Goal: Communication & Community: Answer question/provide support

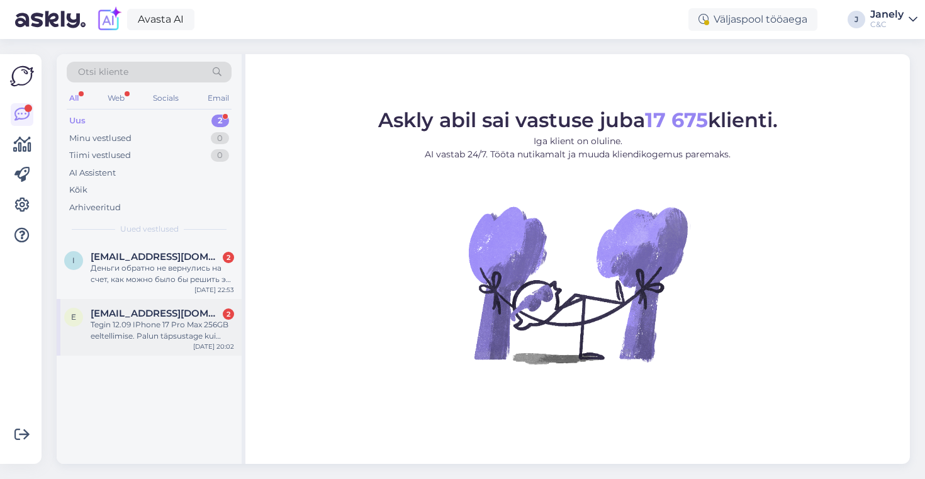
click at [177, 319] on div "Tegin 12.09 IPhone 17 Pro Max 256GB eeltellimise. Palun täpsustage kui palju sa…" at bounding box center [162, 330] width 143 height 23
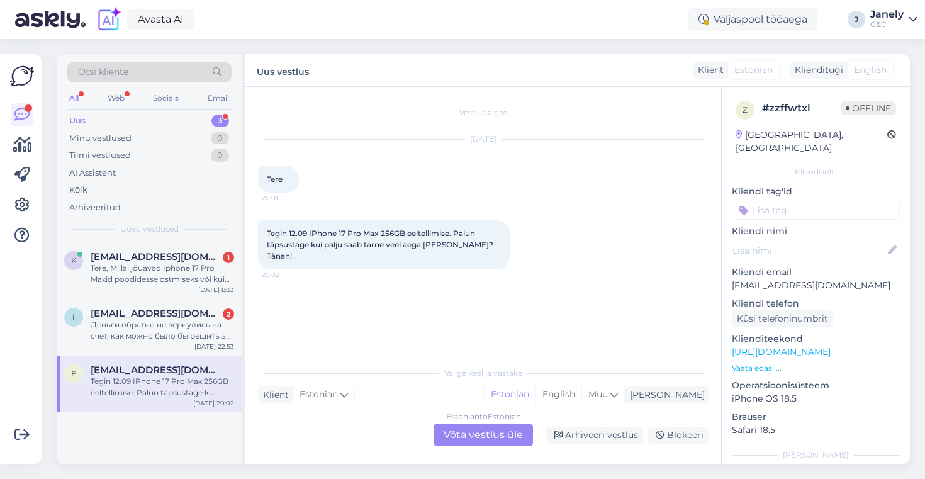
click at [467, 430] on div "Estonian to Estonian Võta vestlus üle" at bounding box center [482, 434] width 99 height 23
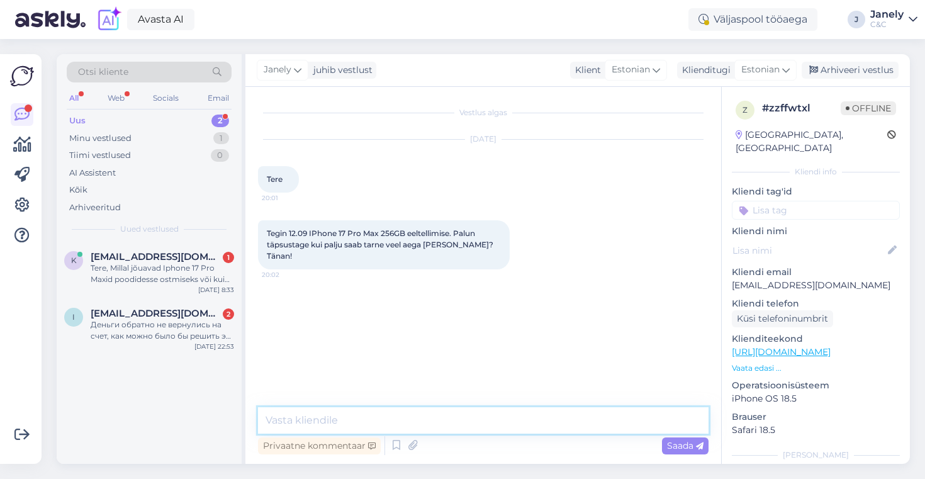
click at [413, 425] on textarea at bounding box center [483, 420] width 450 height 26
type textarea "Tere! Tellimuse tegemise päevast on tarne 4-6 nädalat"
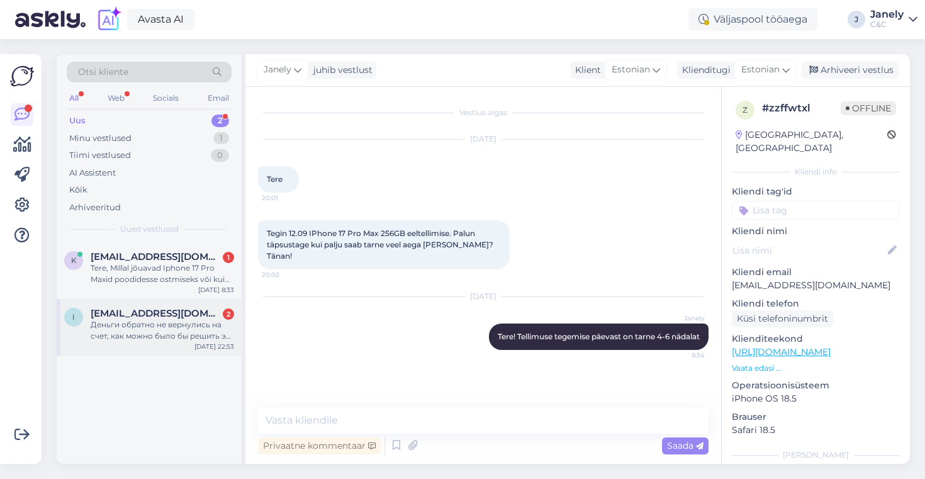
click at [153, 326] on div "Деньги обратно не вернулись на счет, как можно было бы решить эту проблему?" at bounding box center [162, 330] width 143 height 23
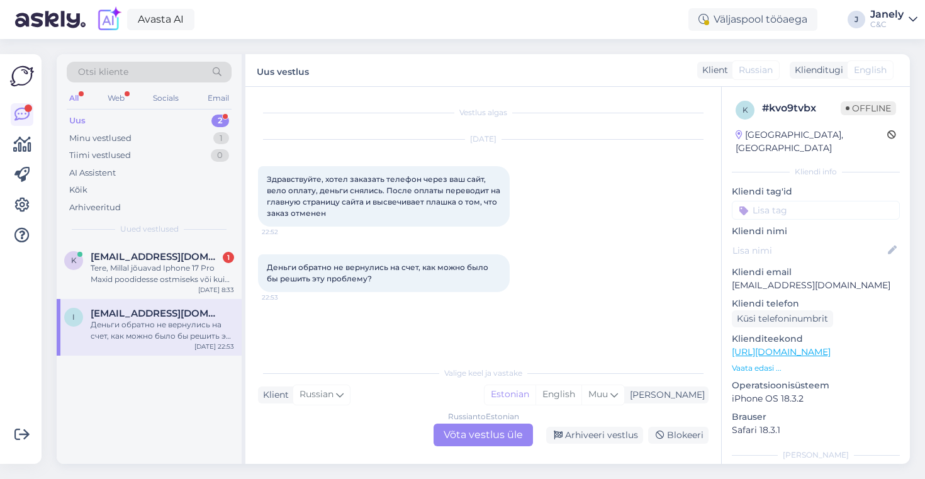
click at [457, 427] on div "Russian to Estonian Võta vestlus üle" at bounding box center [482, 434] width 99 height 23
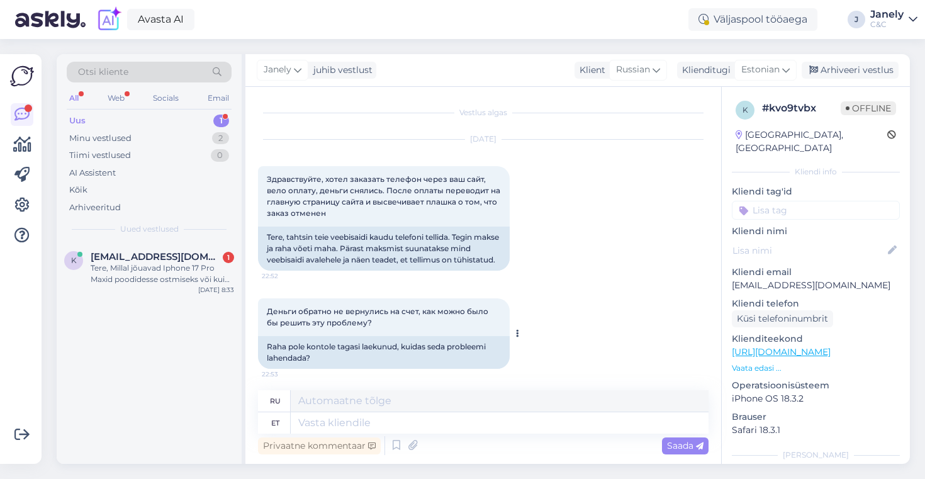
scroll to position [15, 0]
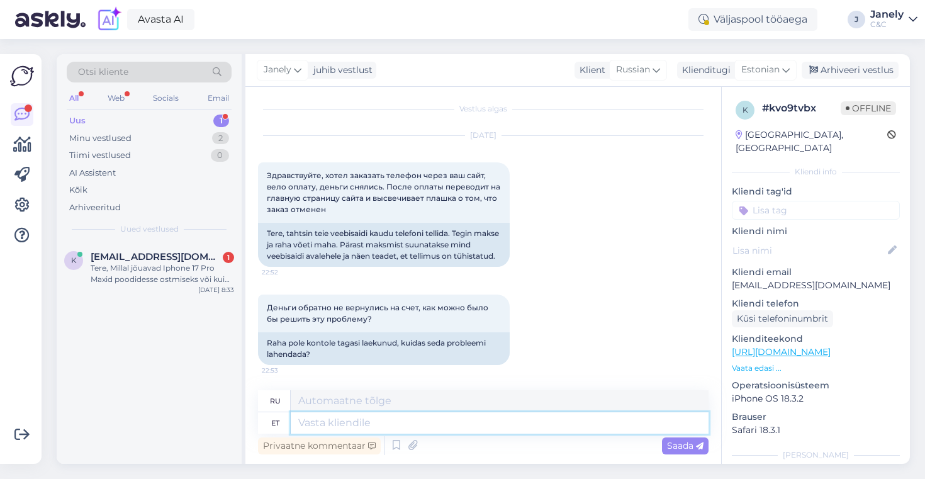
click at [469, 423] on textarea at bounding box center [500, 422] width 418 height 21
type textarea "Tere!"
type textarea "Привет!"
type textarea "Tere! Kelle ni"
type textarea "Привет! Чей?"
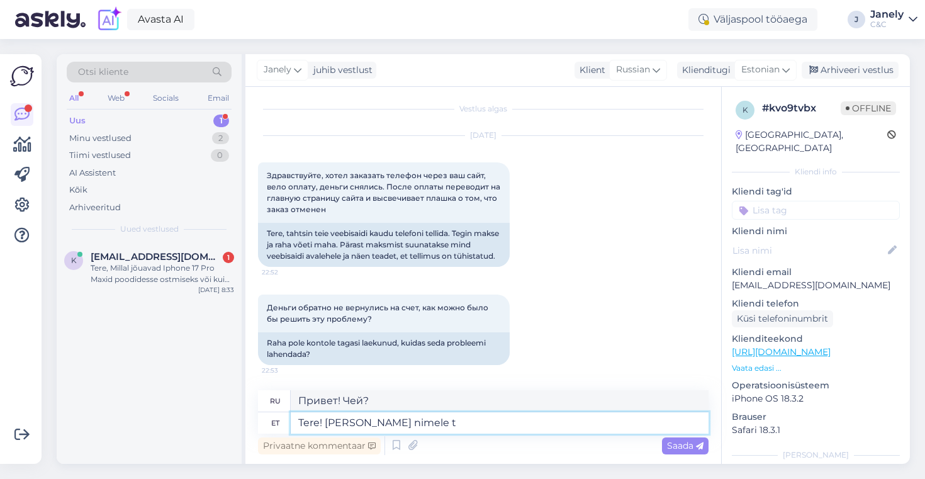
type textarea "Tere! Kelle nimele te"
type textarea "Здравствуйте! От чьего имени?"
type textarea "Tere! Kelle nimele tellimus t"
type textarea "Здравствуйте! На чьё имя заказ?"
type textarea "Tere! Kelle nimele tellimus tehti?"
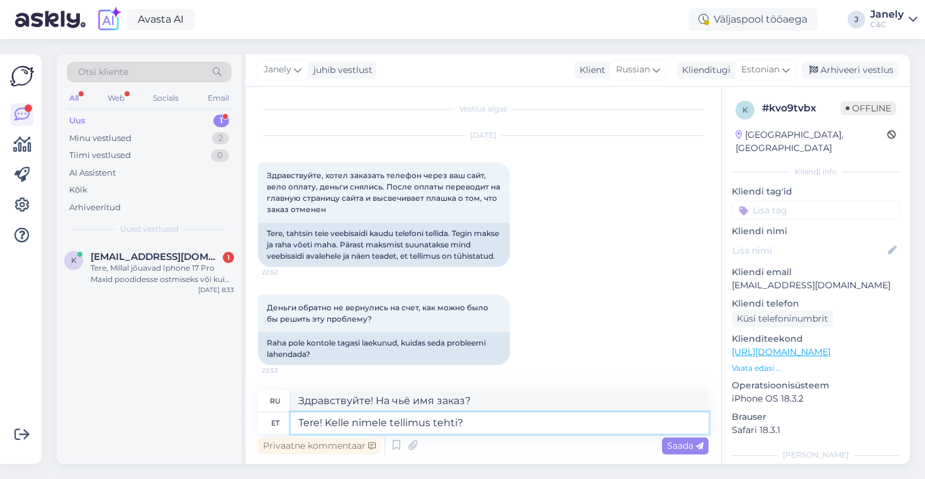
type textarea "Здравствуйте! На чьё имя был оформлен заказ?"
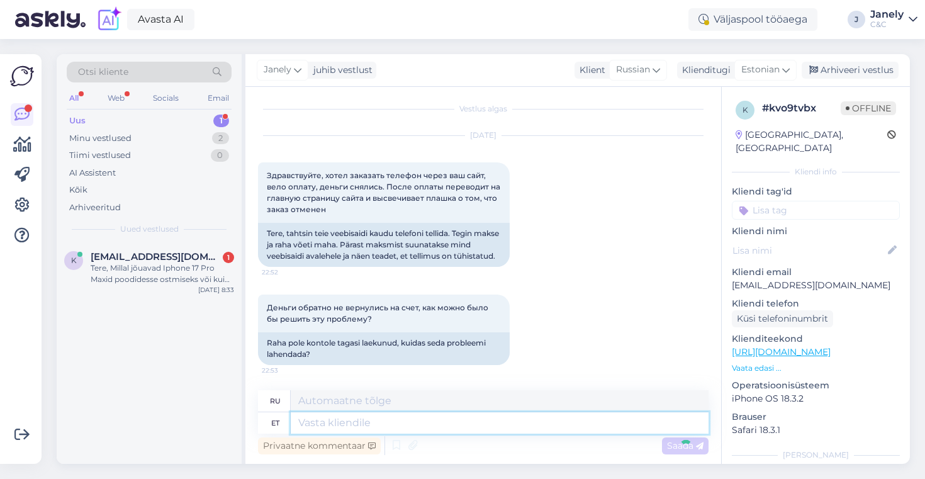
scroll to position [117, 0]
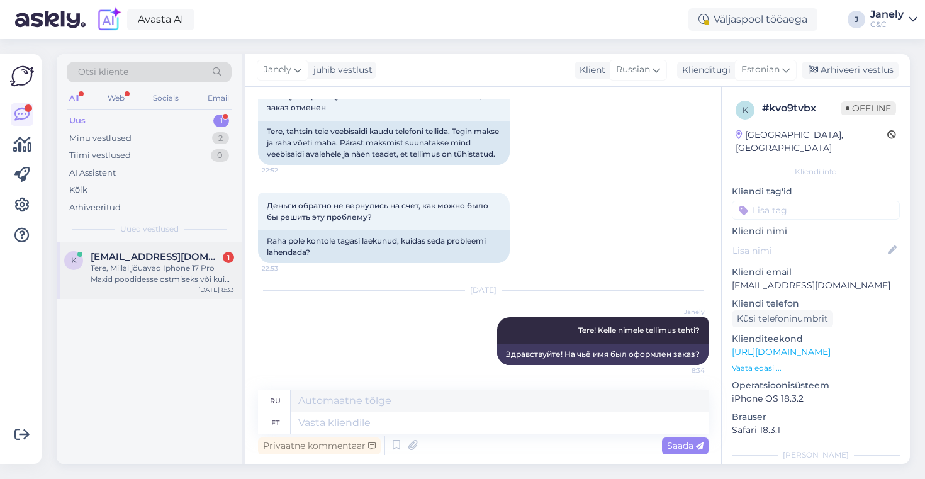
click at [216, 291] on div "Oct 14 8:33" at bounding box center [216, 289] width 36 height 9
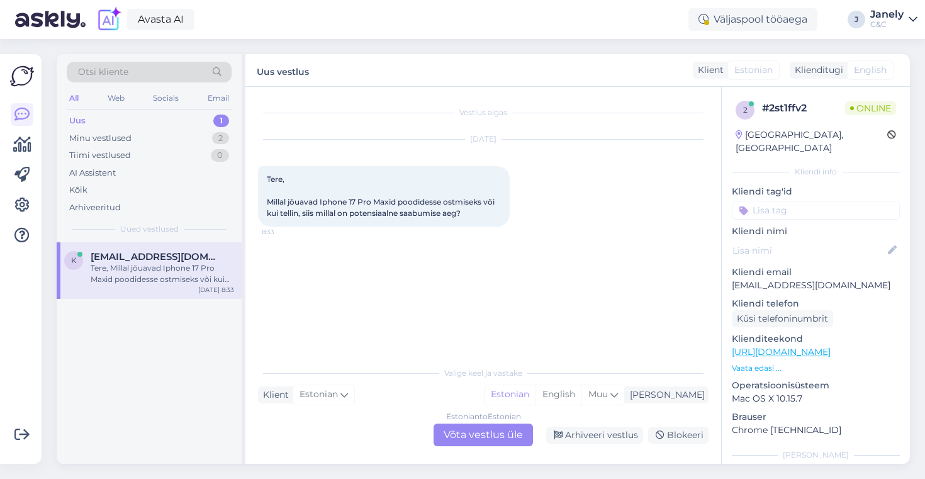
scroll to position [0, 0]
click at [457, 428] on div "Estonian to Estonian Võta vestlus üle" at bounding box center [482, 434] width 99 height 23
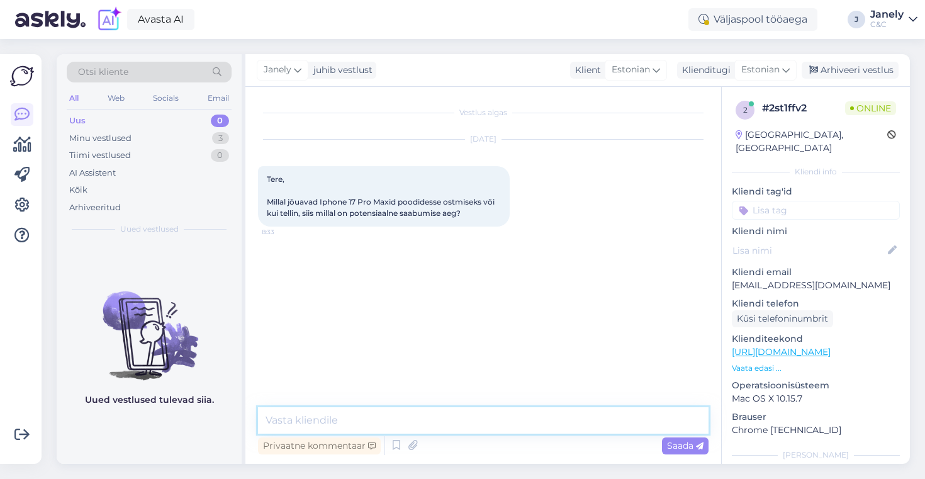
click at [440, 420] on textarea at bounding box center [483, 420] width 450 height 26
type textarea "Tere! Vabamüükin"
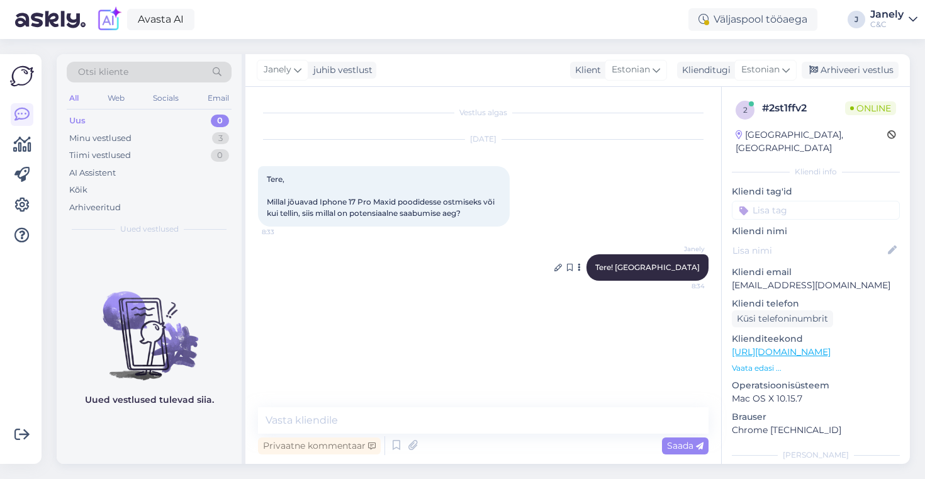
click at [681, 274] on div "Janely Tere! Vabamüükin 8:34" at bounding box center [647, 267] width 122 height 26
click at [562, 267] on icon at bounding box center [558, 268] width 8 height 8
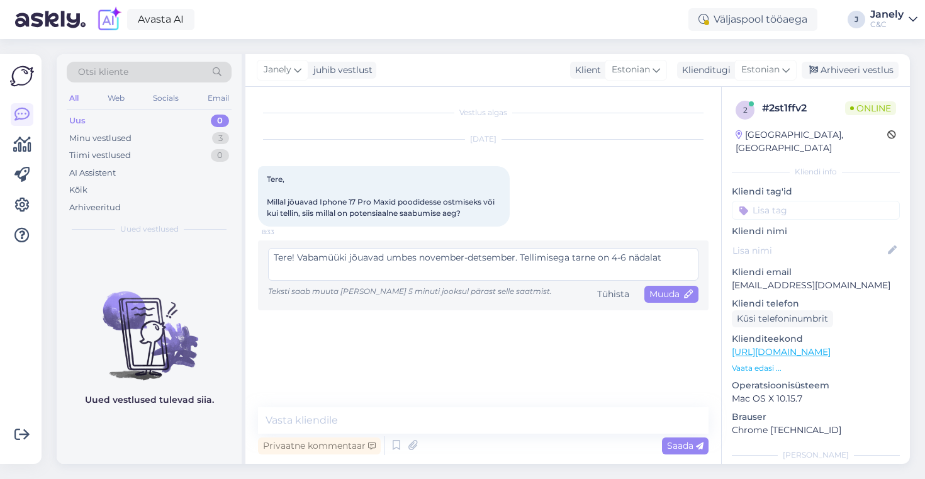
scroll to position [23, 0]
type textarea "Tere! Vabamüüki jõuavad umbes november-detsember. Tellimisega tarne on 4-6 näda…"
click at [670, 292] on span "Muuda" at bounding box center [671, 293] width 44 height 11
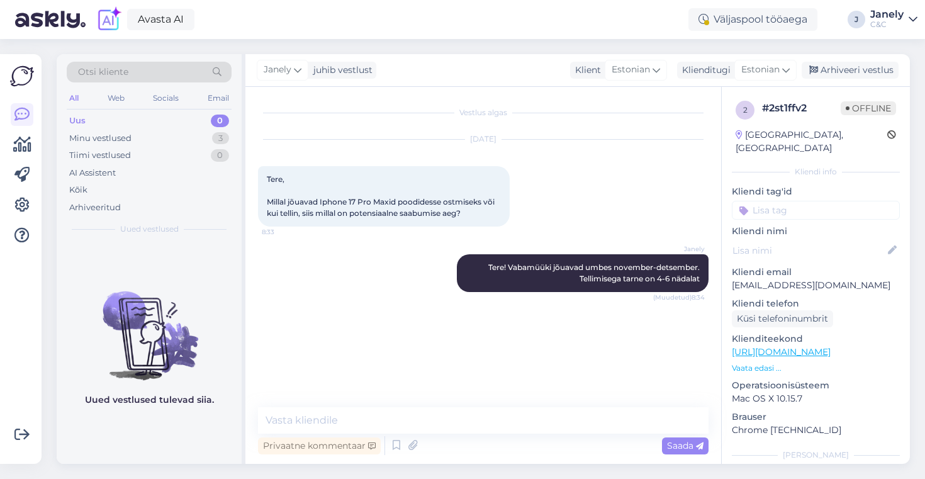
click at [53, 21] on img at bounding box center [50, 19] width 70 height 39
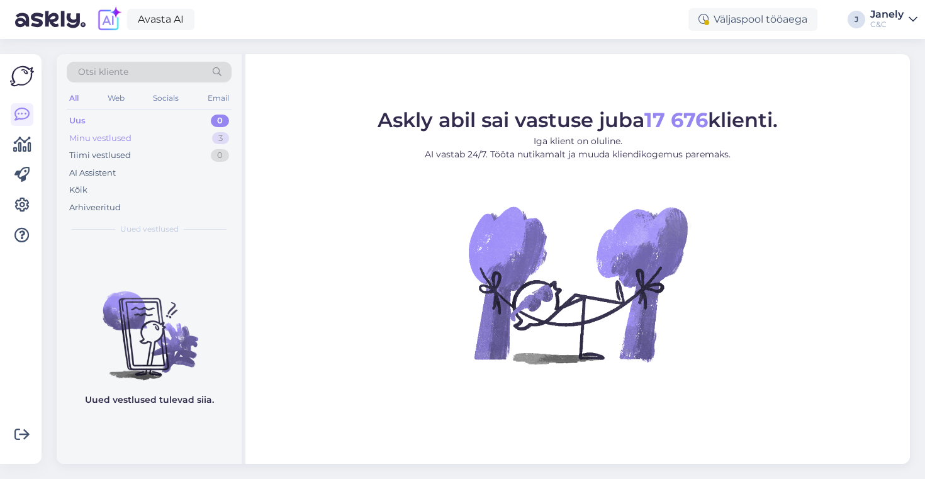
click at [169, 142] on div "Minu vestlused 3" at bounding box center [149, 139] width 165 height 18
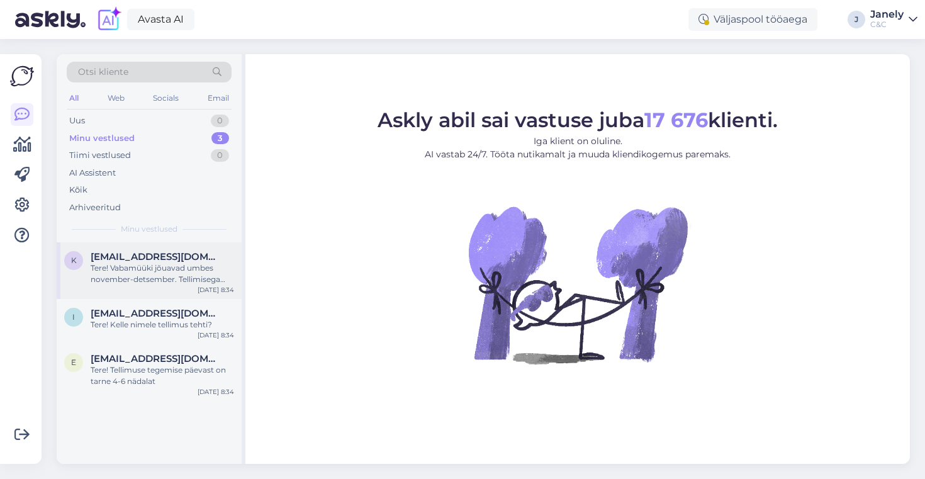
click at [164, 259] on span "keret.einaste@gmail.com" at bounding box center [156, 256] width 131 height 11
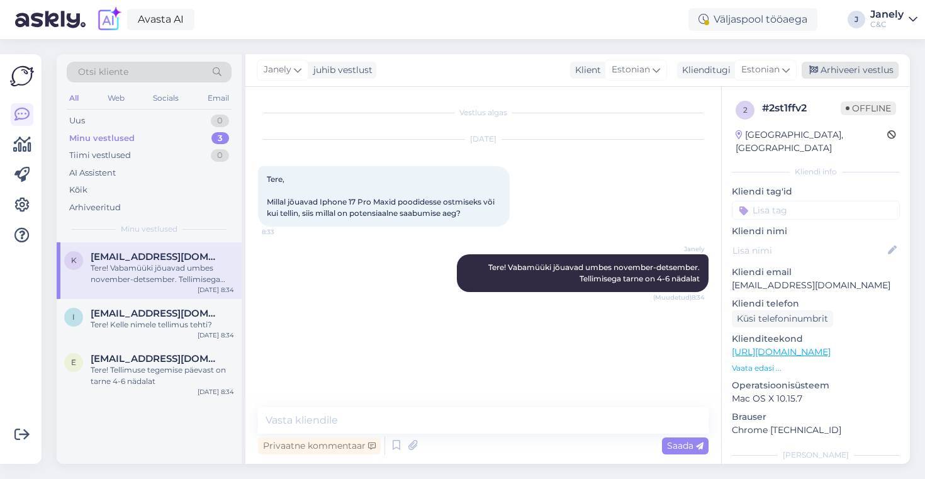
click at [826, 69] on div "Arhiveeri vestlus" at bounding box center [849, 70] width 97 height 17
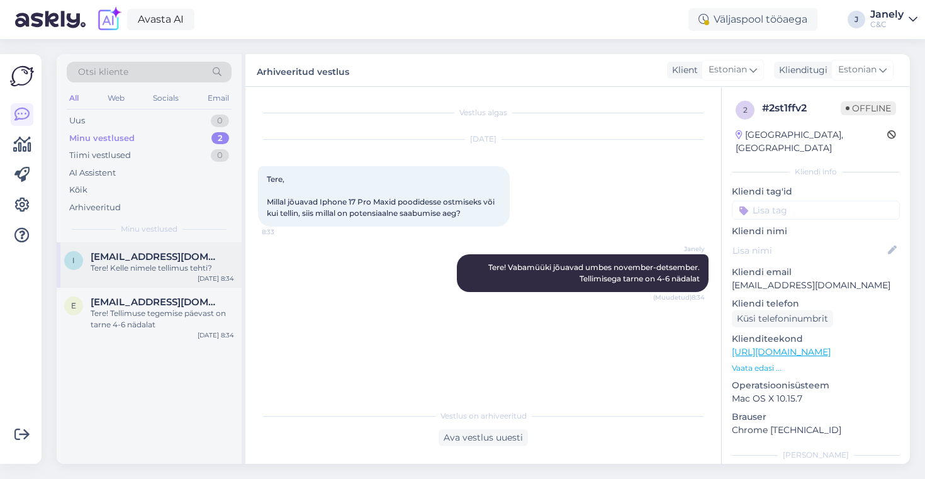
click at [212, 266] on div "Tere! Kelle nimele tellimus tehti?" at bounding box center [162, 267] width 143 height 11
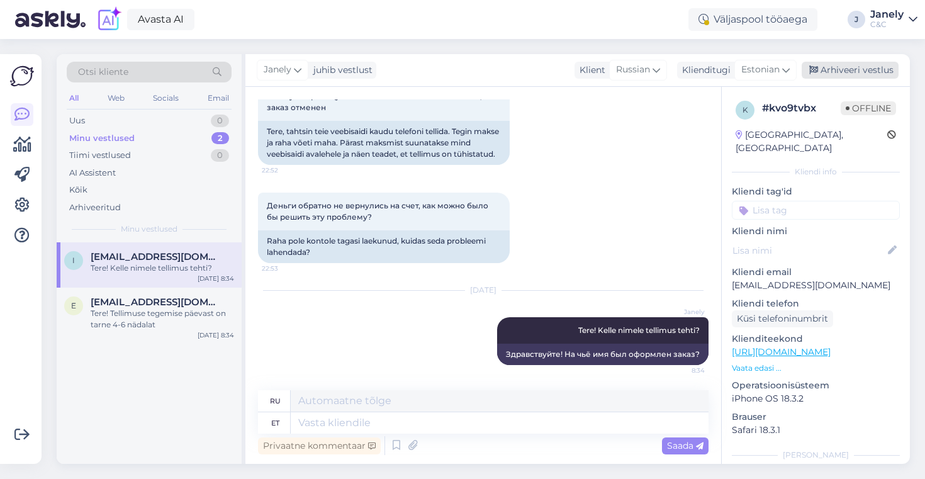
click at [841, 74] on div "Arhiveeri vestlus" at bounding box center [849, 70] width 97 height 17
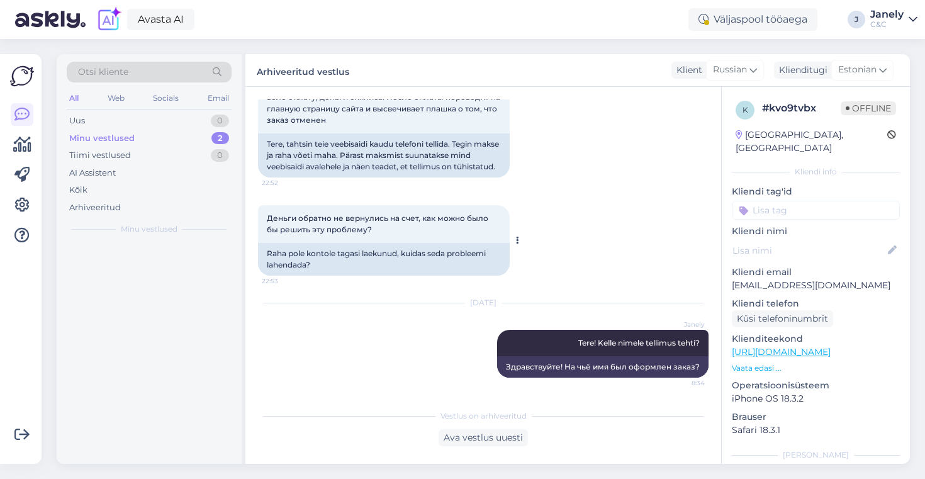
scroll to position [104, 0]
click at [209, 254] on div "edsmagin@gmail.com" at bounding box center [162, 256] width 143 height 11
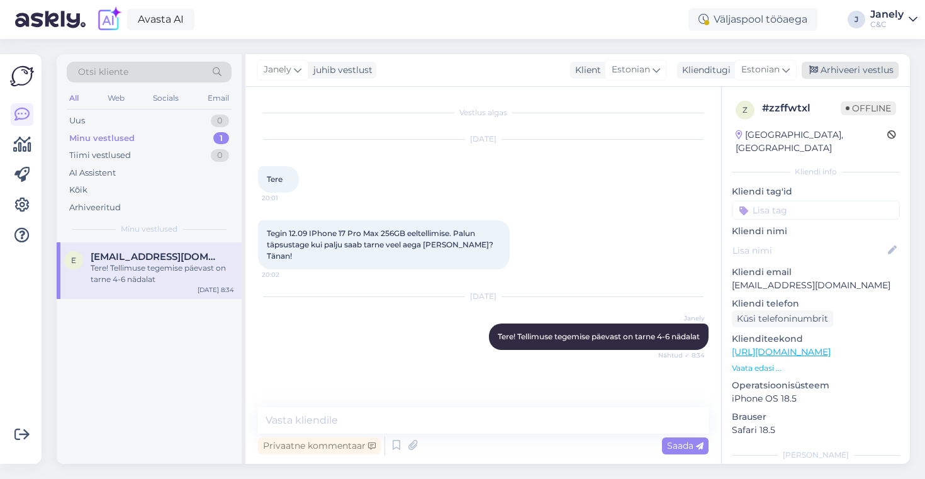
click at [860, 76] on div "Arhiveeri vestlus" at bounding box center [849, 70] width 97 height 17
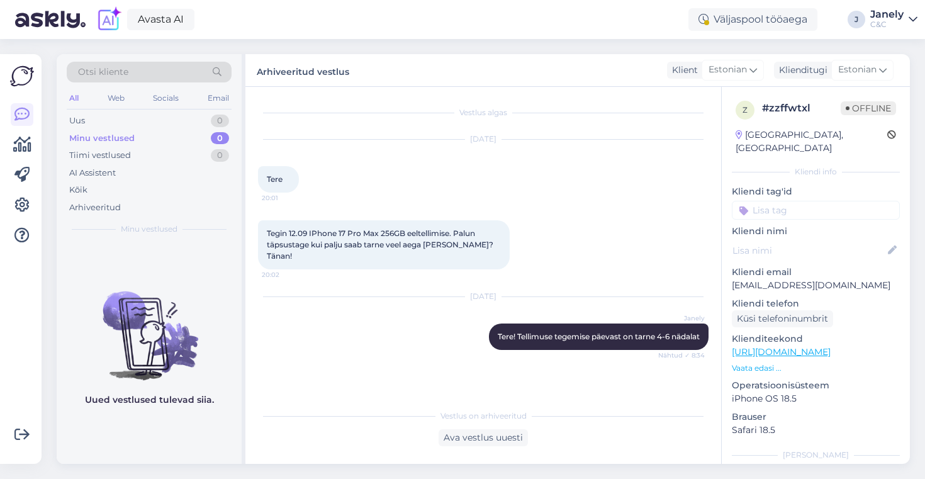
click at [164, 247] on div "Uued vestlused tulevad siia." at bounding box center [149, 352] width 185 height 221
click at [185, 120] on div "Uus 1" at bounding box center [149, 121] width 165 height 18
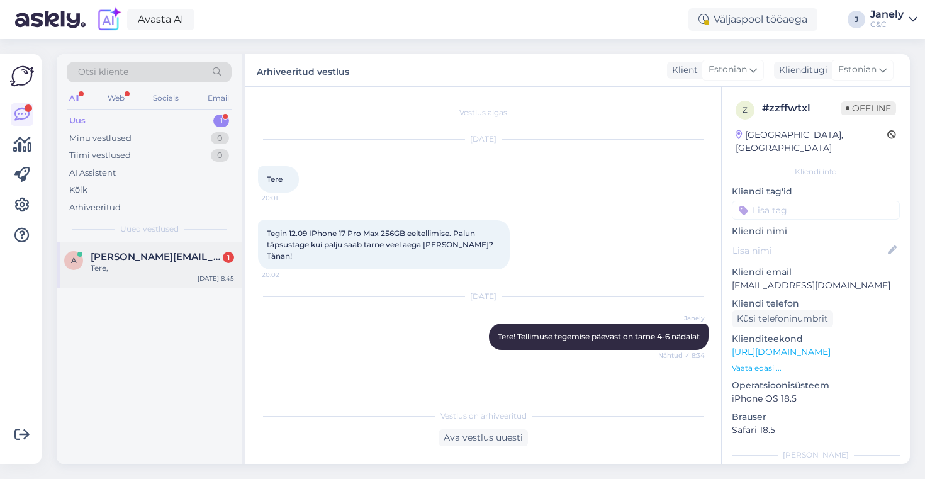
click at [189, 261] on span "[PERSON_NAME][EMAIL_ADDRESS][DOMAIN_NAME]" at bounding box center [156, 256] width 131 height 11
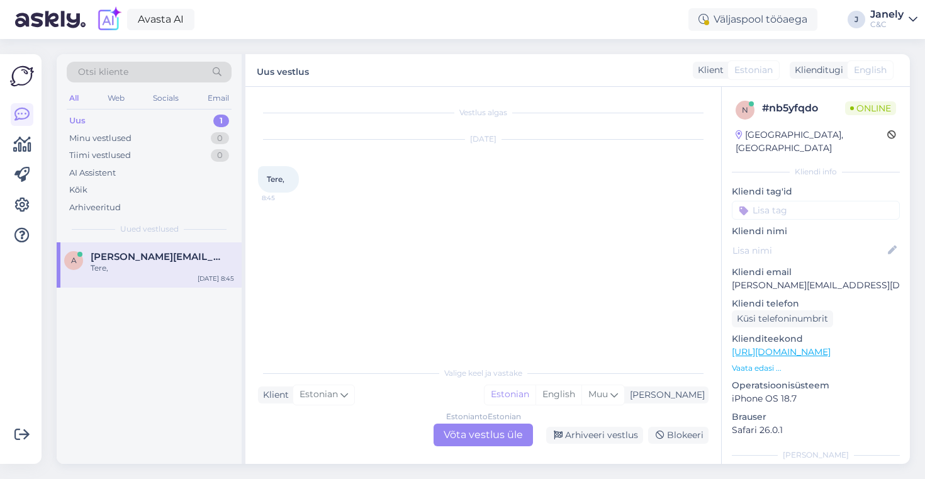
click at [449, 438] on div "Estonian to Estonian Võta vestlus üle" at bounding box center [482, 434] width 99 height 23
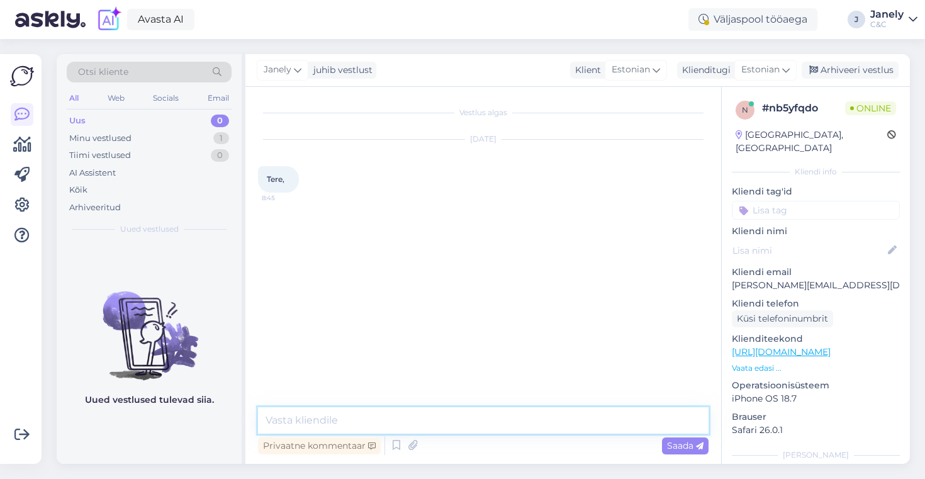
click at [344, 411] on textarea at bounding box center [483, 420] width 450 height 26
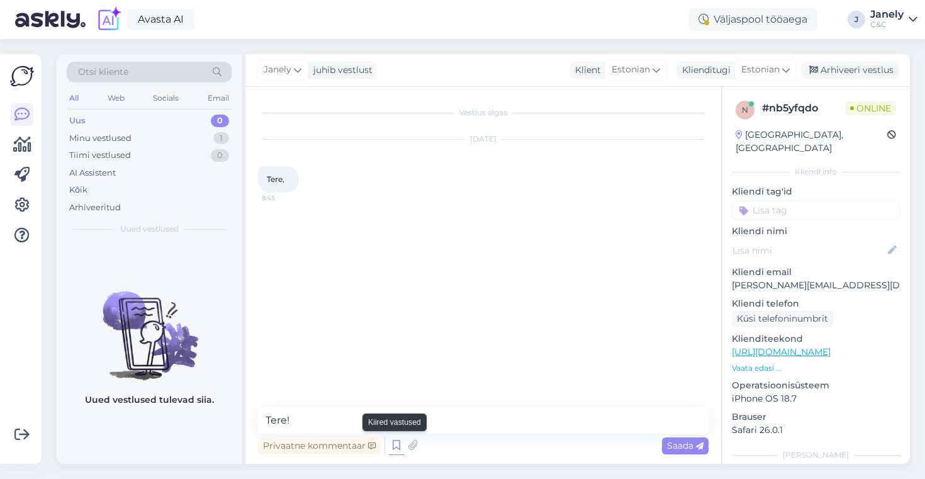
click at [397, 452] on icon at bounding box center [396, 445] width 15 height 19
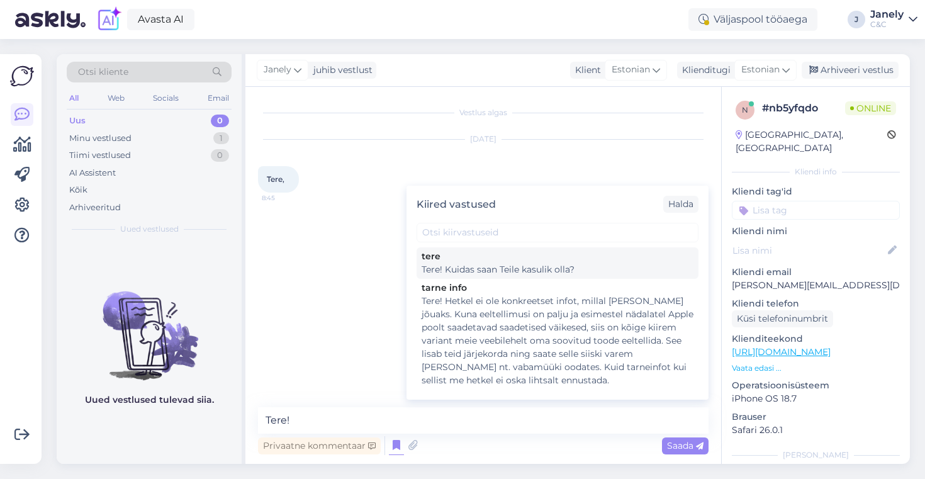
click at [458, 267] on div "Tere! Kuidas saan Teile kasulik olla?" at bounding box center [557, 269] width 272 height 13
type textarea "Tere! Kuidas saan Teile kasulik olla?"
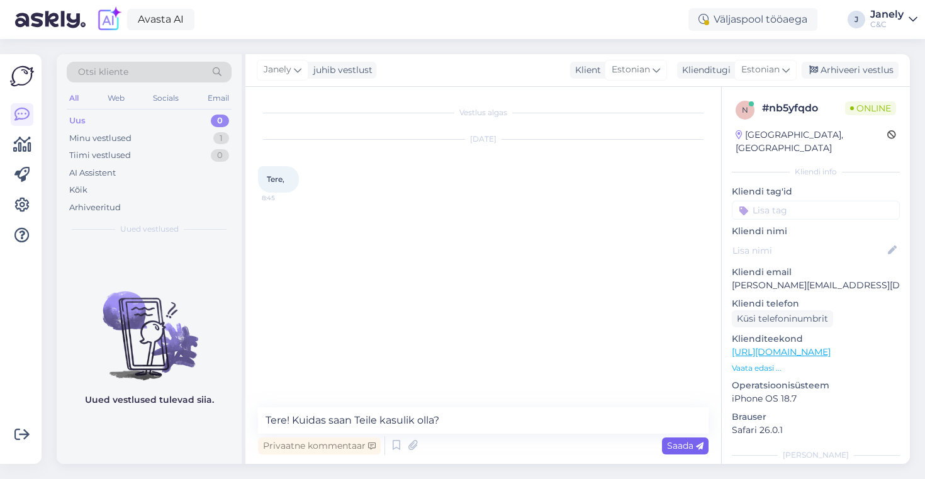
click at [684, 443] on span "Saada" at bounding box center [685, 445] width 36 height 11
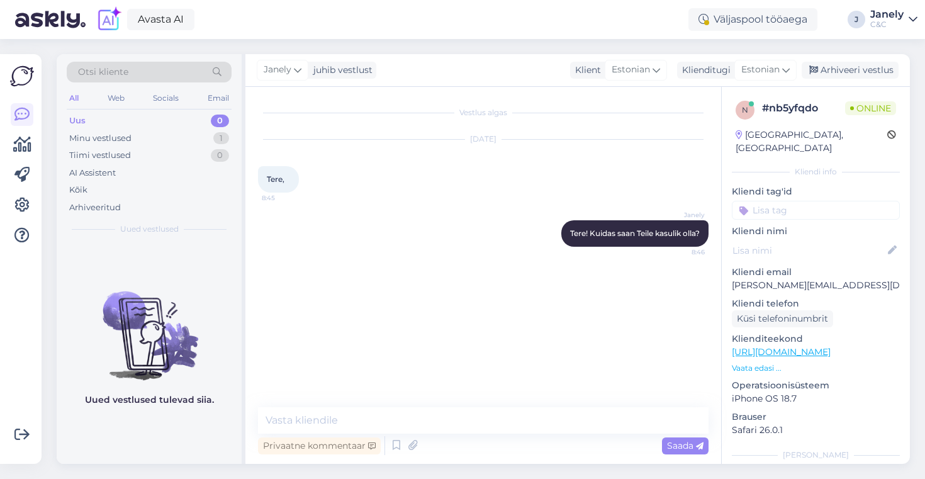
click at [181, 286] on img at bounding box center [149, 325] width 185 height 113
click at [200, 297] on img at bounding box center [149, 325] width 185 height 113
click at [175, 371] on img at bounding box center [149, 325] width 185 height 113
click at [165, 142] on div "Minu vestlused 1" at bounding box center [149, 139] width 165 height 18
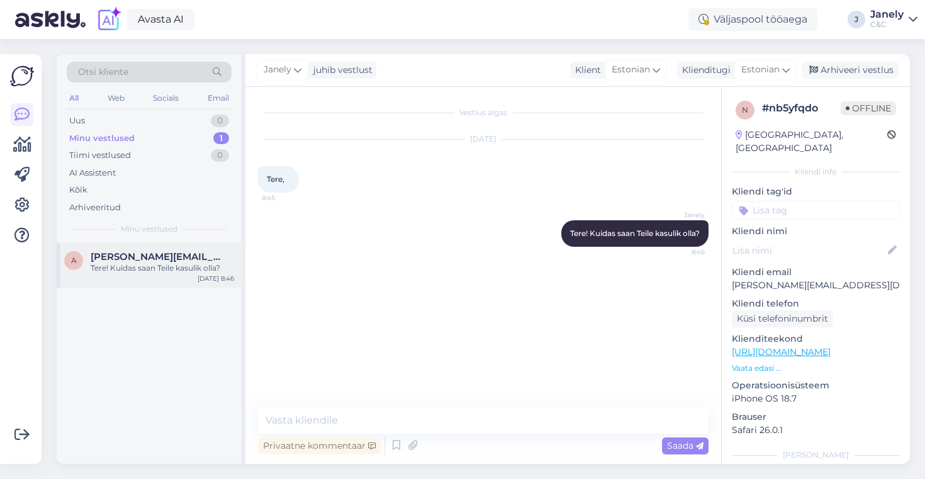
click at [196, 266] on div "Tere! Kuidas saan Teile kasulik olla?" at bounding box center [162, 267] width 143 height 11
click at [862, 75] on div "Arhiveeri vestlus" at bounding box center [849, 70] width 97 height 17
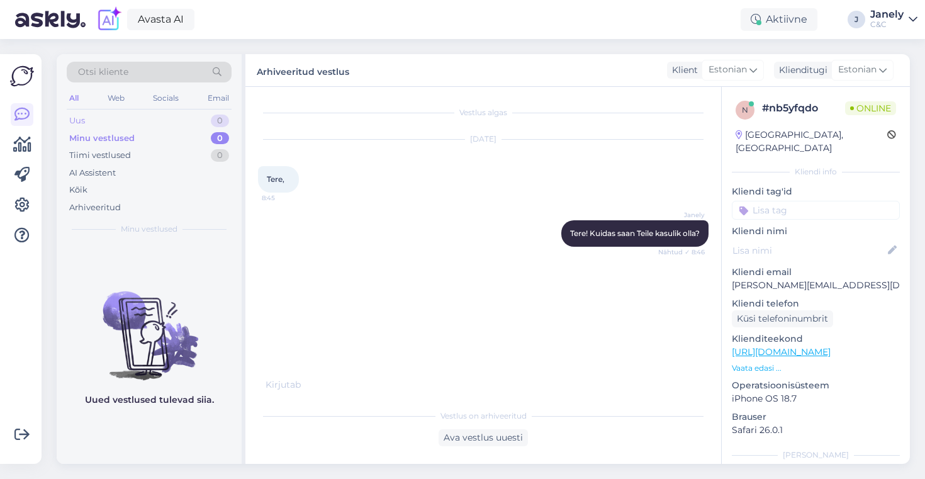
click at [166, 118] on div "Uus 0" at bounding box center [149, 121] width 165 height 18
click at [170, 145] on div "Minu vestlused 0" at bounding box center [149, 139] width 165 height 18
click at [173, 315] on img at bounding box center [149, 325] width 185 height 113
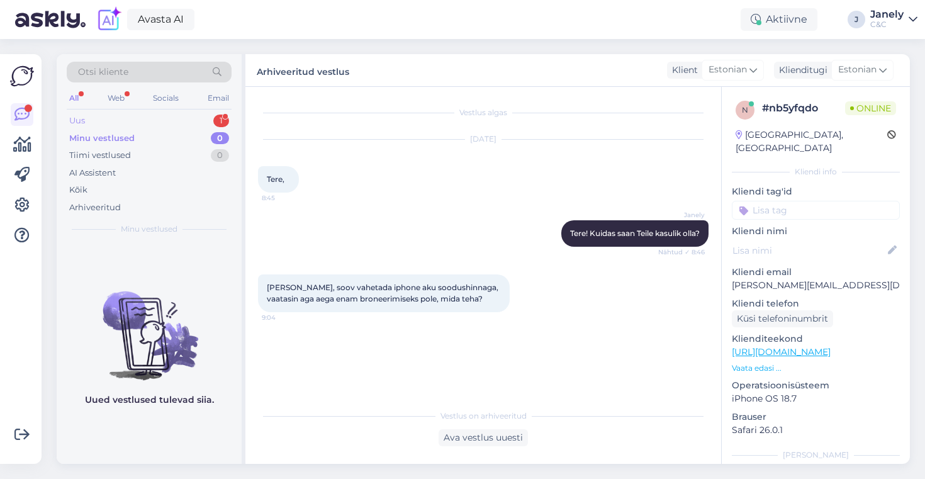
click at [197, 119] on div "Uus 1" at bounding box center [149, 121] width 165 height 18
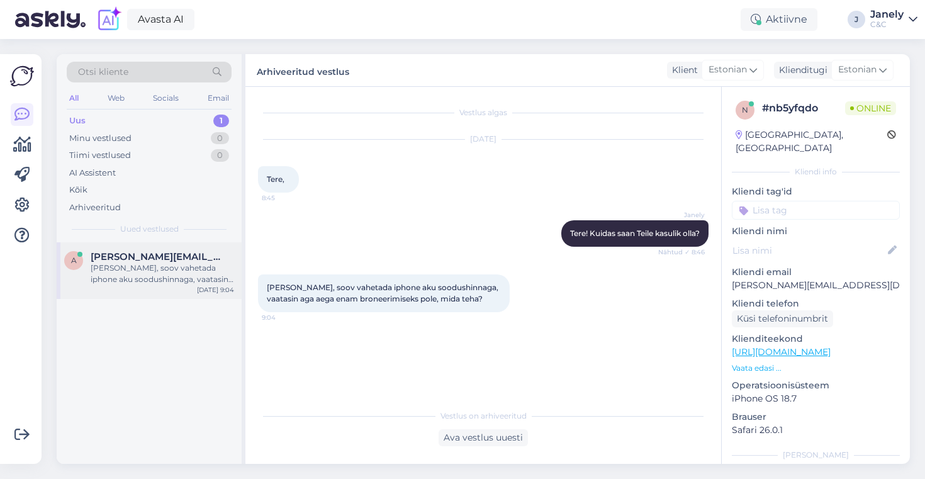
click at [170, 259] on span "aleksandr.nadjoza@gmail.com" at bounding box center [156, 256] width 131 height 11
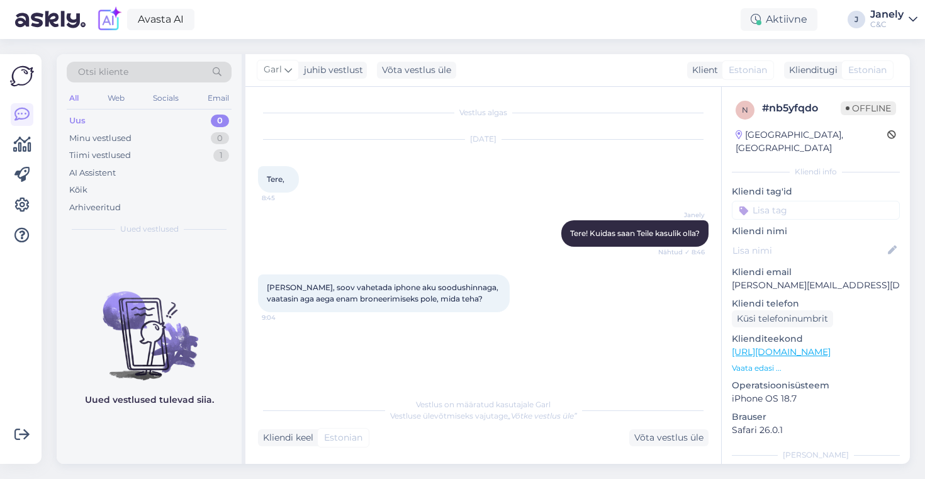
scroll to position [34, 0]
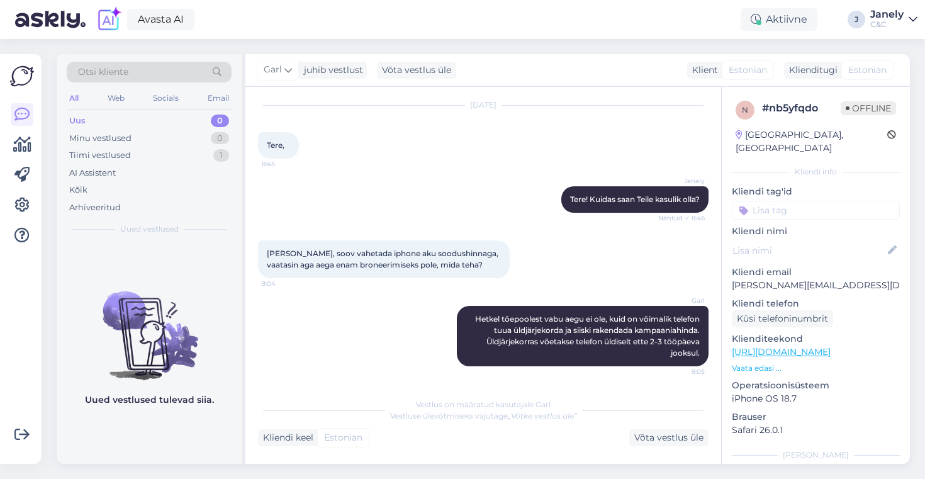
click at [682, 44] on div "Otsi kliente All Web Socials Email Uus 0 Minu vestlused 0 Tiimi vestlused 1 AI …" at bounding box center [487, 259] width 876 height 440
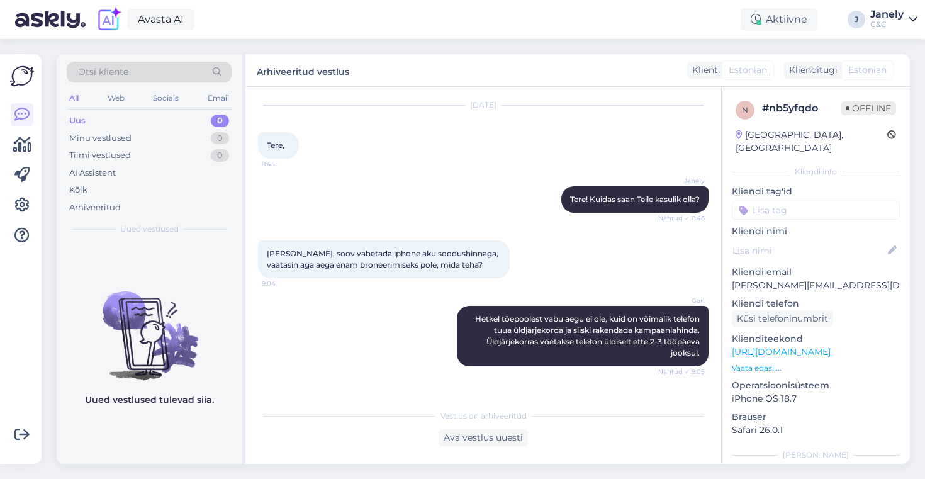
scroll to position [142, 0]
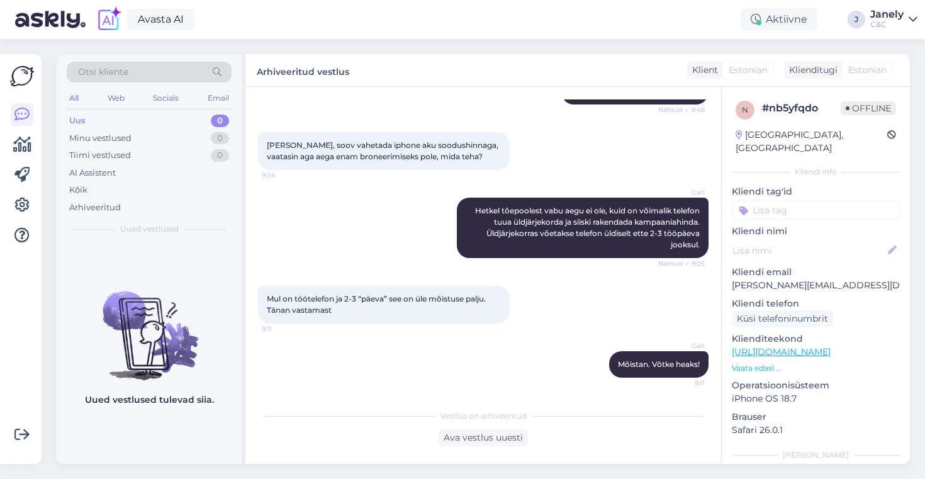
click at [135, 262] on div "Uued vestlused tulevad siia." at bounding box center [149, 352] width 185 height 221
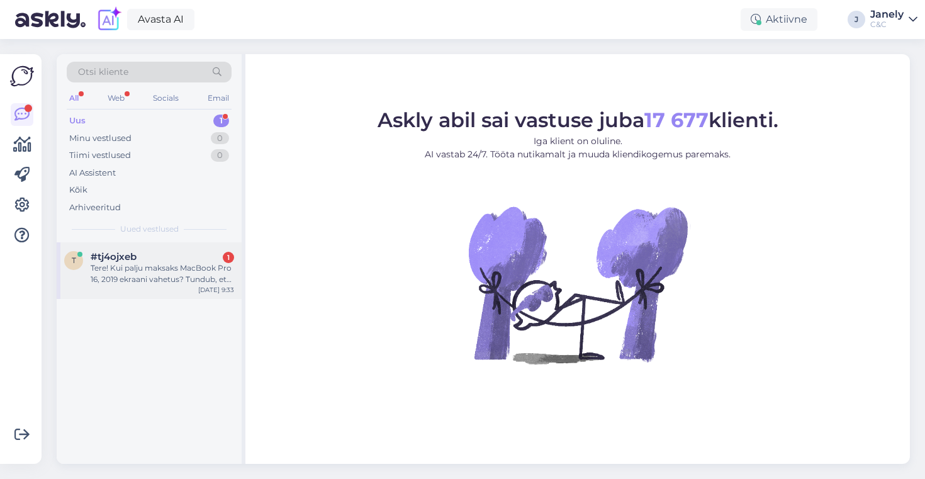
click at [157, 261] on div "#tj4ojxeb 1" at bounding box center [162, 256] width 143 height 11
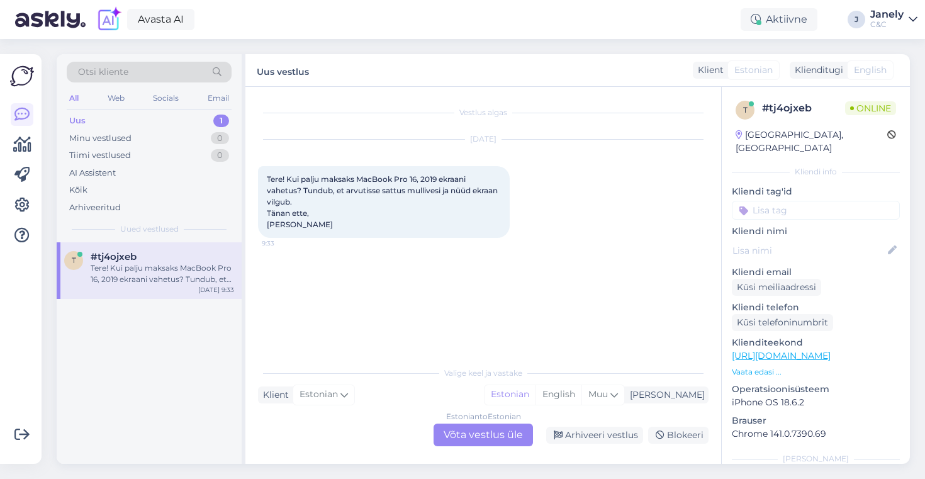
click at [477, 442] on div "Estonian to Estonian Võta vestlus üle" at bounding box center [482, 434] width 99 height 23
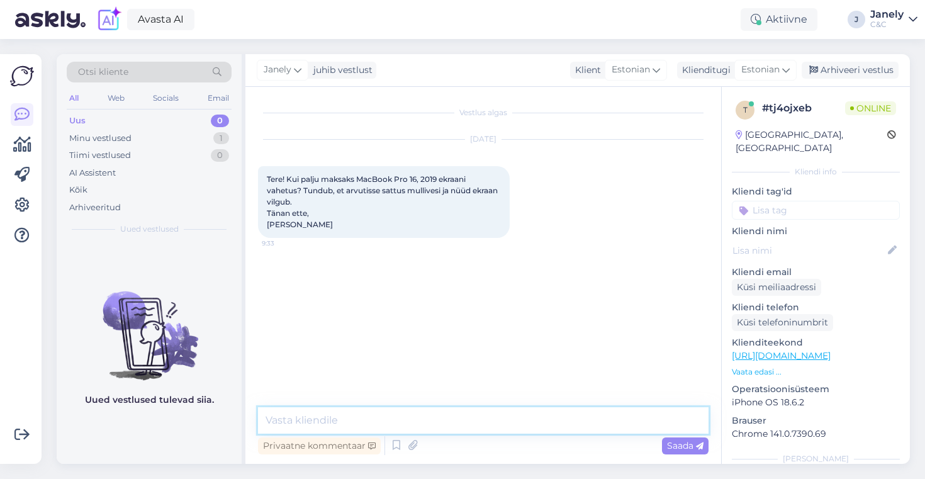
click at [330, 418] on textarea at bounding box center [483, 420] width 450 height 26
type textarea "Tere! Ekraanivahetus maksab 788€+59€(vahetustasu)"
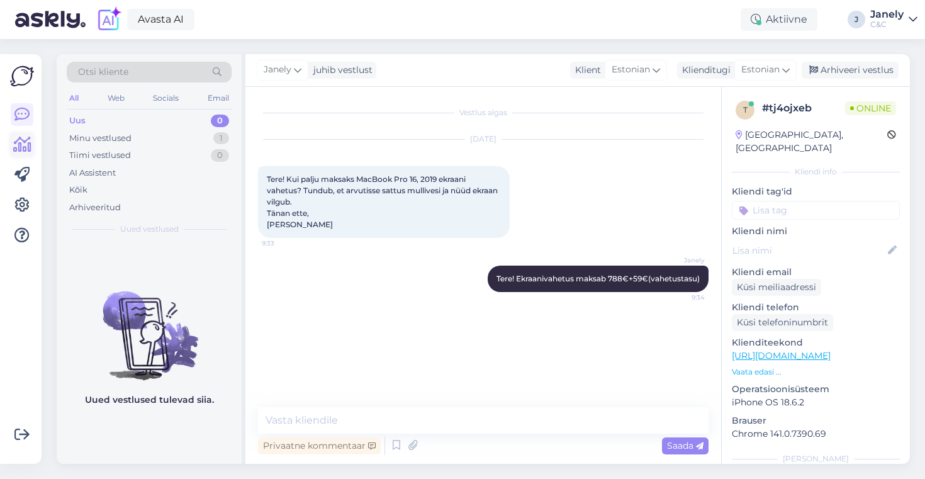
click at [18, 150] on icon at bounding box center [22, 144] width 18 height 15
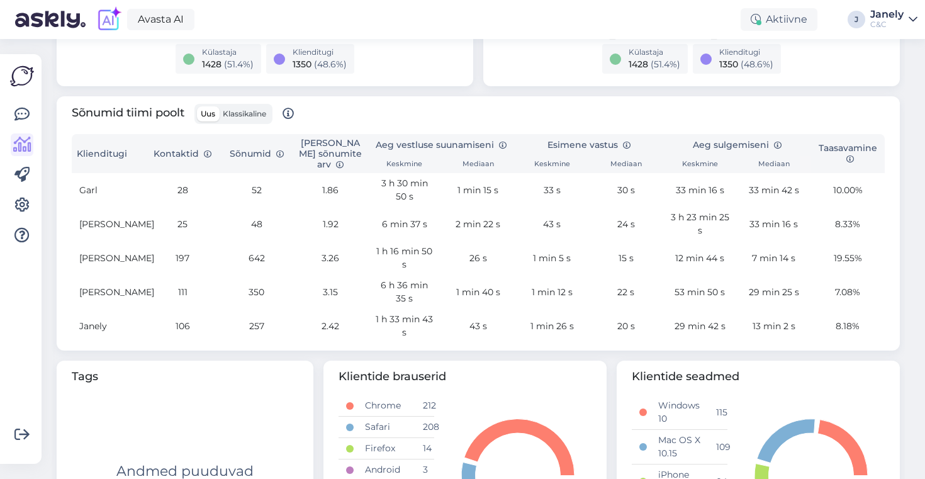
scroll to position [396, 0]
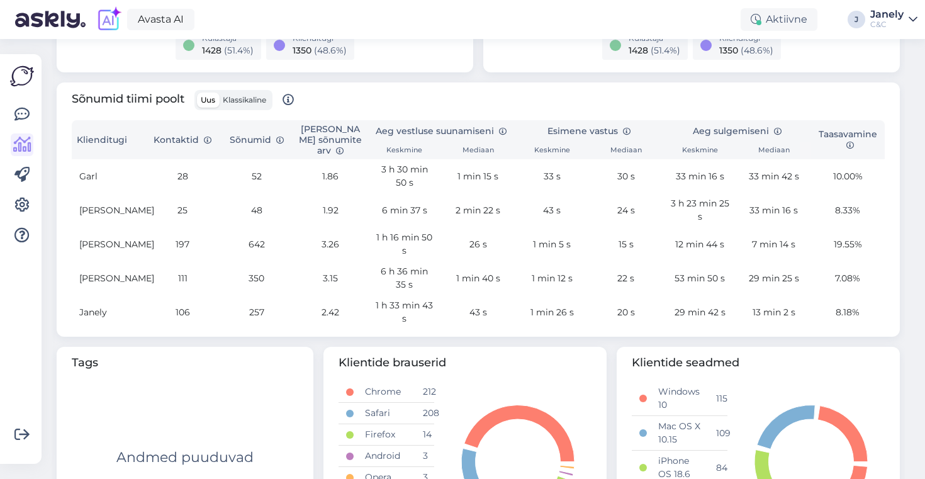
click at [23, 74] on img at bounding box center [22, 76] width 24 height 24
click at [8, 119] on div "Võimalused Veendu, et Askly loob sulle väärtust. Sulge Ühenda FB ja IG sõnumid …" at bounding box center [21, 259] width 42 height 410
click at [20, 118] on icon at bounding box center [21, 114] width 15 height 15
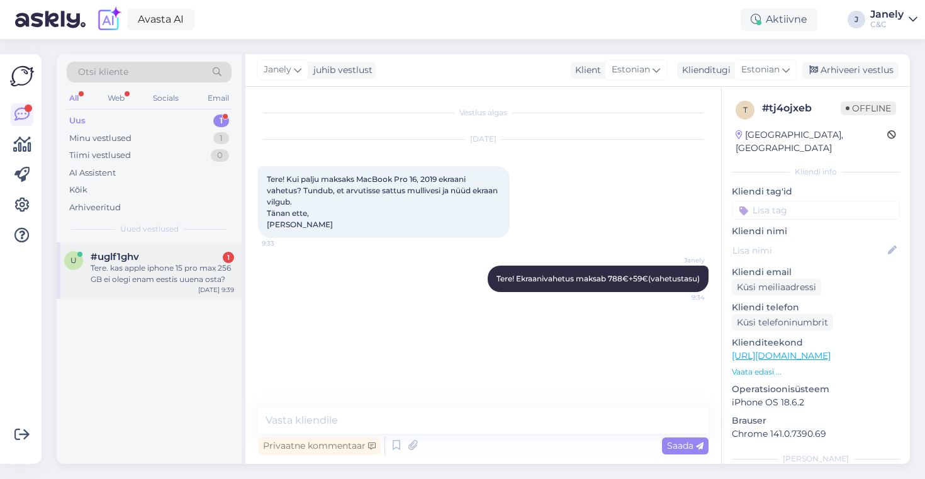
click at [187, 264] on div "Tere. kas apple iphone 15 pro max 256 GB ei olegi enam eestis uuena osta?" at bounding box center [162, 273] width 143 height 23
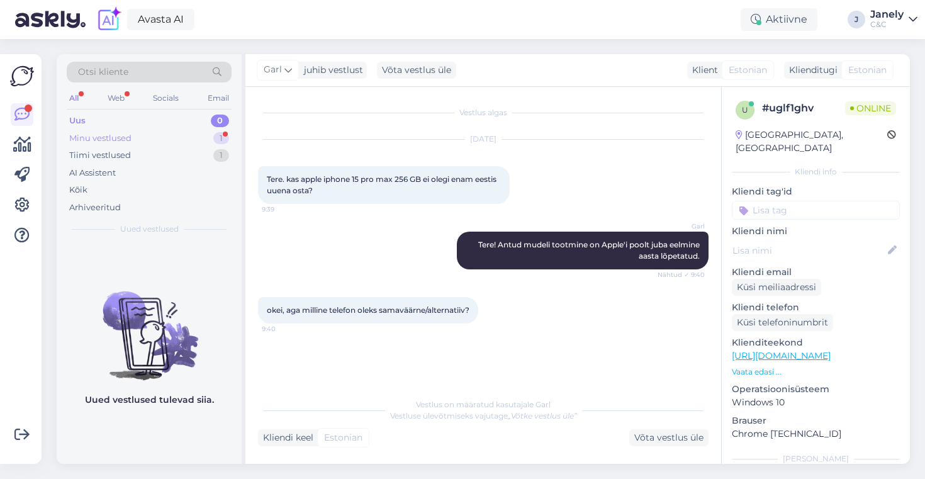
click at [113, 143] on div "Minu vestlused" at bounding box center [100, 138] width 62 height 13
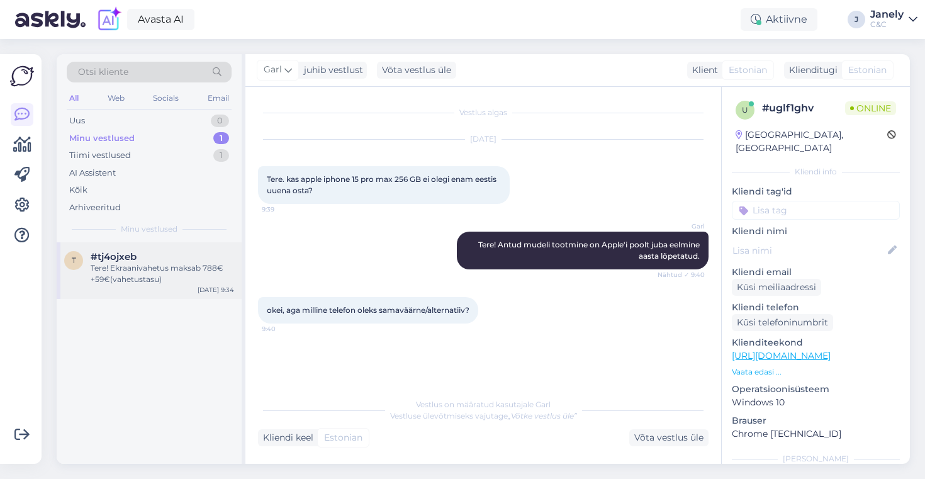
click at [162, 277] on div "Tere! Ekraanivahetus maksab 788€+59€(vahetustasu)" at bounding box center [162, 273] width 143 height 23
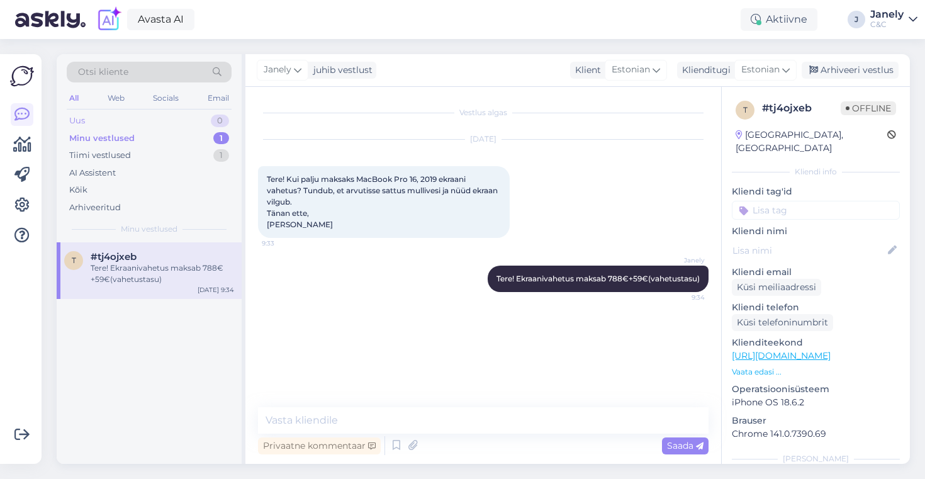
click at [180, 114] on div "Uus 0" at bounding box center [149, 121] width 165 height 18
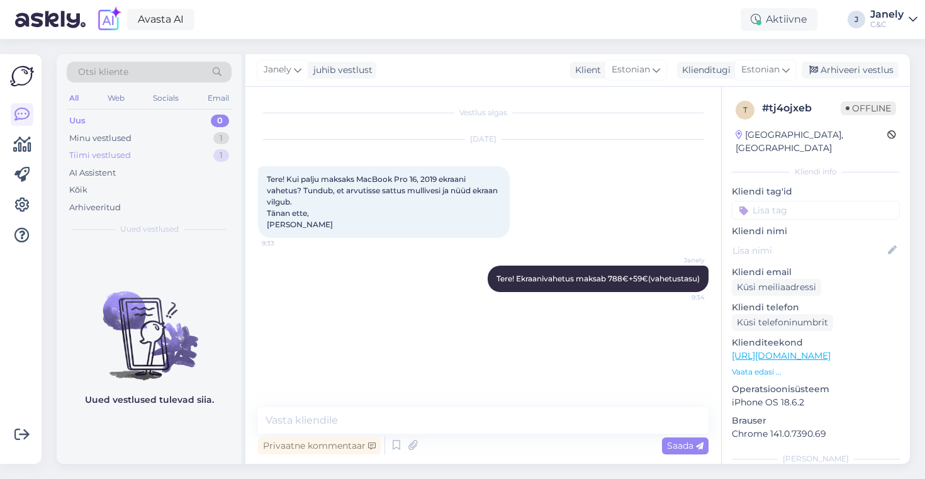
click at [180, 159] on div "Tiimi vestlused 1" at bounding box center [149, 156] width 165 height 18
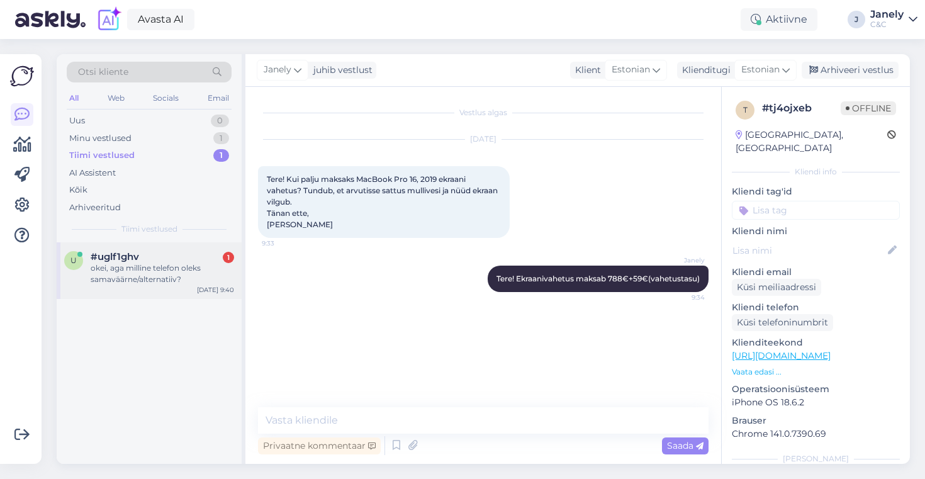
click at [179, 267] on div "okei, aga milline telefon oleks samaväärne/alternatiiv?" at bounding box center [162, 273] width 143 height 23
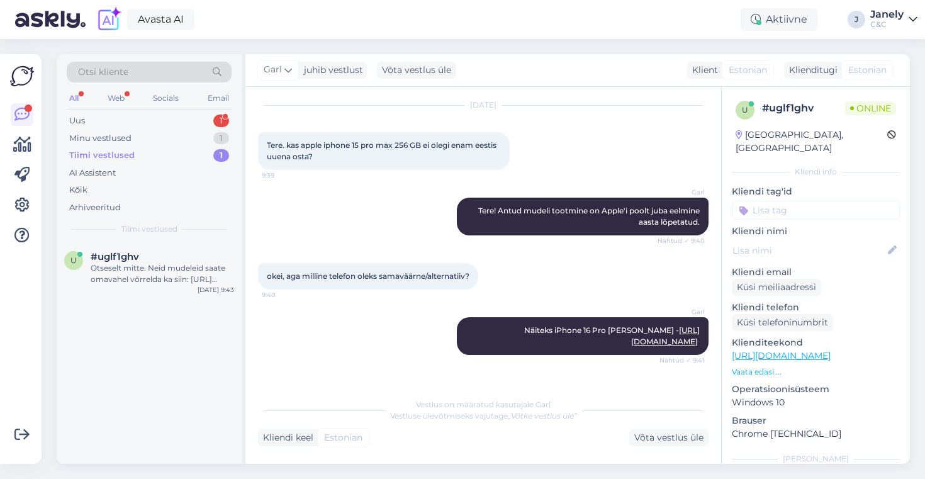
scroll to position [187, 0]
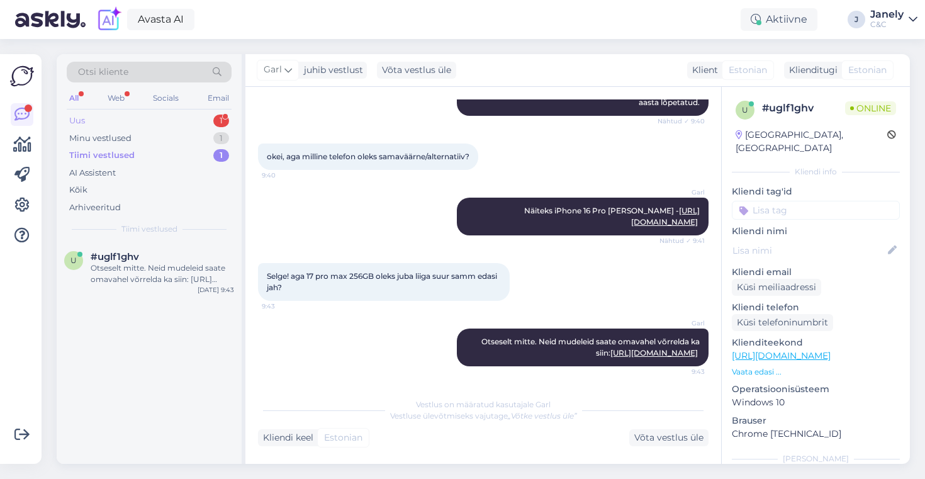
click at [189, 116] on div "Uus 1" at bounding box center [149, 121] width 165 height 18
click at [162, 279] on div "i ilja.stepukov123@gmail.com 1 Ilja stepukov Oct 14 9:45" at bounding box center [149, 264] width 185 height 45
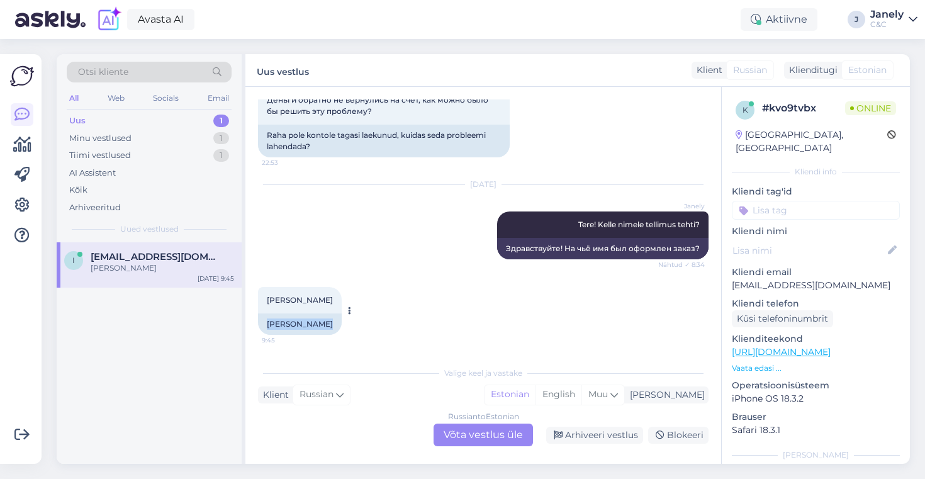
drag, startPoint x: 264, startPoint y: 325, endPoint x: 330, endPoint y: 326, distance: 66.7
click at [330, 326] on div "Ilja stepukov 9:45 Ilja Stepukov" at bounding box center [300, 311] width 84 height 48
copy div "Ilja Stepukov"
click at [432, 335] on div "Ilja stepukov 9:45 Ilja Stepukov" at bounding box center [483, 310] width 450 height 75
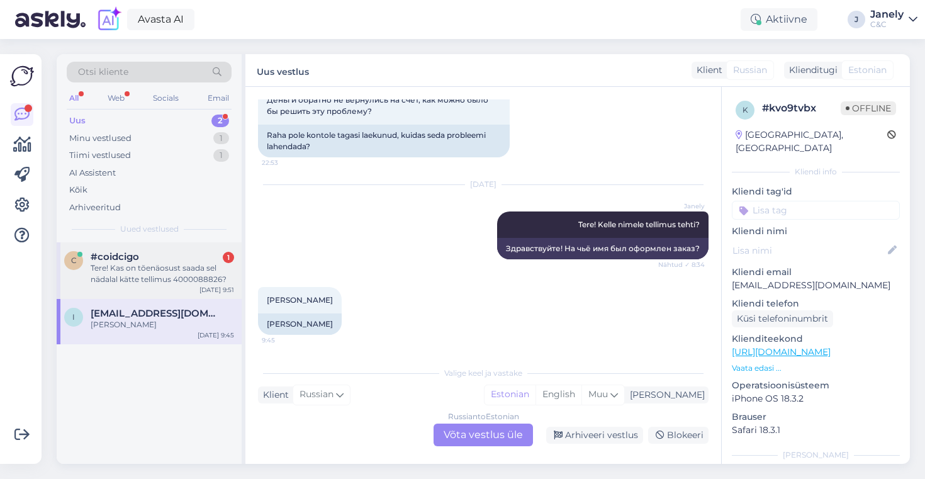
click at [186, 269] on div "Tere! Kas on tõenäosust saada sel nädalal kätte tellimus 4000088826?" at bounding box center [162, 273] width 143 height 23
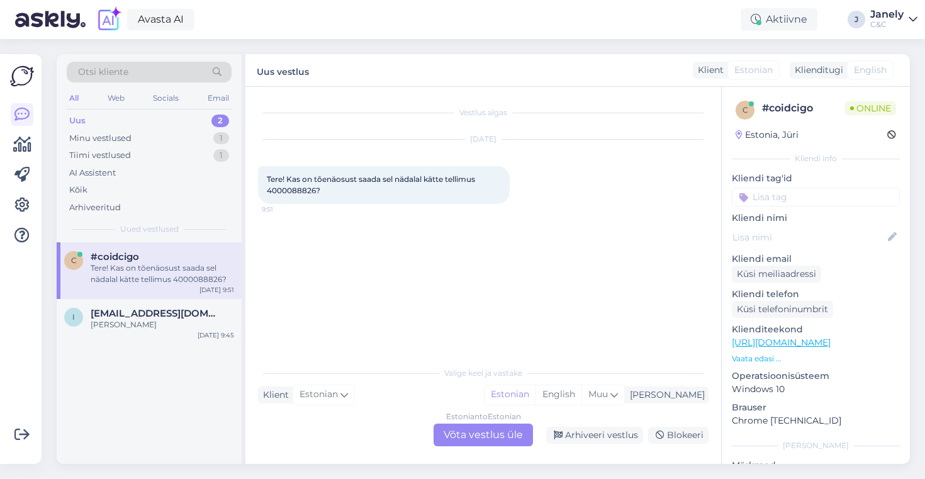
scroll to position [0, 0]
click at [295, 193] on span "Tere! Kas on tõenäosust saada sel nädalal kätte tellimus 4000088826?" at bounding box center [372, 184] width 210 height 21
copy span "4000088826"
click at [471, 434] on div "Estonian to Estonian Võta vestlus üle" at bounding box center [482, 434] width 99 height 23
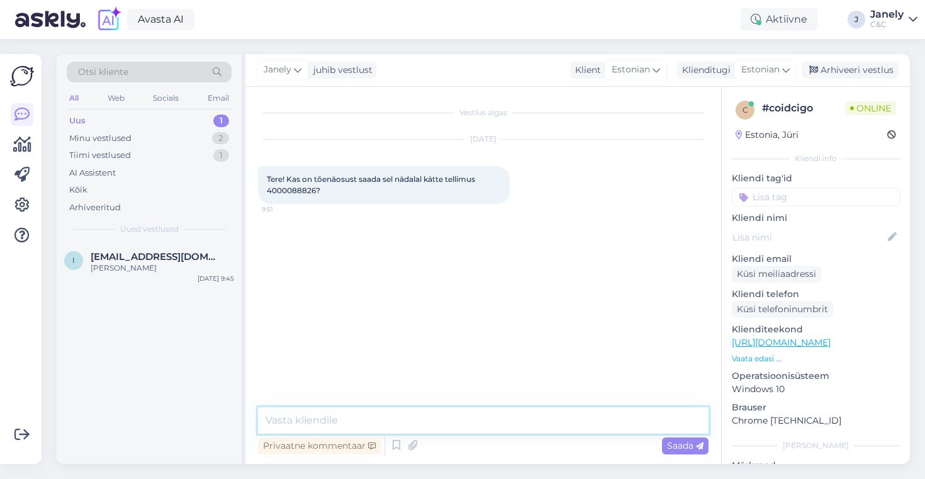
click at [426, 423] on textarea at bounding box center [483, 420] width 450 height 26
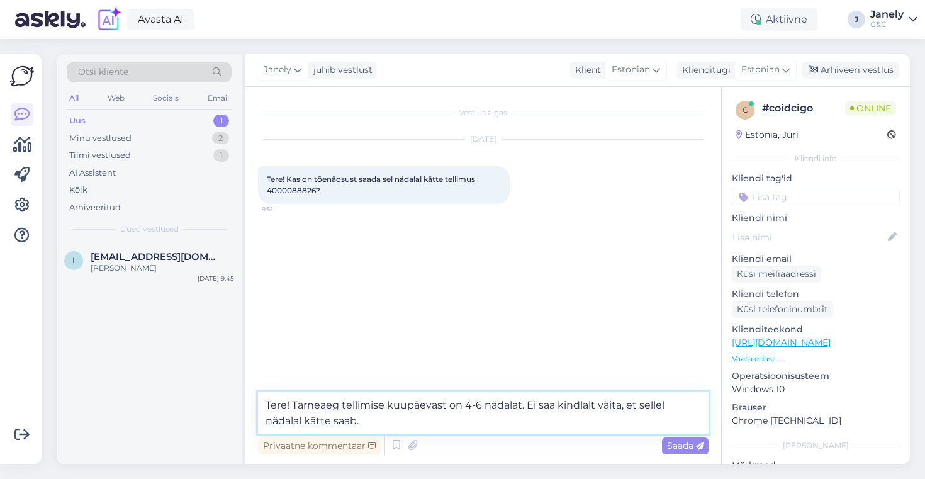
type textarea "Tere! Tarneaeg tellimise kuupäevast on 4-6 nädalat. Ei saa kindlalt väita, et s…"
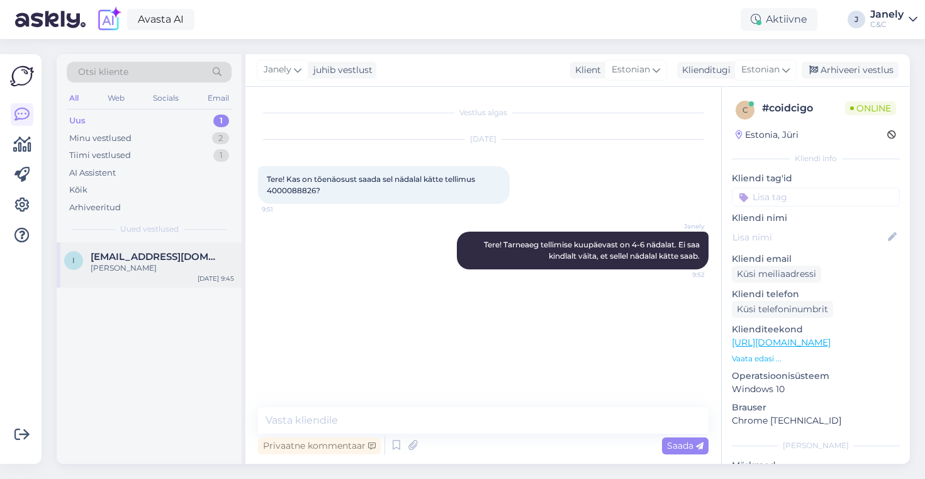
click at [152, 262] on span "ilja.stepukov123@gmail.com" at bounding box center [156, 256] width 131 height 11
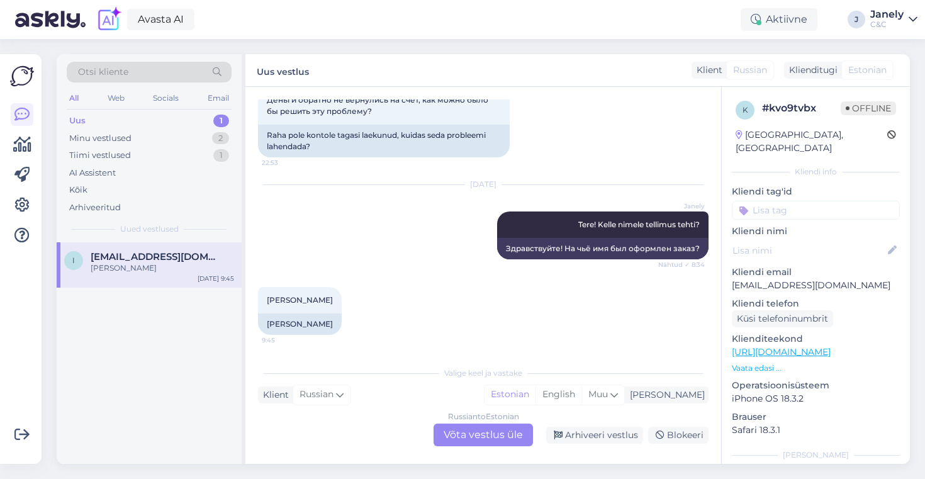
click at [449, 430] on div "Russian to Estonian Võta vestlus üle" at bounding box center [482, 434] width 99 height 23
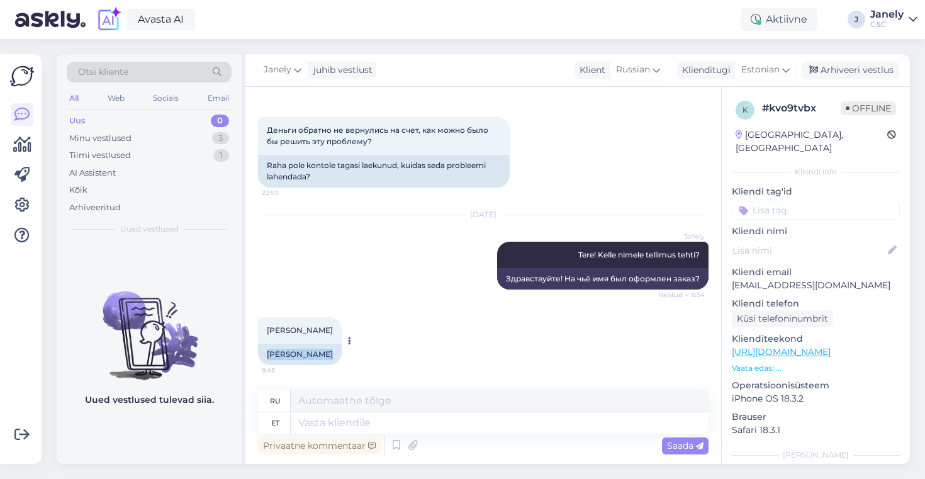
drag, startPoint x: 261, startPoint y: 357, endPoint x: 319, endPoint y: 356, distance: 57.9
click at [319, 356] on div "Ilja Stepukov" at bounding box center [300, 353] width 84 height 21
copy div "Ilja Stepukov"
click at [328, 423] on textarea at bounding box center [500, 422] width 418 height 21
type textarea "Uurime"
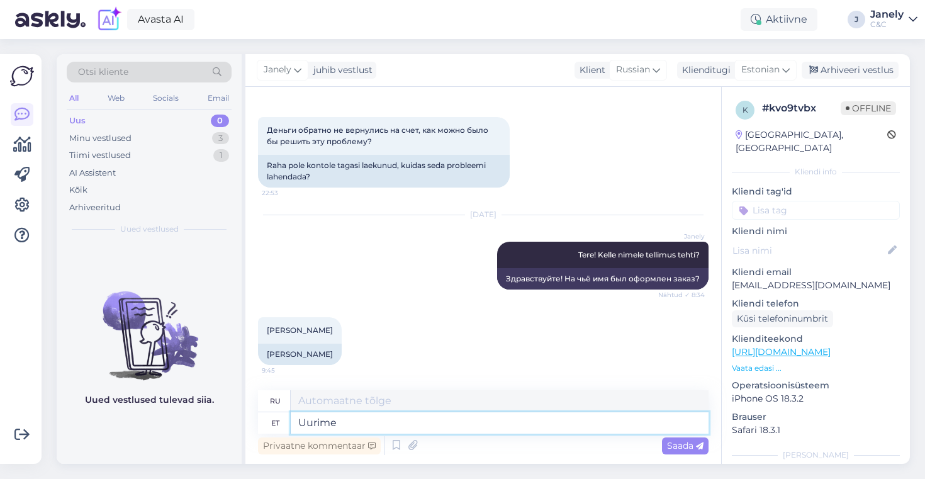
type textarea "Давайте исследуем"
type textarea "Uurime."
type textarea "Давайте проведём расследование."
type textarea "Uurime. Anna te"
type textarea "Давайте разберёмся. Анна"
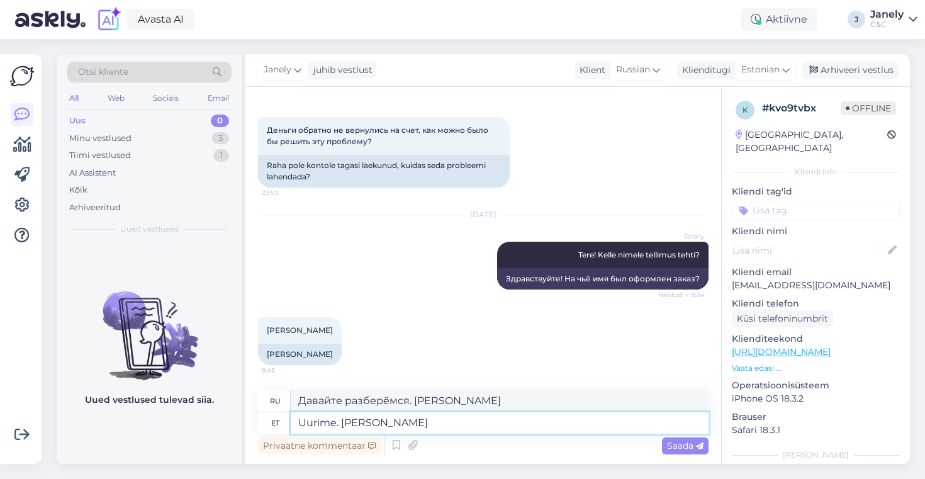
type textarea "Uurime. Anna Teile t"
type textarea "Давайте проведём расследование. Дайте это вам."
type textarea "Uurime. Anna Teile teada, k"
type textarea "Мы проведём расследование. Дадим вам знать."
type textarea "Uurime. Anna Teile teada, kui"
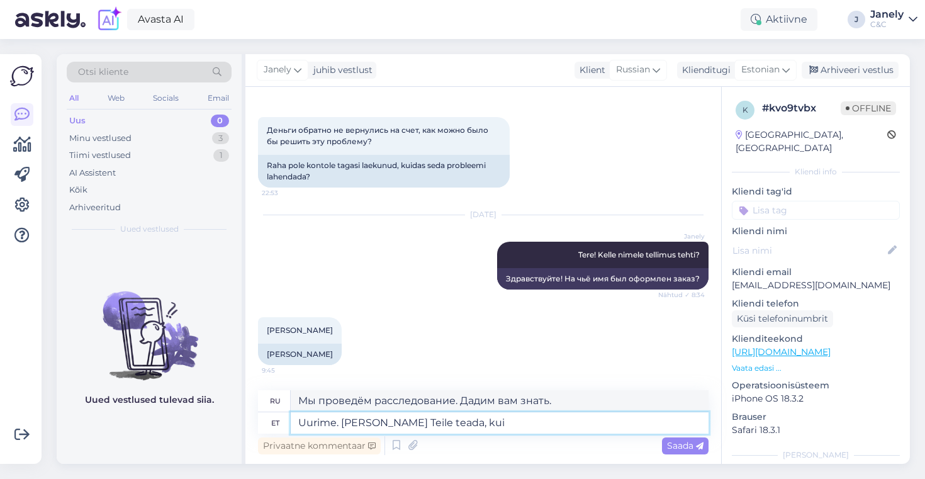
type textarea "Мы проведём расследование. Дадим вам знать, когда."
type textarea "Uurime. Anna Teile teada, kui vastus o"
type textarea "Мы разберёмся. Сообщим, когда будет ответ."
type textarea "Uurime. Anna Teile teada, kui vastus on olemas"
type textarea "Мы разберёмся. Сообщим, когда получим ответ."
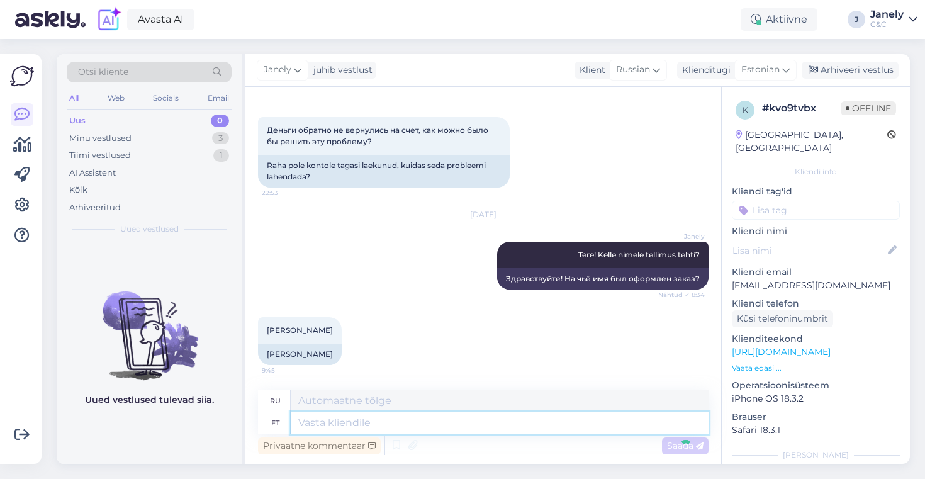
scroll to position [268, 0]
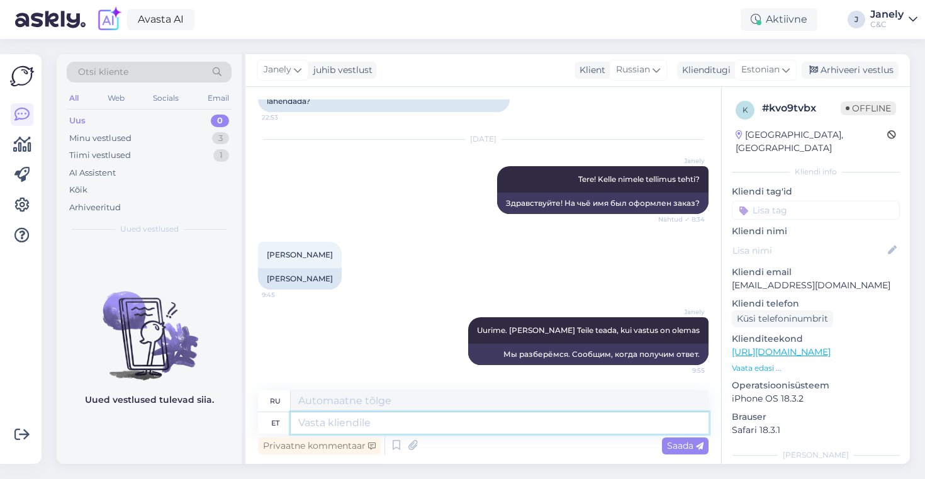
click at [478, 432] on textarea at bounding box center [500, 422] width 418 height 21
type textarea "Meil o"
type textarea "Мы"
type textarea "Meil o"
type textarea "У нас есть"
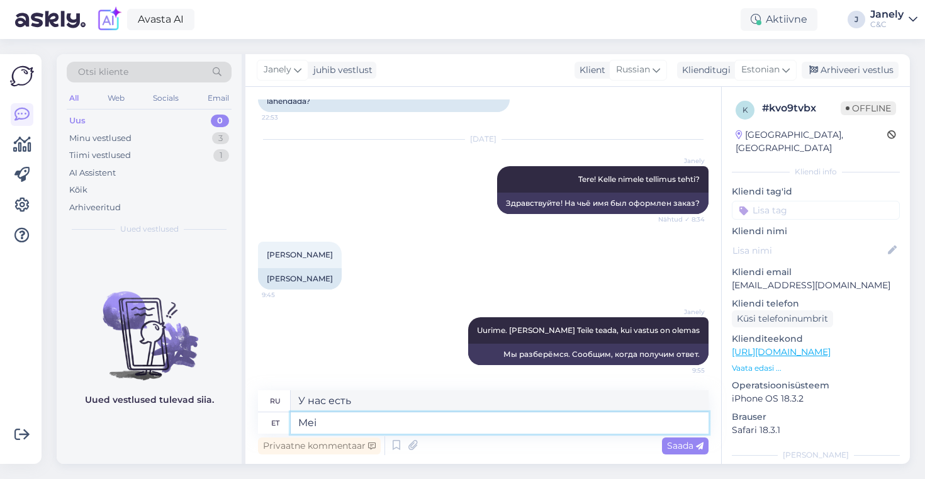
type textarea "Me"
type textarea "Мы"
type textarea "M"
type textarea "Smartdeali l"
type textarea "Smartdeal"
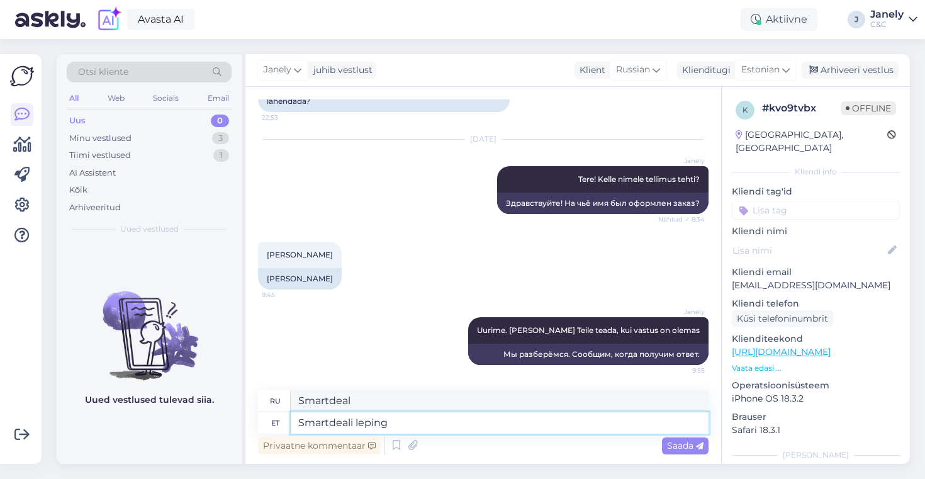
type textarea "Smartdeali leping o"
type textarea "Контракт Smartdeal"
type textarea "Smartdeali leping on"
type textarea "Контракт Smartdeal — это"
type textarea "Smartdeali leping on Teil te"
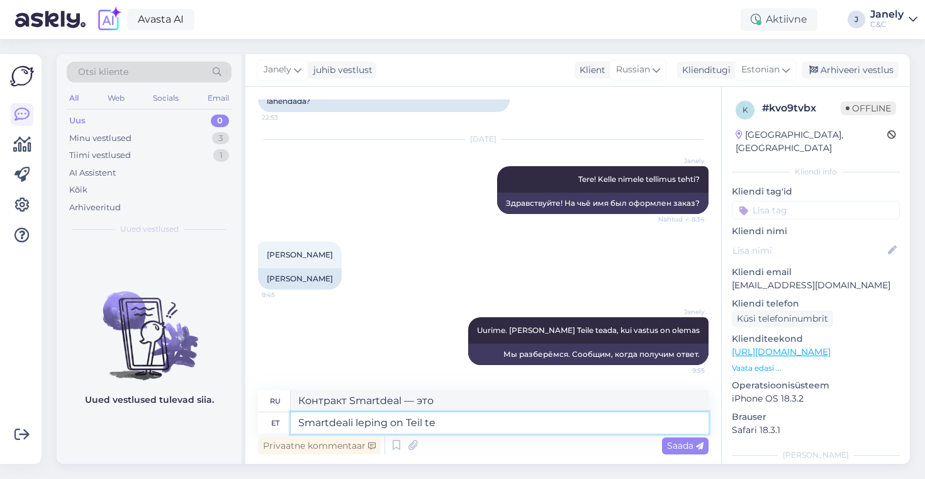
type textarea "У вас есть контракт Smartdeal"
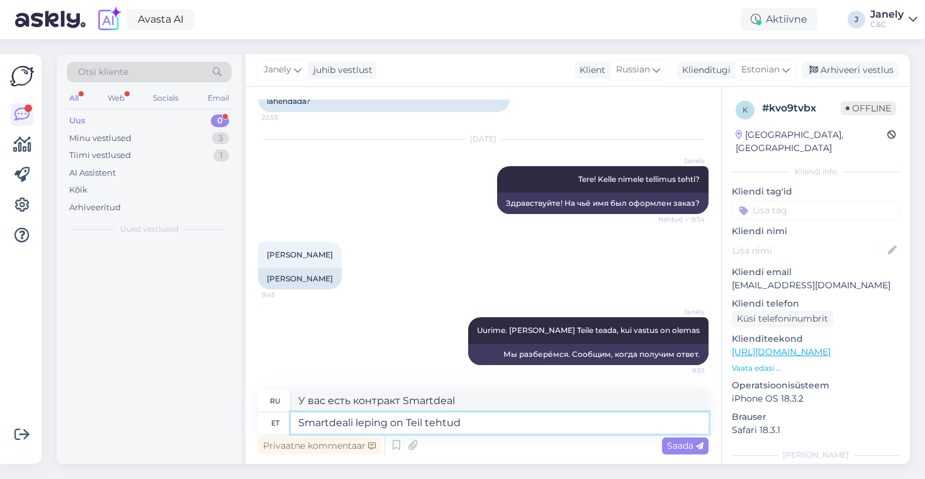
type textarea "Smartdeali leping on Teil tehtud j"
type textarea "У вас есть контракт Smartdeal."
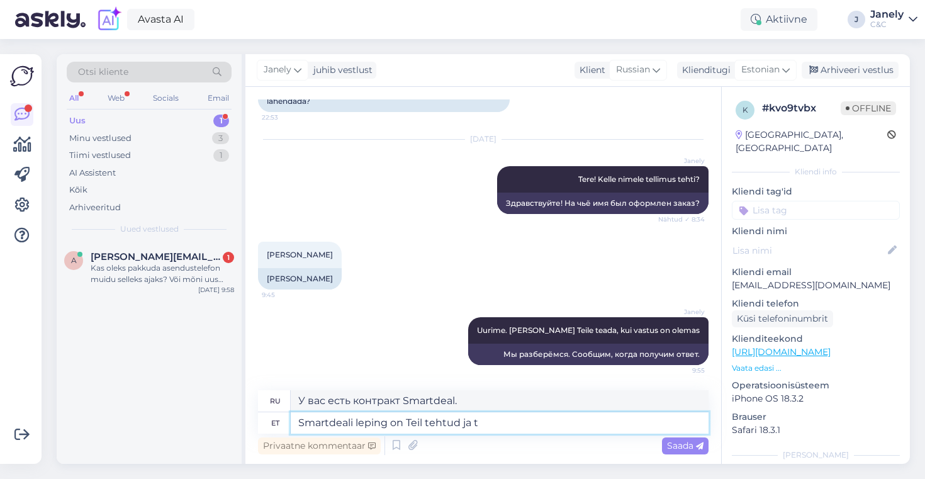
type textarea "Smartdeali leping on Teil tehtud ja te"
type textarea "Вы заключили контракт Smartdeal и"
type textarea "Smartdeali leping on Teil tehtud ja tellimus o"
type textarea "Вы заключили договор Smartdeal и оформили заказ."
type textarea "Smartdeali leping on Teil tehtud ja tellimus on m"
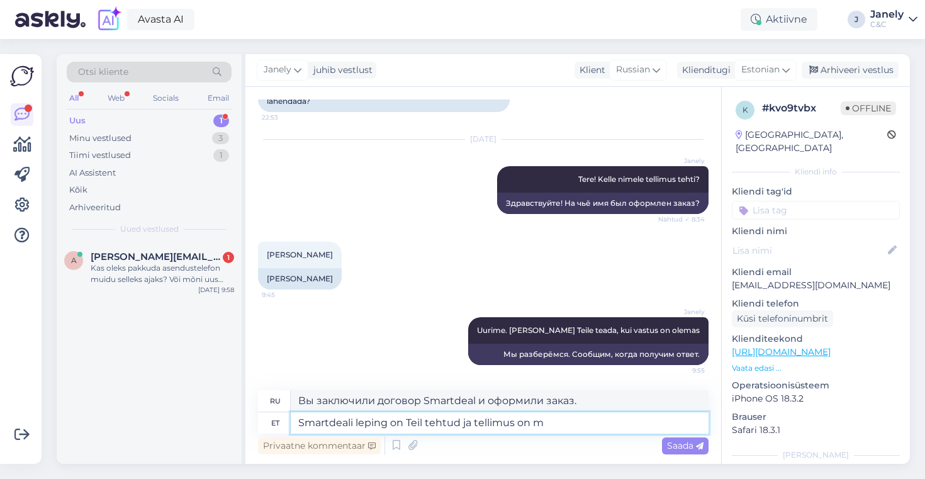
type textarea "Вы заключили договор Smartdeal и ваш заказ размещен."
type textarea "Smartdeali leping on Teil tehtud ja tellimus on meil i"
type textarea "Вы заключили договор Smartdeal, и у нас есть заказ."
type textarea "Smartdeali leping on Teil tehtud ja tellimus on meil ilusti ol"
type textarea "Вы заключили договор Smartdeal, и мы привели заказ в порядок."
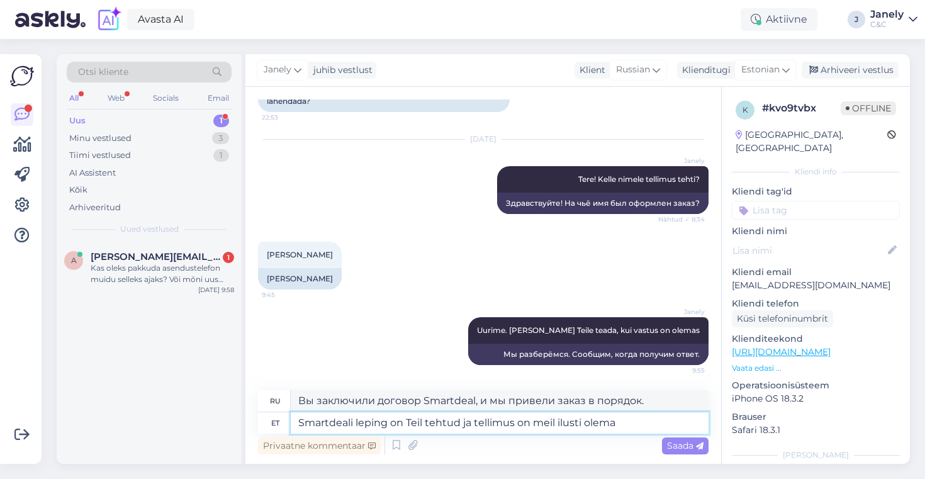
type textarea "Smartdeali leping on Teil tehtud ja tellimus on meil ilusti olemas"
type textarea "Вы заключили договор Smartdeal, и мы подготовили заказ."
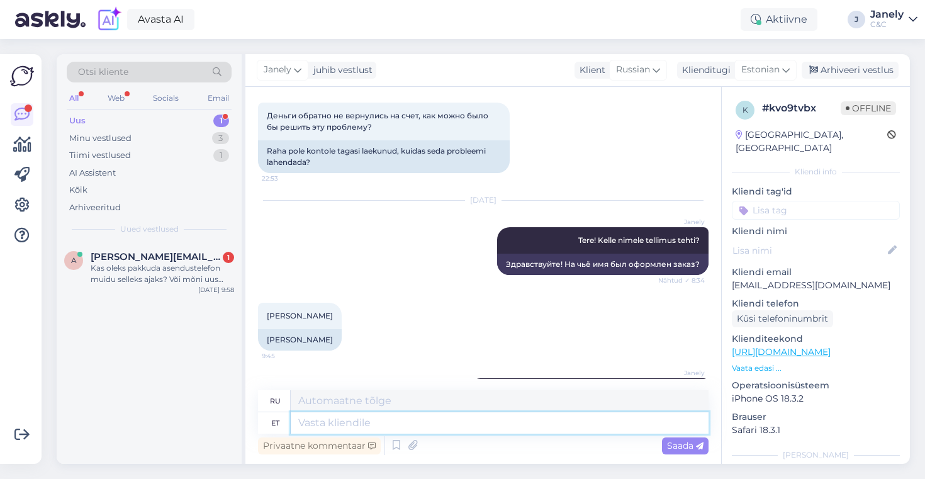
scroll to position [366, 0]
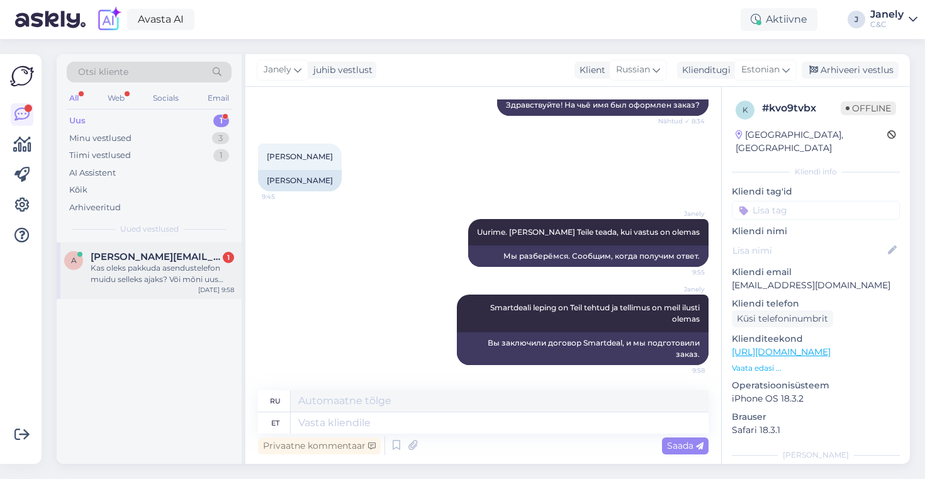
click at [152, 263] on div "Kas oleks pakkuda asendustelefon muidu selleks ajaks? Või mõni uus testimiseks …" at bounding box center [162, 273] width 143 height 23
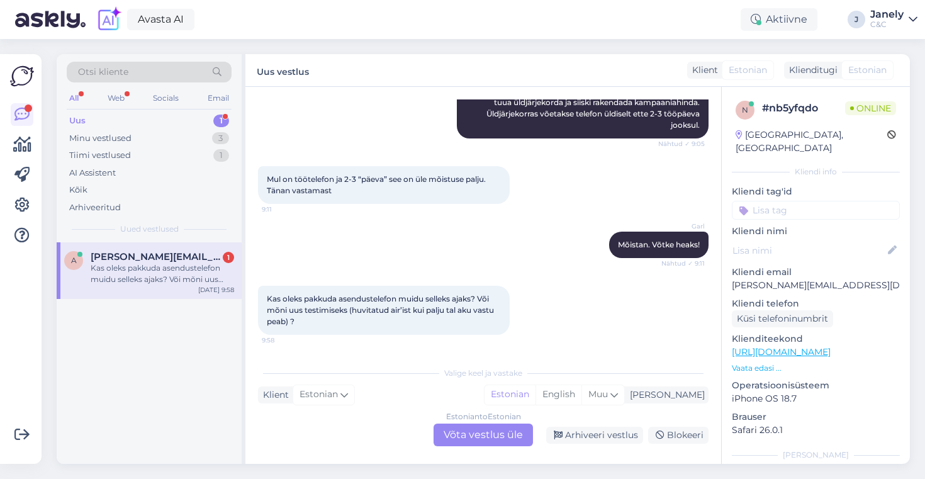
scroll to position [230, 0]
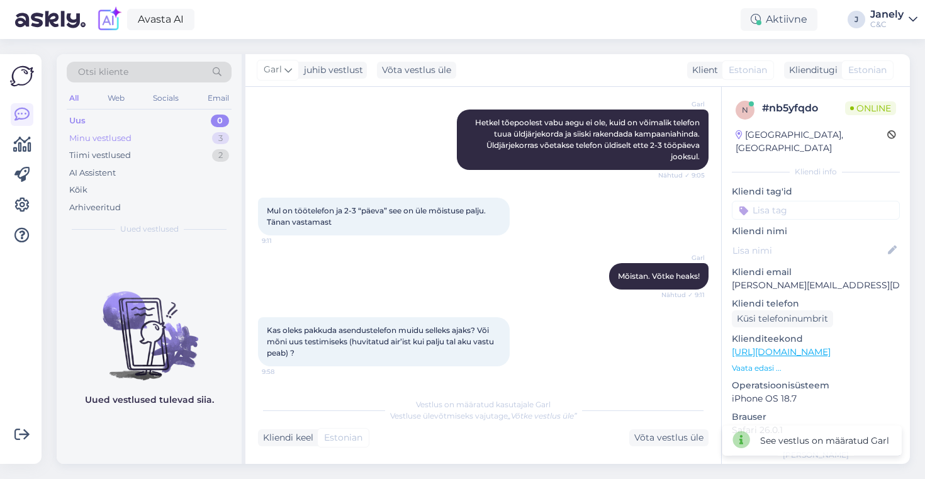
click at [157, 139] on div "Minu vestlused 3" at bounding box center [149, 139] width 165 height 18
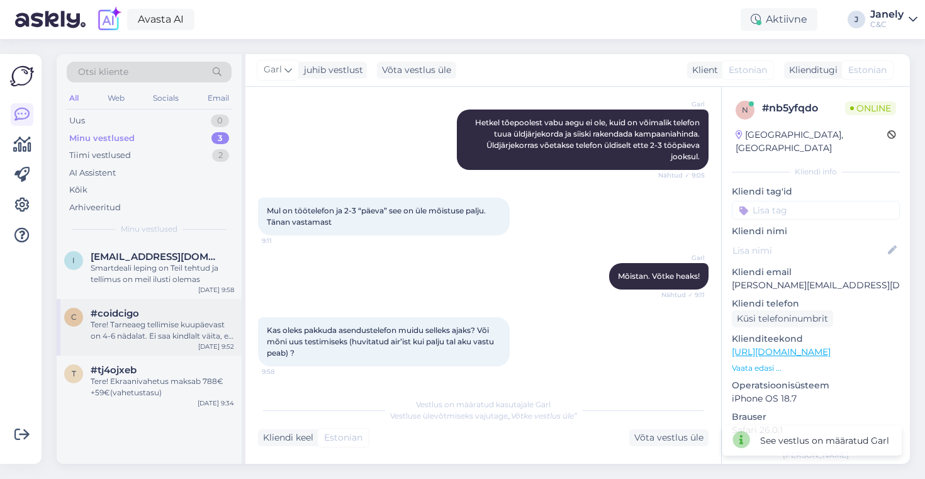
click at [170, 313] on div "#coidcigo" at bounding box center [162, 313] width 143 height 11
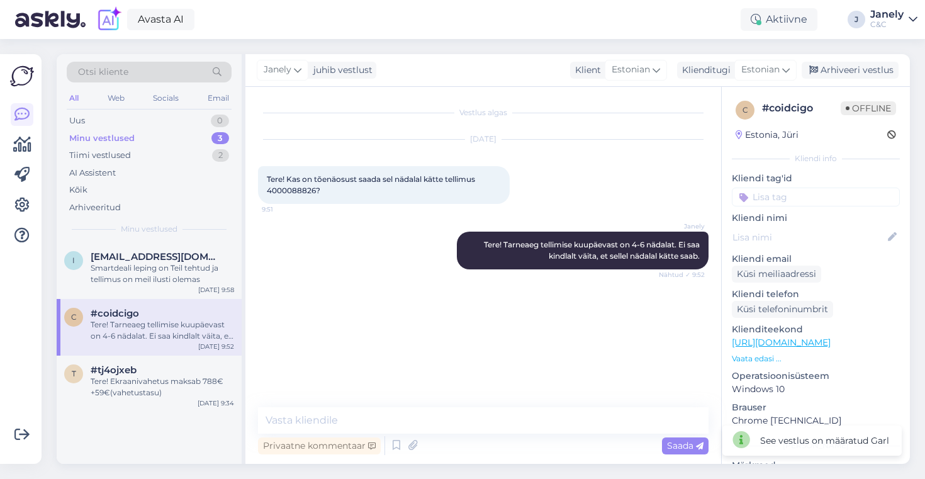
scroll to position [0, 0]
click at [872, 62] on div "Arhiveeri vestlus" at bounding box center [849, 70] width 97 height 17
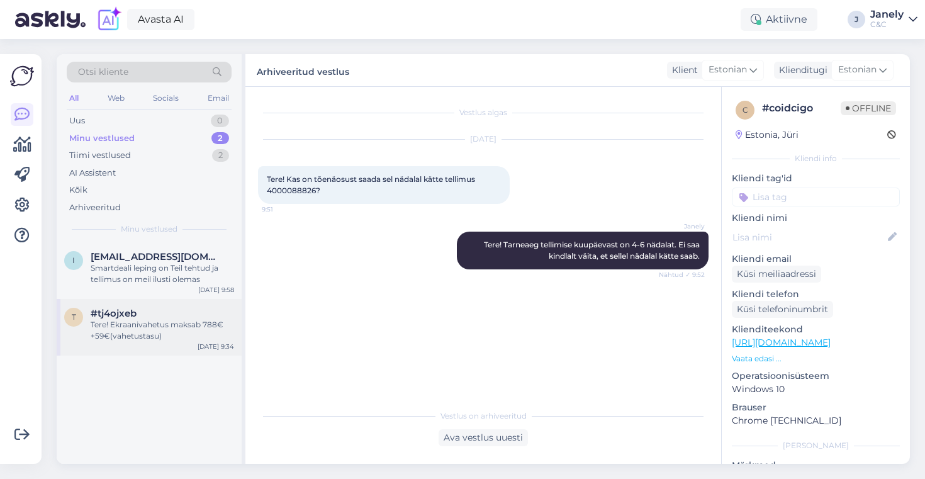
click at [187, 334] on div "Tere! Ekraanivahetus maksab 788€+59€(vahetustasu)" at bounding box center [162, 330] width 143 height 23
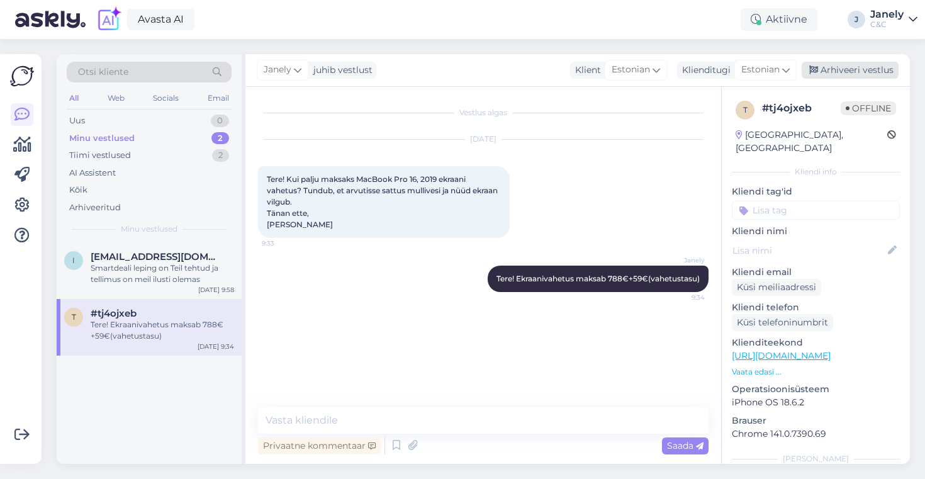
click at [862, 65] on div "Arhiveeri vestlus" at bounding box center [849, 70] width 97 height 17
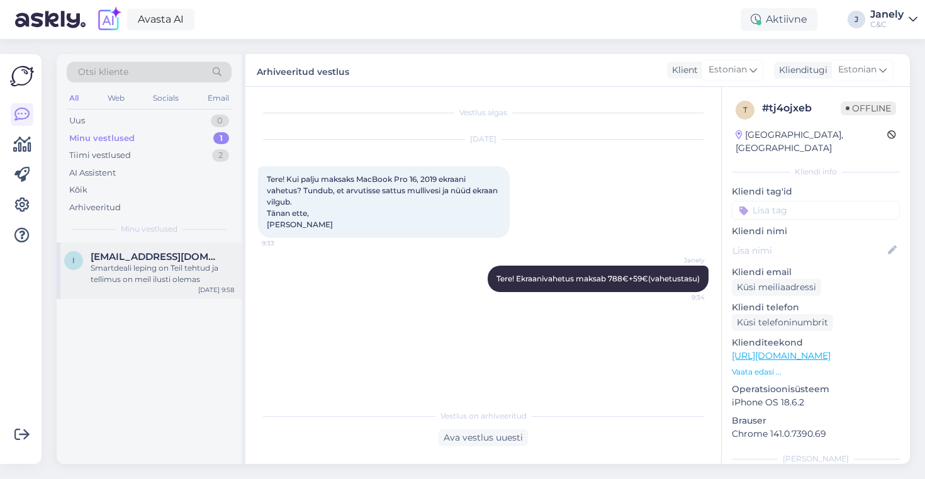
click at [155, 293] on div "i ilja.stepukov123@gmail.com Smartdeali leping on Teil tehtud ja tellimus on me…" at bounding box center [149, 270] width 185 height 57
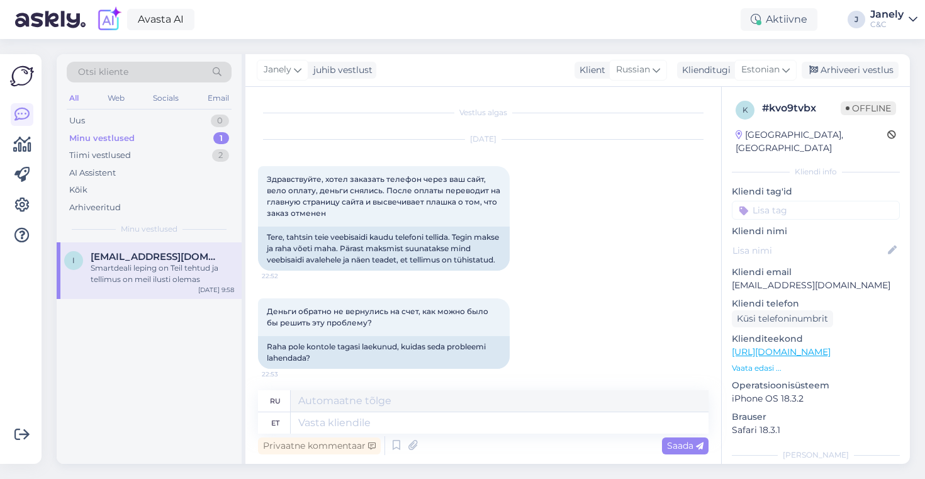
scroll to position [366, 0]
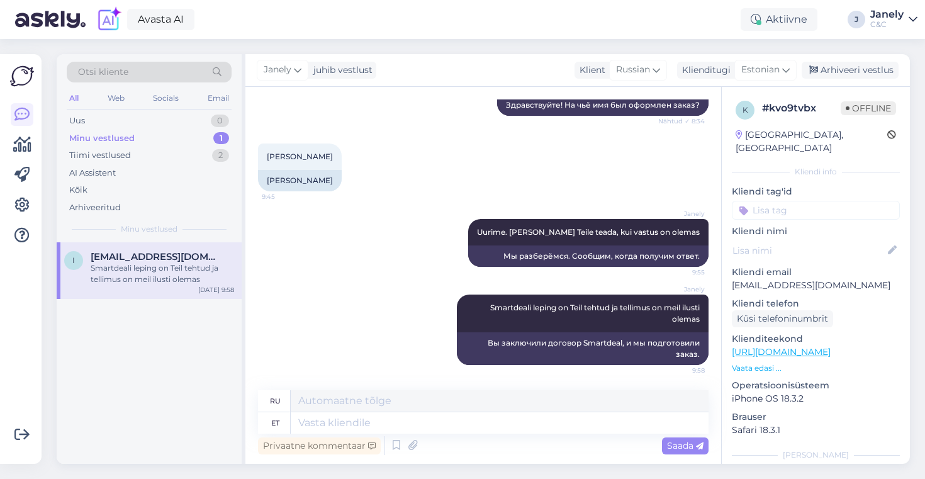
click at [186, 420] on div "i ilja.stepukov123@gmail.com Smartdeali leping on Teil tehtud ja tellimus on me…" at bounding box center [149, 352] width 185 height 221
click at [166, 119] on div "Uus 1" at bounding box center [149, 121] width 165 height 18
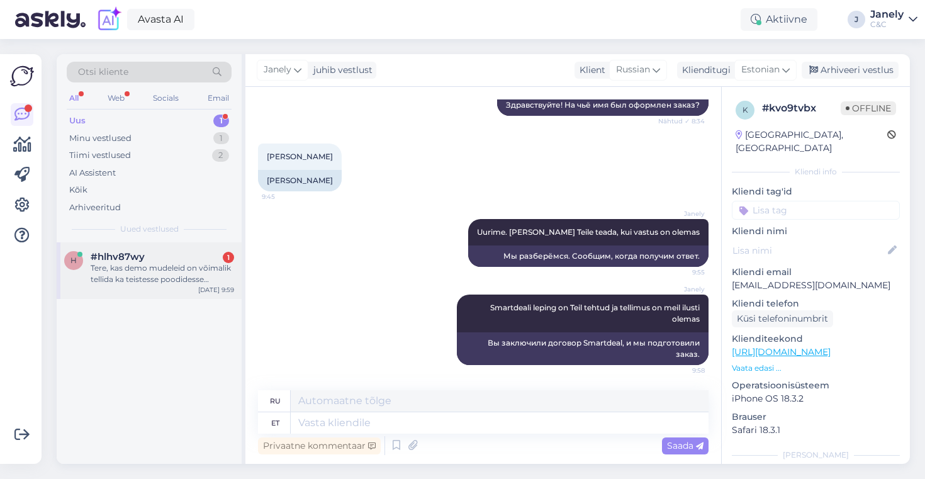
click at [181, 291] on div "h #hlhv87wy 1 Tere, kas demo mudeleid on võimalik tellida ka teistesse poodides…" at bounding box center [149, 270] width 185 height 57
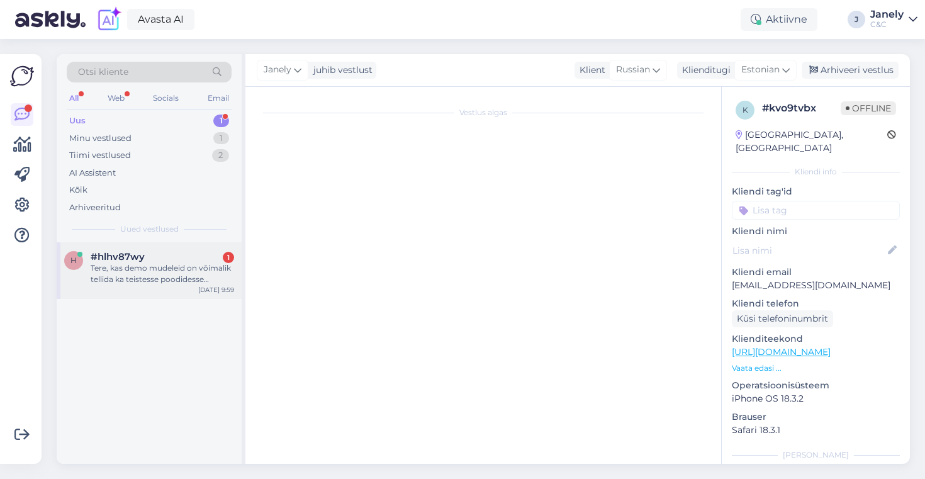
scroll to position [0, 0]
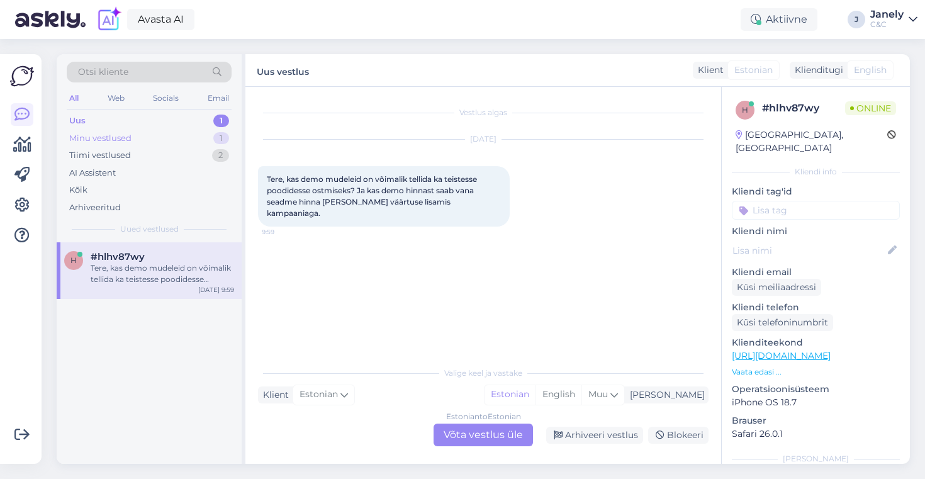
click at [151, 141] on div "Minu vestlused 1" at bounding box center [149, 139] width 165 height 18
click at [192, 291] on div "i ilja.stepukov123@gmail.com Smartdeali leping on Teil tehtud ja tellimus on me…" at bounding box center [149, 270] width 185 height 57
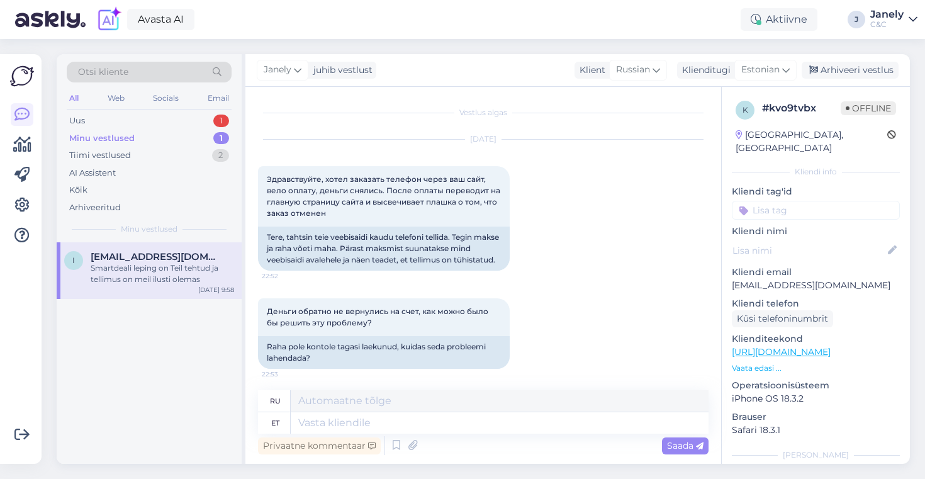
scroll to position [366, 0]
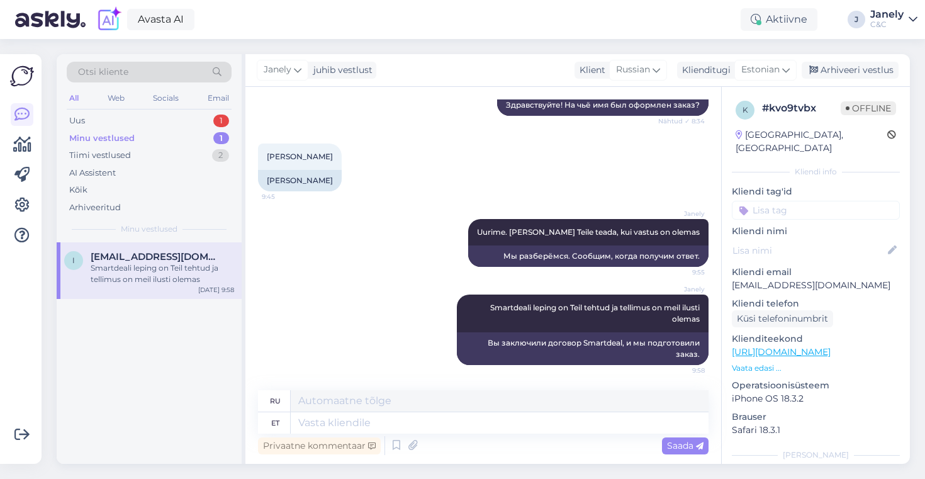
click at [194, 398] on div "i ilja.stepukov123@gmail.com Smartdeali leping on Teil tehtud ja tellimus on me…" at bounding box center [149, 352] width 185 height 221
click at [196, 148] on div "Tiimi vestlused 3" at bounding box center [149, 156] width 165 height 18
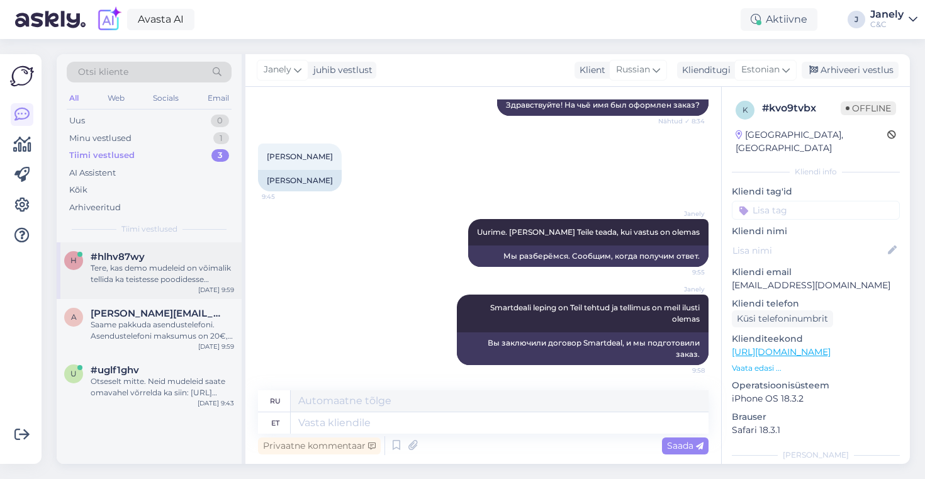
click at [196, 283] on div "Tere, kas demo mudeleid on võimalik tellida ka teistesse poodidesse ostmiseks? …" at bounding box center [162, 273] width 143 height 23
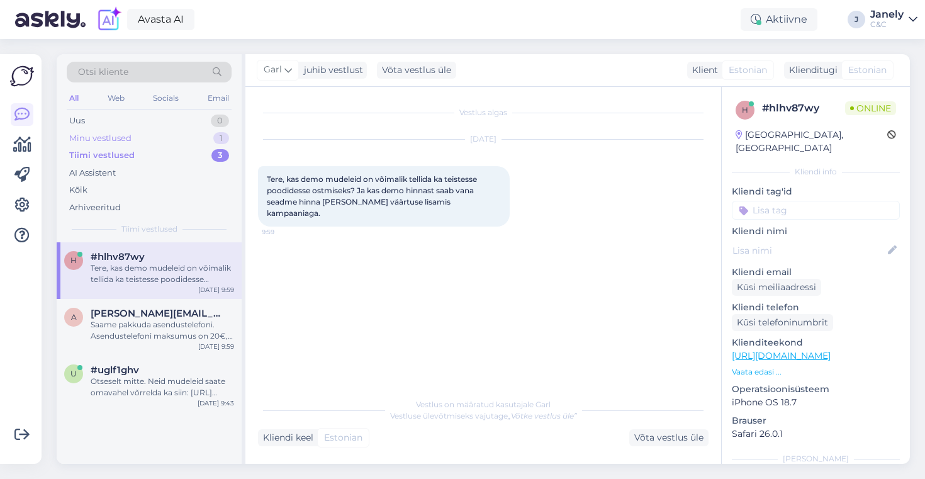
click at [185, 134] on div "Minu vestlused 1" at bounding box center [149, 139] width 165 height 18
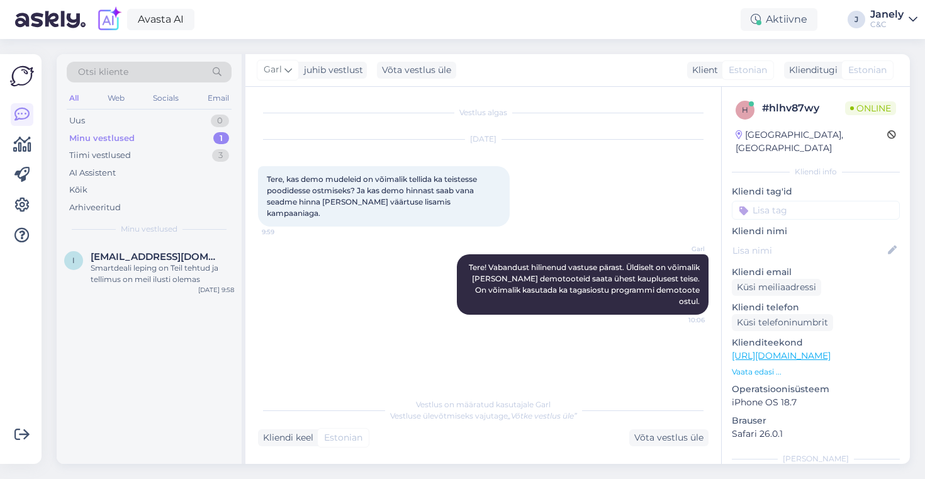
click at [572, 59] on div "Garl juhib vestlust Võta vestlus üle Klient Estonian Klienditugi Estonian" at bounding box center [577, 70] width 664 height 33
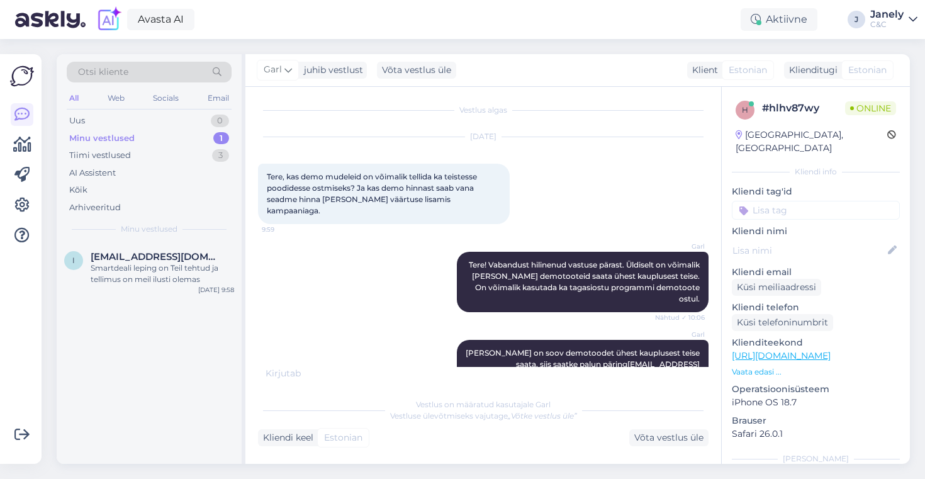
scroll to position [57, 0]
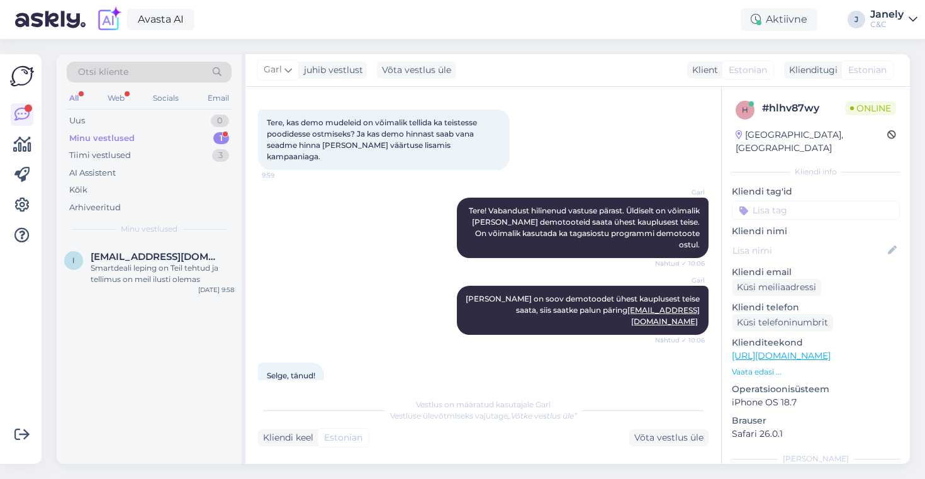
click at [201, 136] on div "Minu vestlused 1" at bounding box center [149, 139] width 165 height 18
click at [179, 292] on div "i ilja.stepukov123@gmail.com Smartdeali leping on Teil tehtud ja tellimus on me…" at bounding box center [149, 270] width 185 height 57
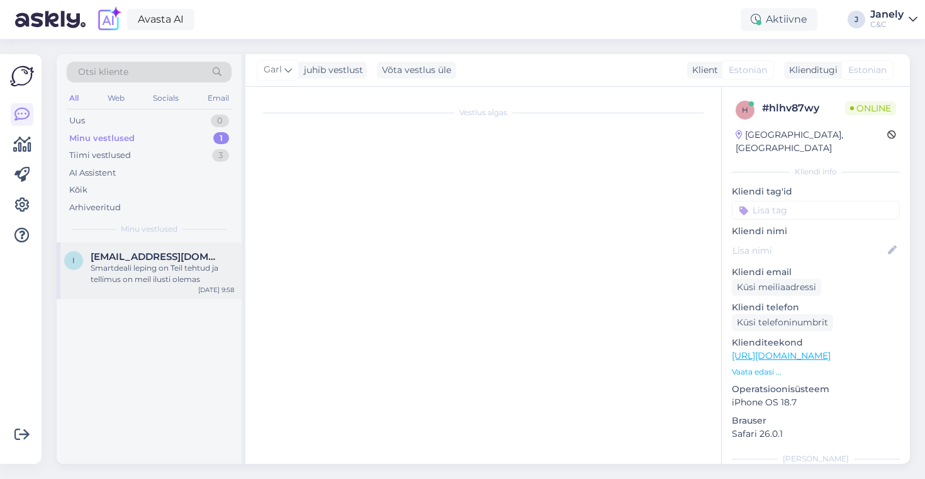
scroll to position [0, 0]
click at [174, 115] on div "Uus 0" at bounding box center [149, 121] width 165 height 18
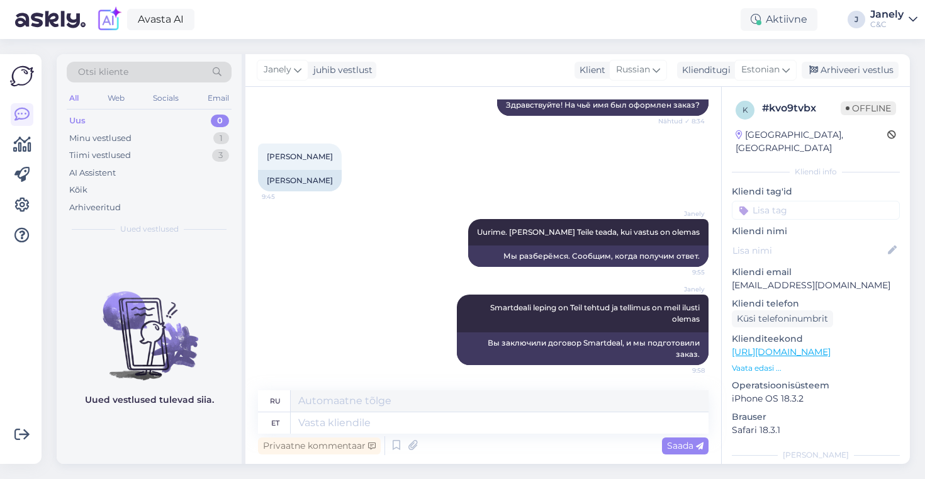
click at [532, 33] on div "Avasta AI Aktiivne J Janely C&C" at bounding box center [462, 19] width 925 height 39
click at [267, 16] on div "Avasta AI Aktiivne J Janely C&C" at bounding box center [462, 19] width 925 height 39
click at [667, 16] on div "Avasta AI Aktiivne J Janely C&C" at bounding box center [462, 19] width 925 height 39
click at [850, 76] on div "Arhiveeri vestlus" at bounding box center [849, 70] width 97 height 17
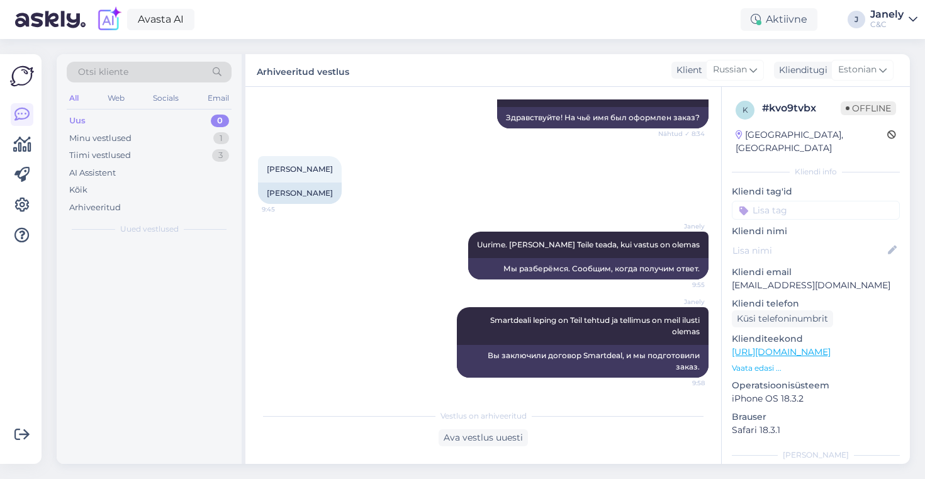
scroll to position [354, 0]
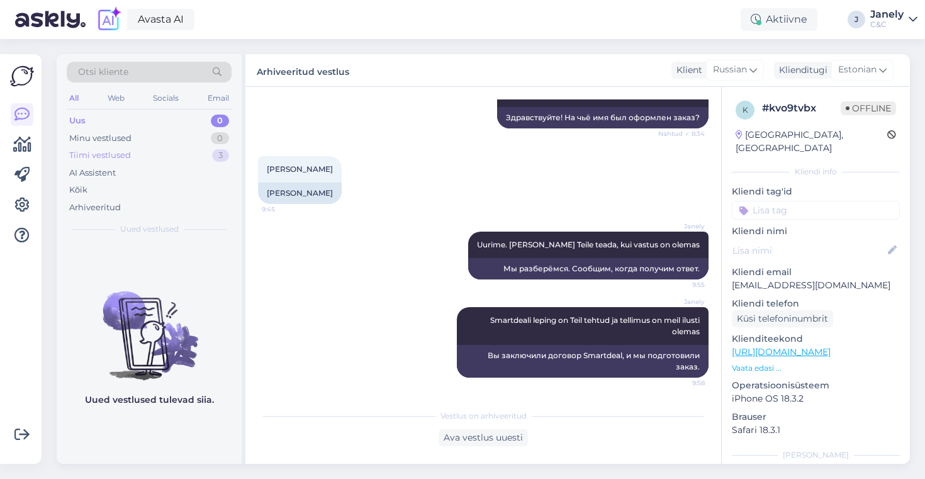
click at [167, 163] on div "Tiimi vestlused 3" at bounding box center [149, 156] width 165 height 18
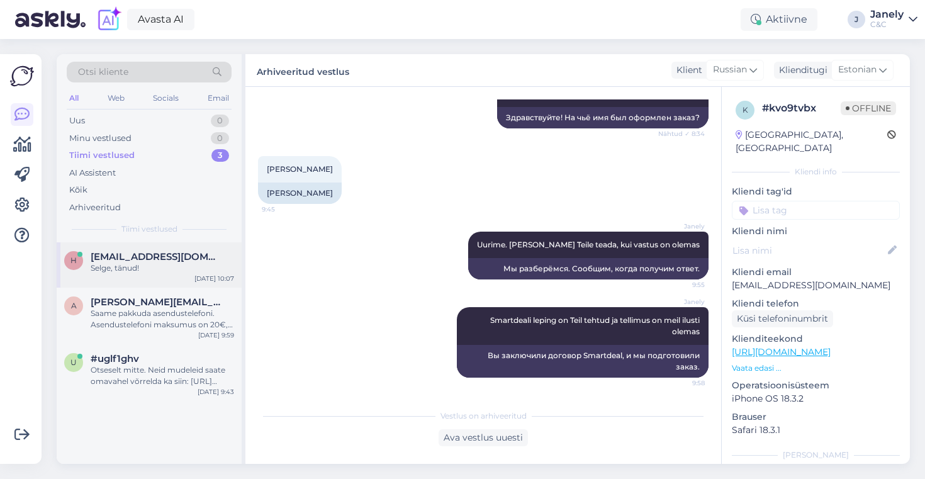
click at [167, 254] on span "henvahtra@gmail.com" at bounding box center [156, 256] width 131 height 11
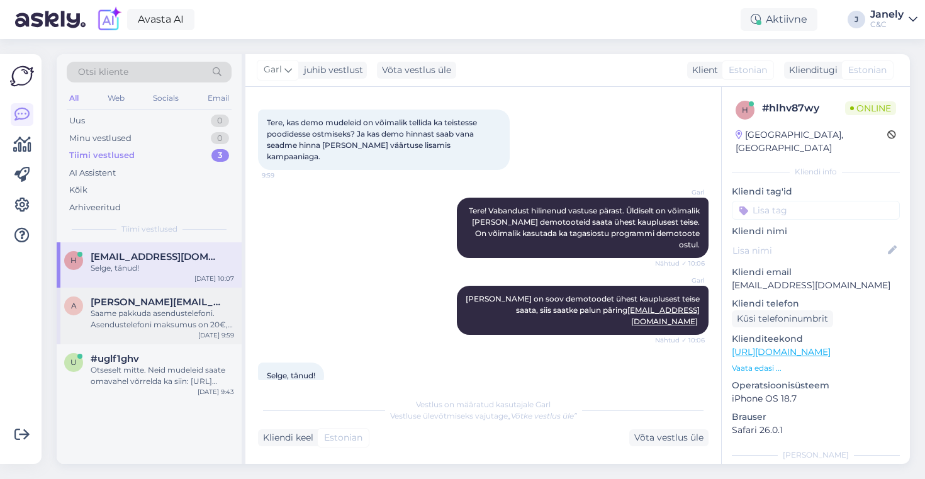
click at [206, 315] on div "Saame pakkuda asendustelefoni. Asendustelefoni maksumus on 20€, mis on ühekordn…" at bounding box center [162, 319] width 143 height 23
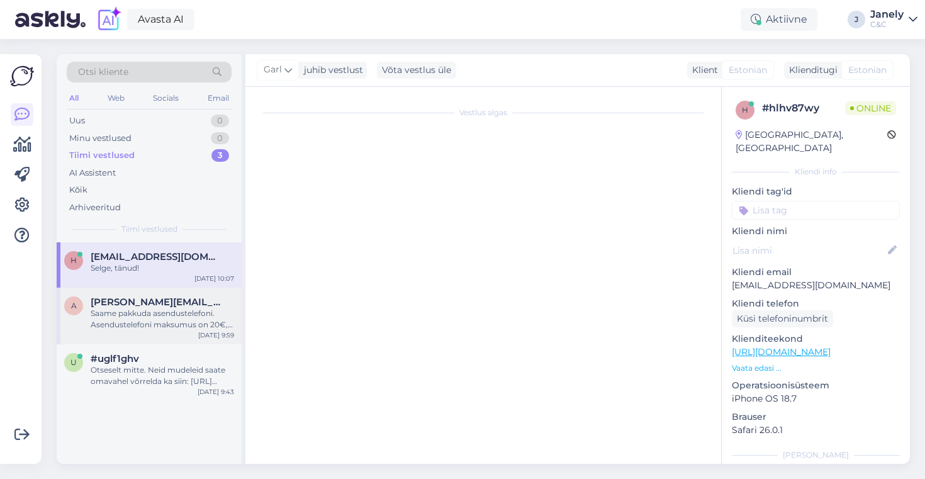
scroll to position [307, 0]
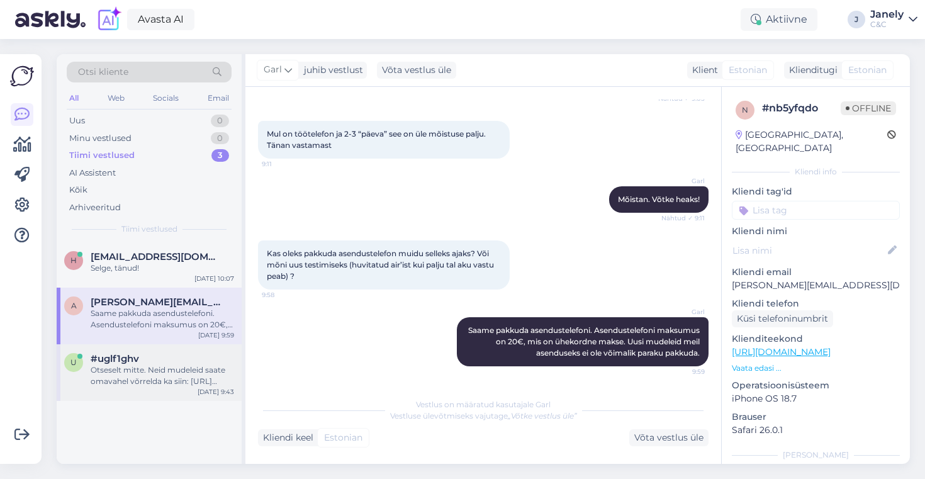
click at [208, 366] on div "Otseselt mitte. Neid mudeleid saate omavahel võrrelda ka siin: https://www.appl…" at bounding box center [162, 375] width 143 height 23
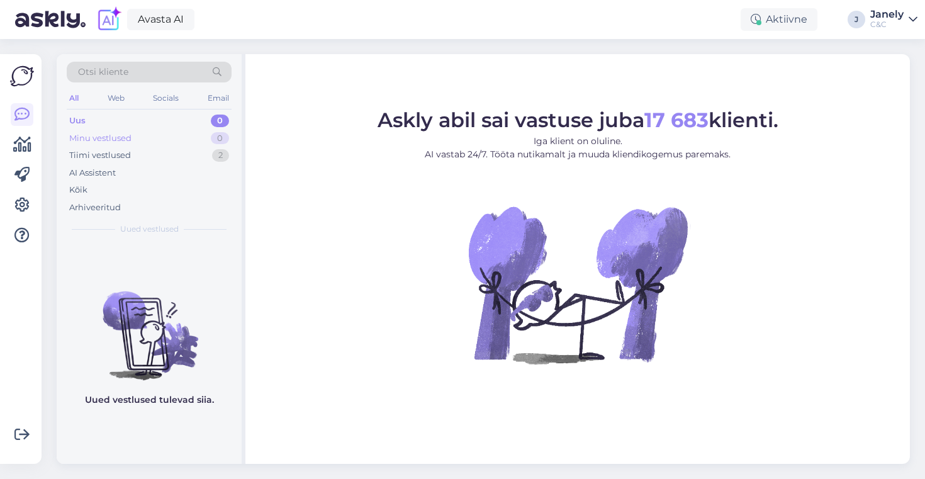
click at [174, 145] on div "Minu vestlused 0" at bounding box center [149, 139] width 165 height 18
click at [153, 152] on div "Tiimi vestlused 2" at bounding box center [149, 156] width 165 height 18
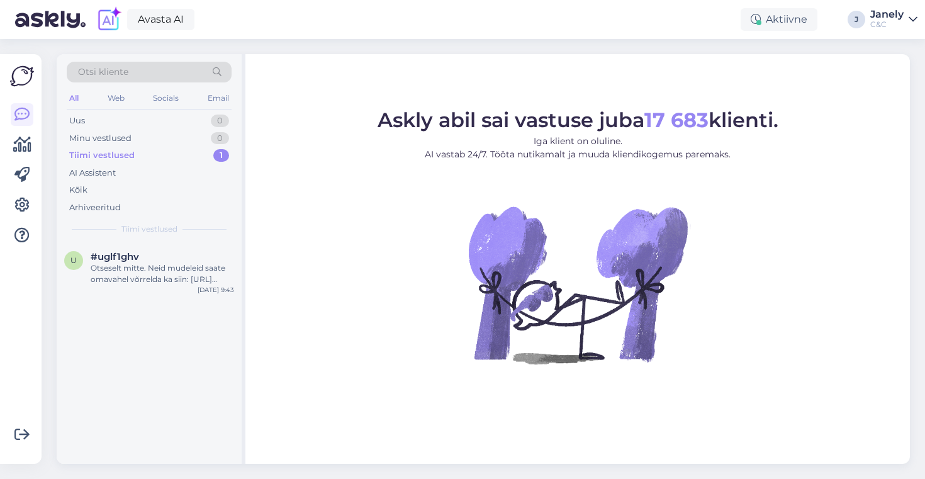
click at [198, 274] on div "Otseselt mitte. Neid mudeleid saate omavahel võrrelda ka siin: [URL][DOMAIN_NAM…" at bounding box center [162, 273] width 143 height 23
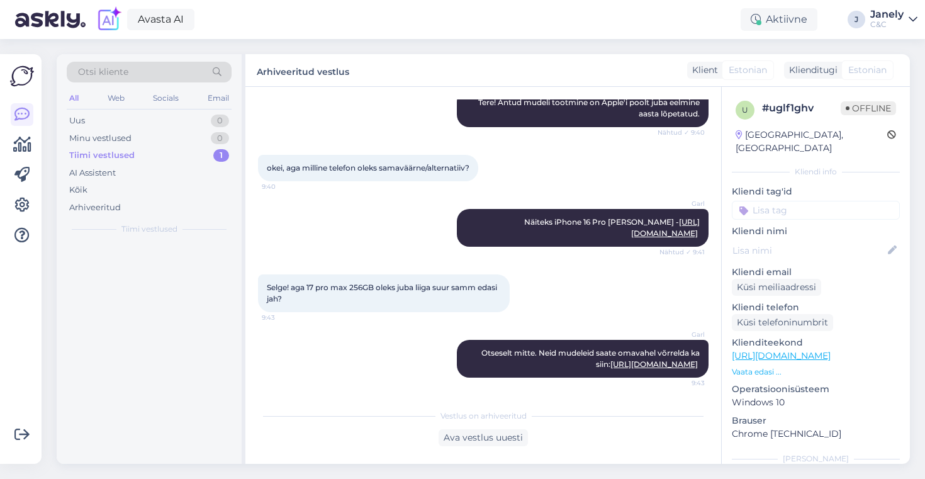
scroll to position [176, 0]
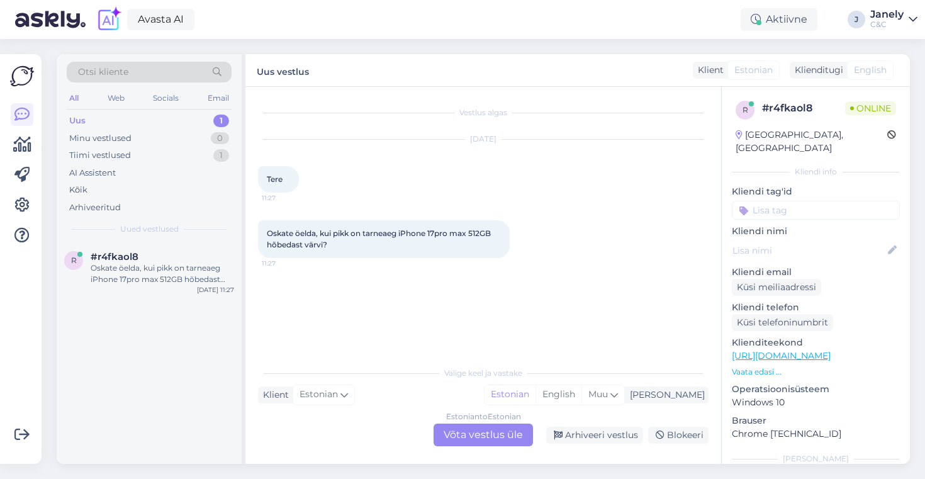
click at [464, 438] on div "Estonian to Estonian Võta vestlus üle" at bounding box center [482, 434] width 99 height 23
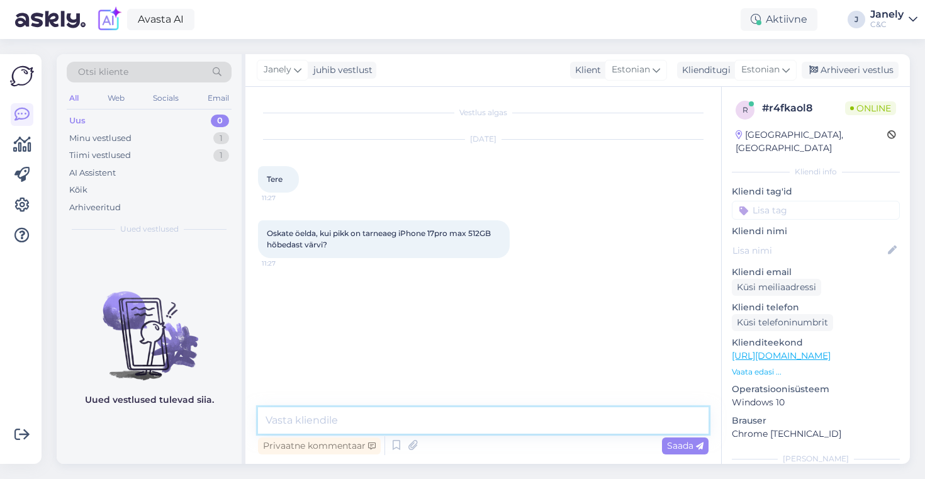
click at [370, 412] on textarea at bounding box center [483, 420] width 450 height 26
type textarea "Tere! [GEOGRAPHIC_DATA] on 4-6 nädalat"
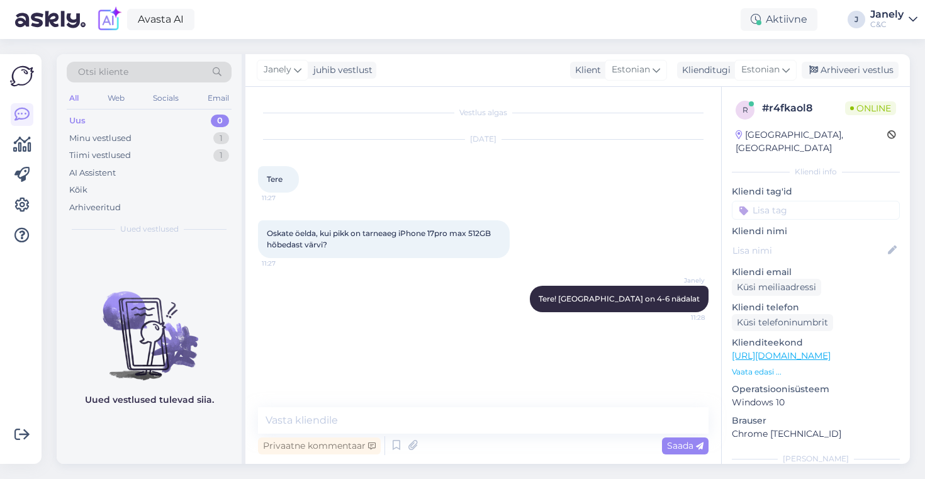
click at [249, 30] on div "Avasta AI Aktiivne J Janely C&C" at bounding box center [462, 19] width 925 height 39
click at [130, 143] on div "Minu vestlused" at bounding box center [100, 138] width 62 height 13
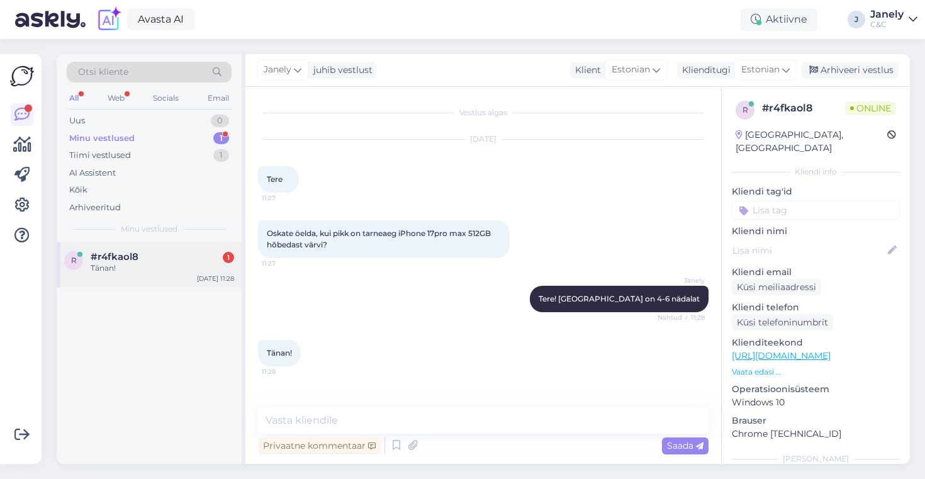
click at [186, 279] on div "r #r4fkaol8 1 Tänan! [DATE] 11:28" at bounding box center [149, 264] width 185 height 45
click at [382, 374] on div "Tänan! 11:28" at bounding box center [483, 353] width 450 height 54
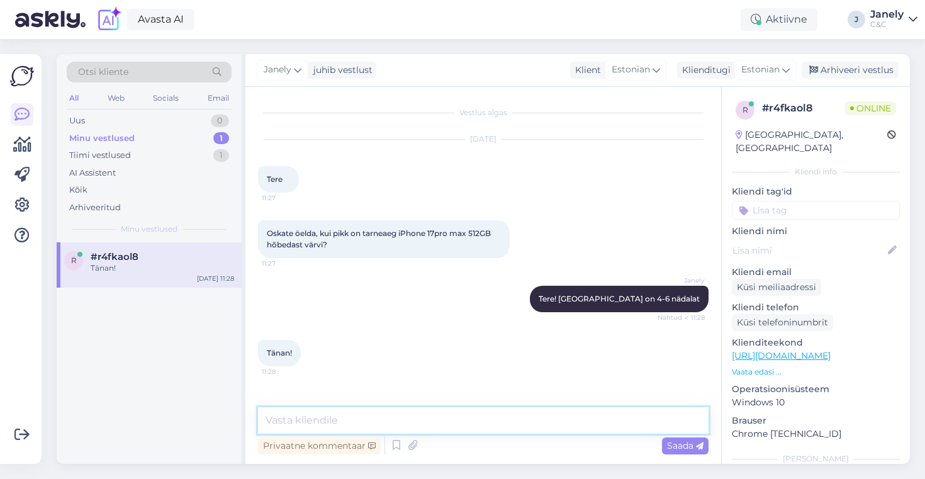
click at [386, 413] on textarea at bounding box center [483, 420] width 450 height 26
type textarea "Aga palun! Kõike head!"
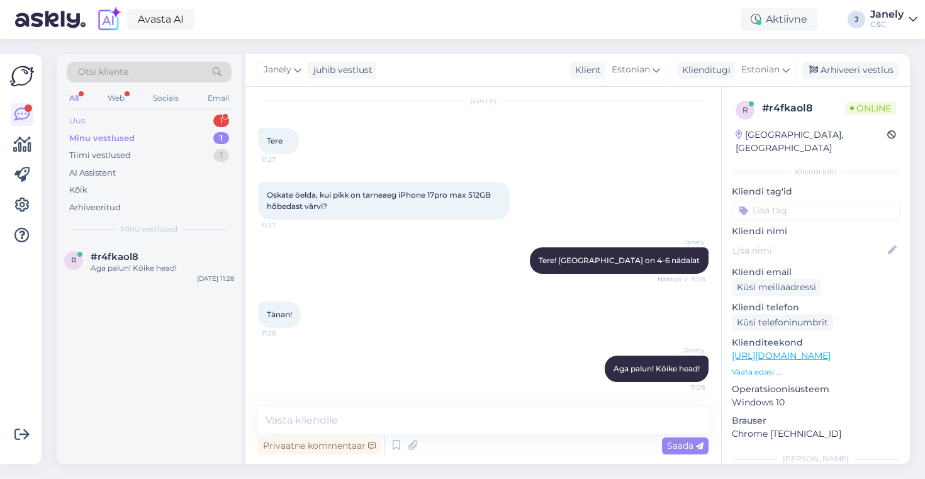
click at [130, 121] on div "Uus 1" at bounding box center [149, 121] width 165 height 18
click at [178, 251] on div "#kawmeewj 1" at bounding box center [162, 256] width 143 height 11
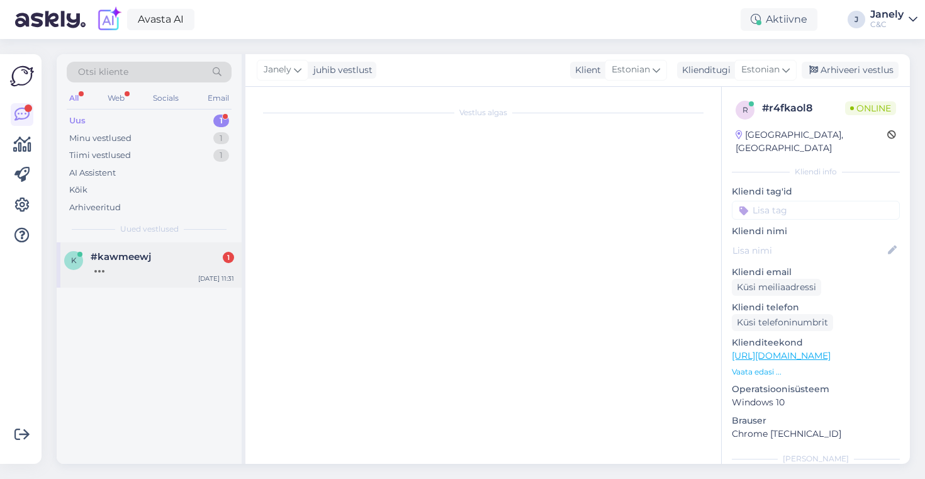
scroll to position [0, 0]
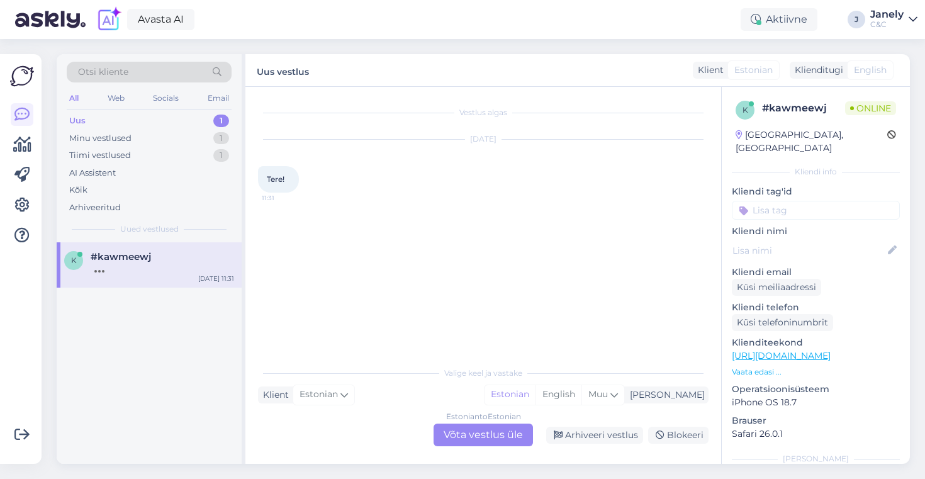
click at [460, 428] on div "Estonian to Estonian Võta vestlus üle" at bounding box center [482, 434] width 99 height 23
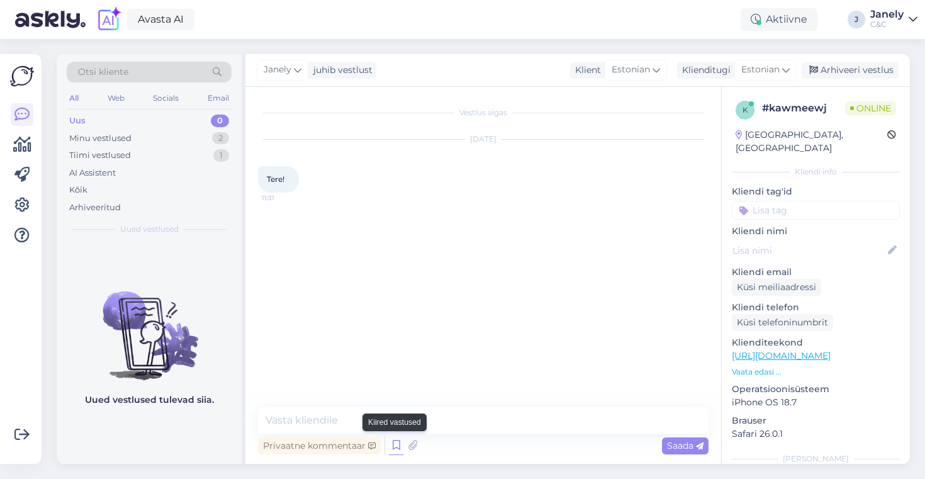
click at [394, 450] on icon at bounding box center [396, 445] width 15 height 19
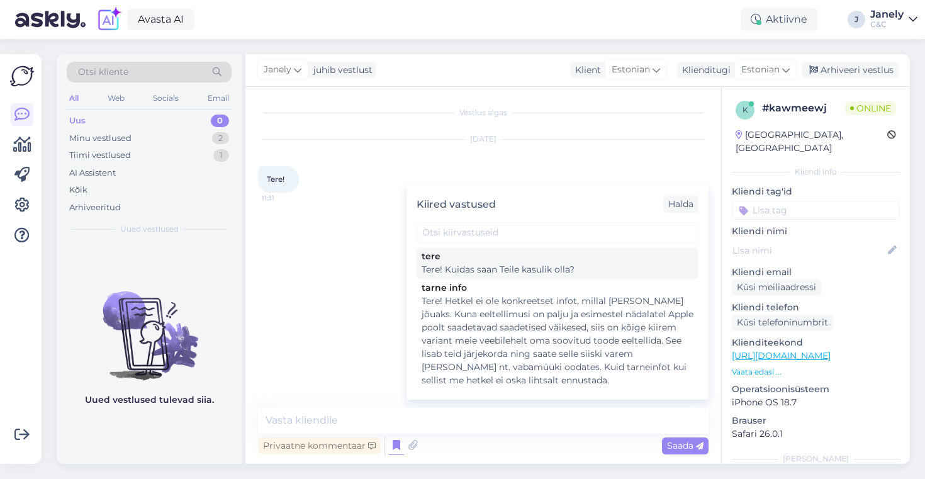
click at [440, 274] on div "Tere! Kuidas saan Teile kasulik olla?" at bounding box center [557, 269] width 272 height 13
type textarea "Tere! Kuidas saan Teile kasulik olla?"
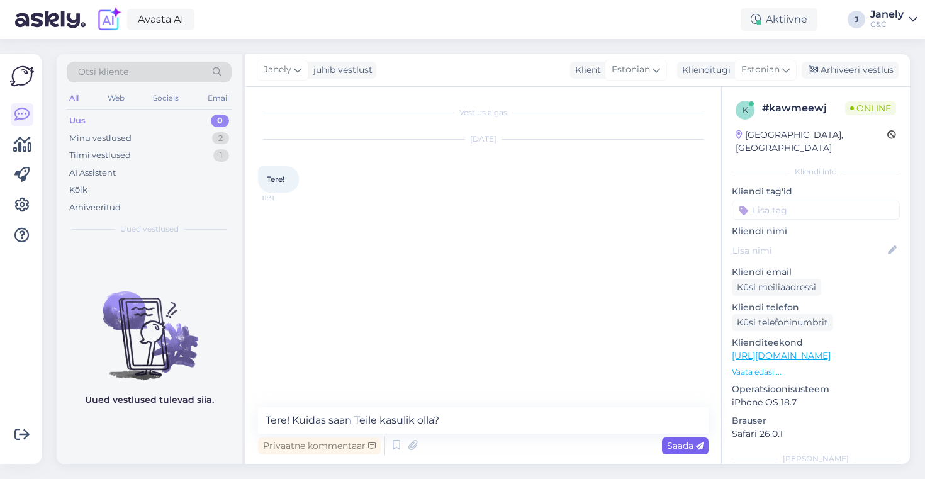
click at [679, 449] on span "Saada" at bounding box center [685, 445] width 36 height 11
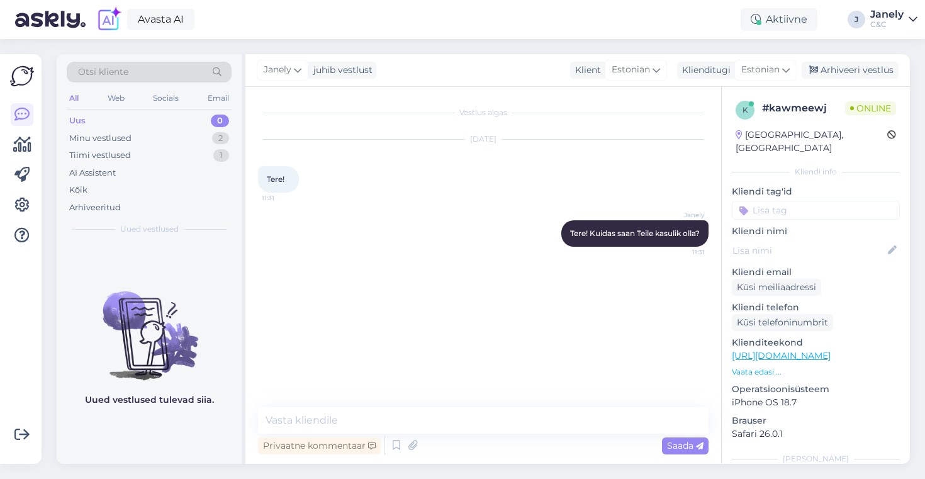
click at [170, 392] on figure "Uued vestlused tulevad siia." at bounding box center [149, 343] width 185 height 148
click at [375, 30] on div "Avasta AI Aktiivne J Janely C&C" at bounding box center [462, 19] width 925 height 39
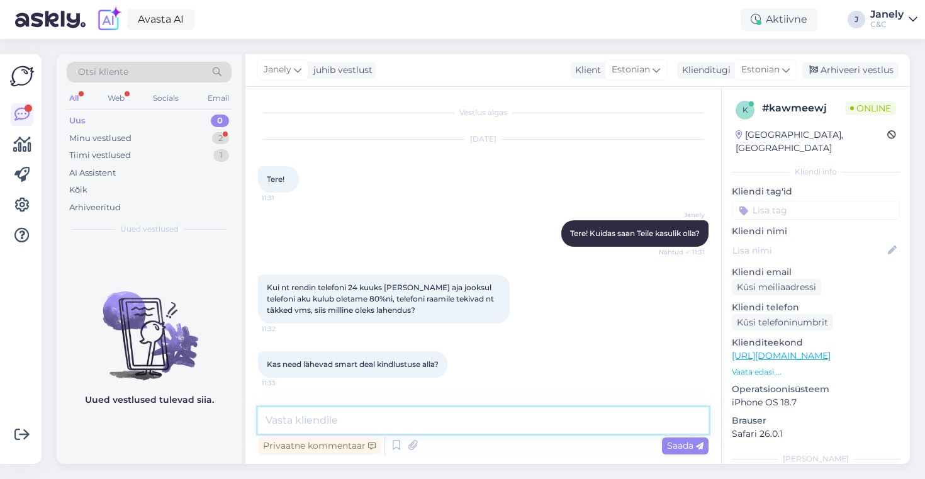
click at [438, 424] on textarea at bounding box center [483, 420] width 450 height 26
type textarea "K"
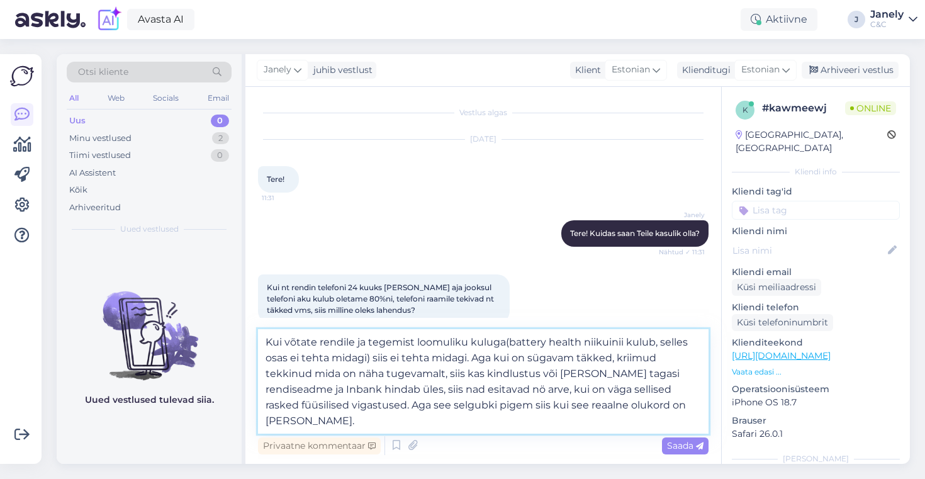
type textarea "Kui võtate rendile ja tegemist loomuliku kuluga(battery health niikuinii kulub,…"
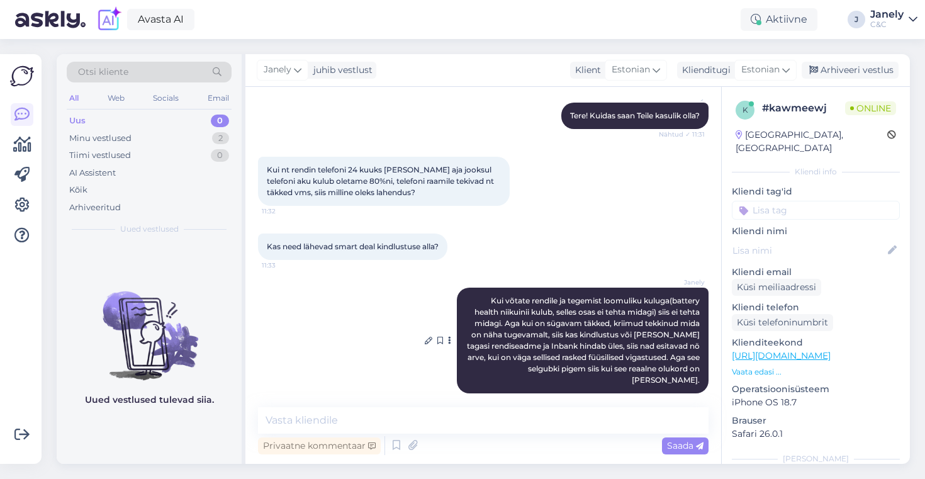
scroll to position [172, 0]
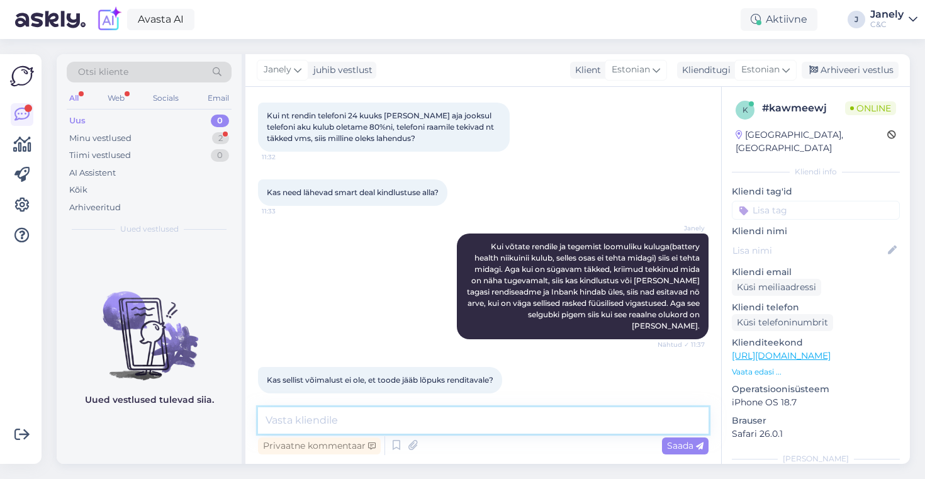
click at [369, 421] on textarea at bounding box center [483, 420] width 450 height 26
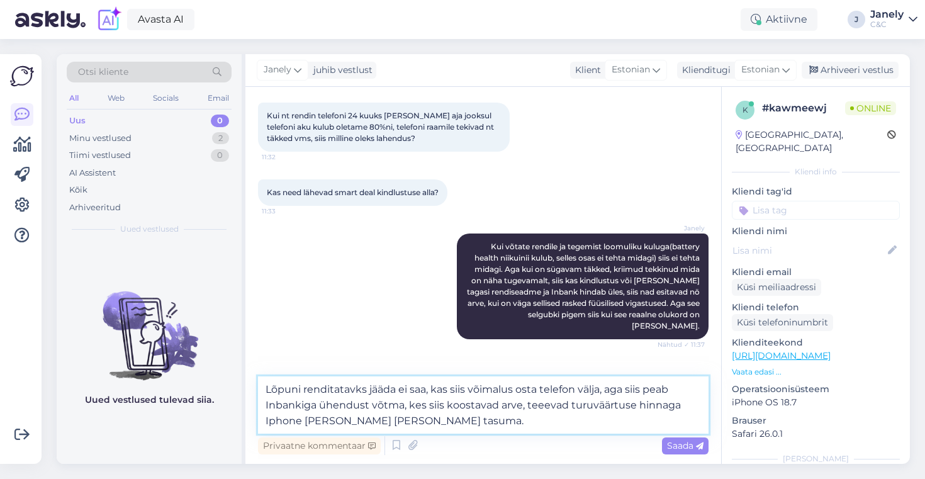
type textarea "Lõpuni renditatavks jääda ei saa, kas siis võimalus osta telefon välja, aga sii…"
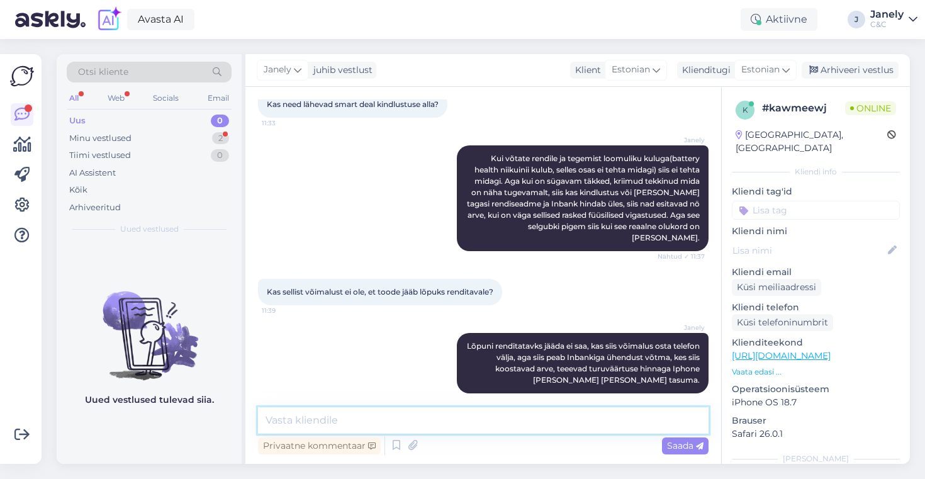
scroll to position [314, 0]
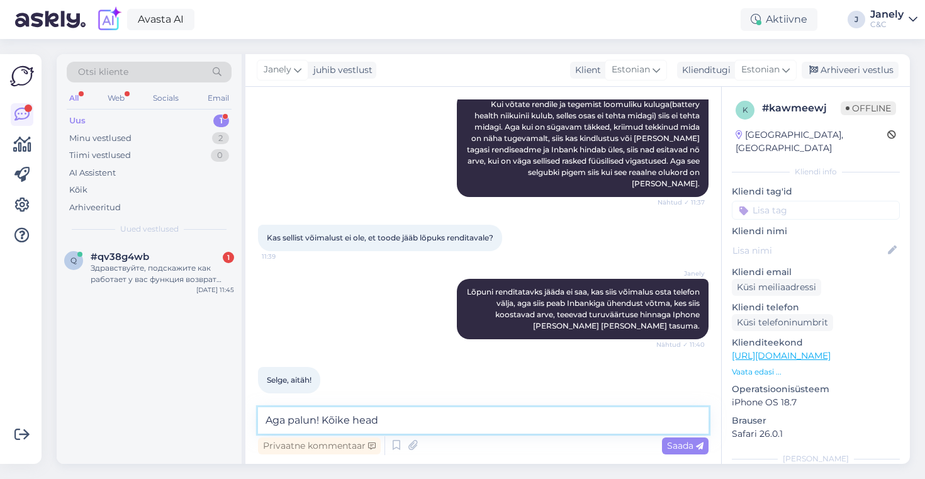
type textarea "Aga palun! Kõike head!"
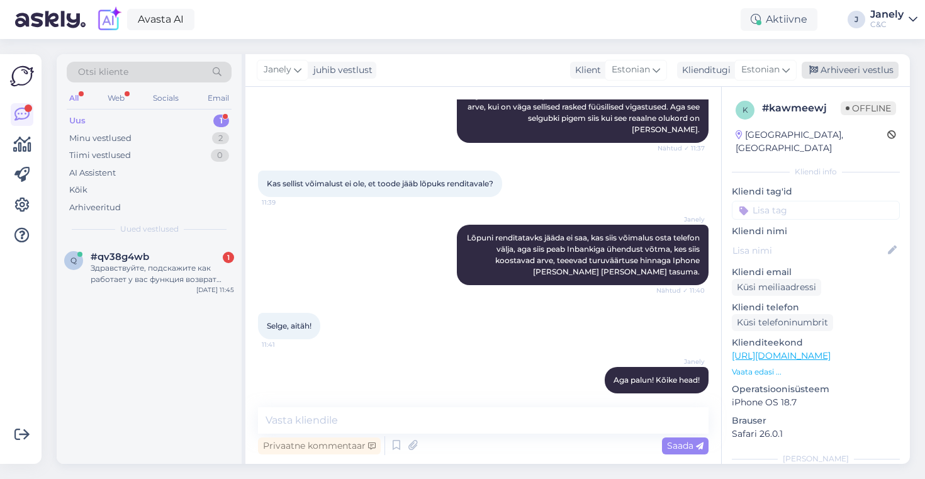
click at [854, 74] on div "Arhiveeri vestlus" at bounding box center [849, 70] width 97 height 17
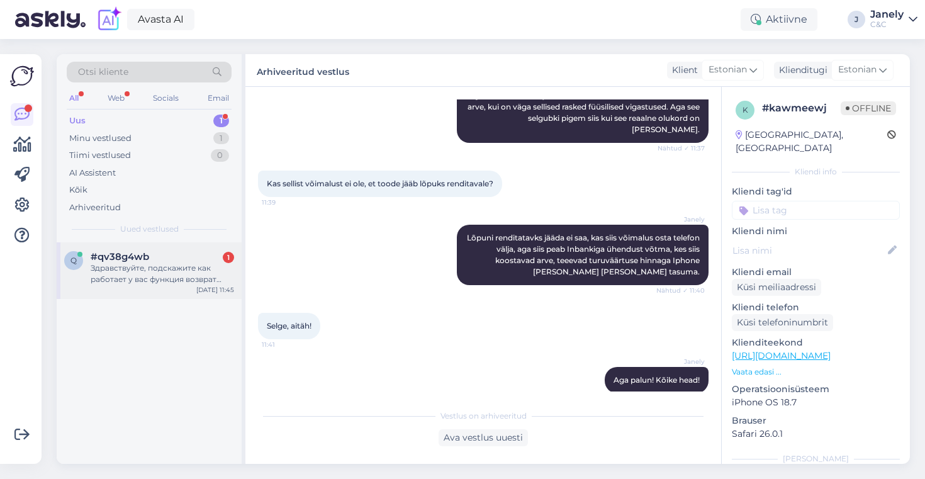
click at [150, 243] on div "q #qv38g4wb 1 Здравствуйте, подскажите как работает у вас функция возврат друго…" at bounding box center [149, 270] width 185 height 57
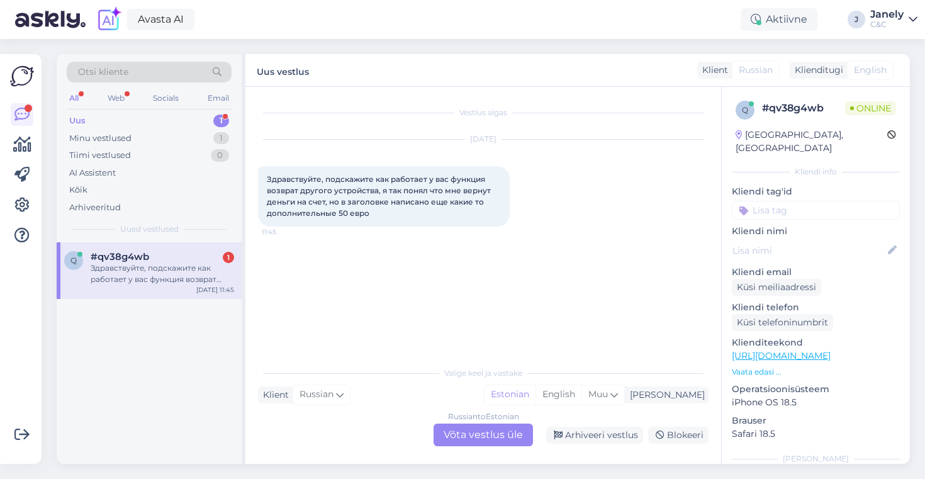
scroll to position [0, 0]
click at [474, 431] on div "Russian to Estonian Võta vestlus üle" at bounding box center [482, 434] width 99 height 23
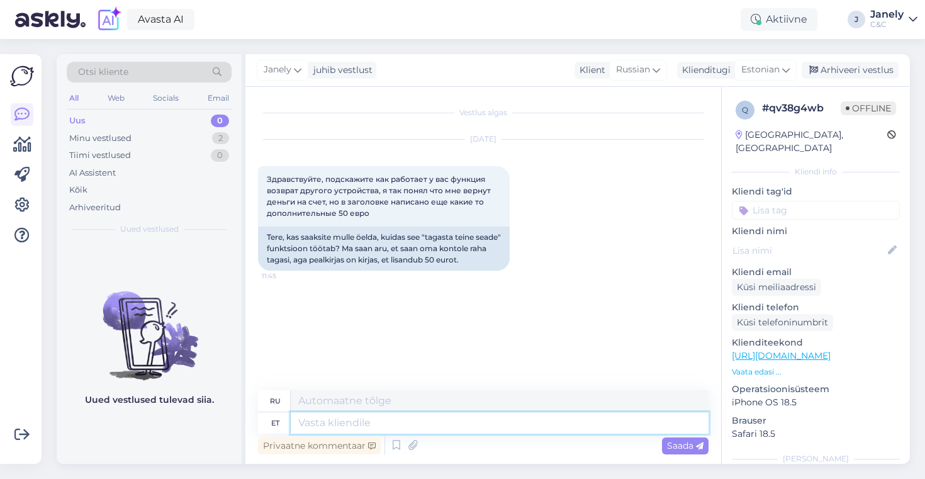
click at [441, 430] on textarea at bounding box center [500, 422] width 418 height 21
type textarea "Tere!"
type textarea "Привет!"
type textarea "Tere! Tagasiostiu k"
type textarea "Привет! Обратная связь"
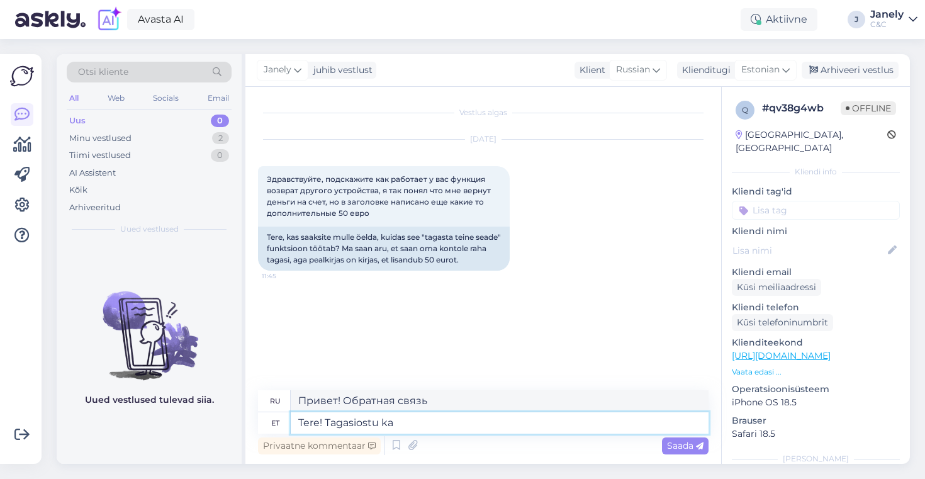
type textarea "Tere! Tagasiostu kam"
type textarea "Привет! Выкуп"
type textarea "Tere! Tagasiostu kampaanias p"
type textarea "Привет! В рамках кампании по выкупу"
type textarea "Tere! Tagasiostu kampaanias peab"
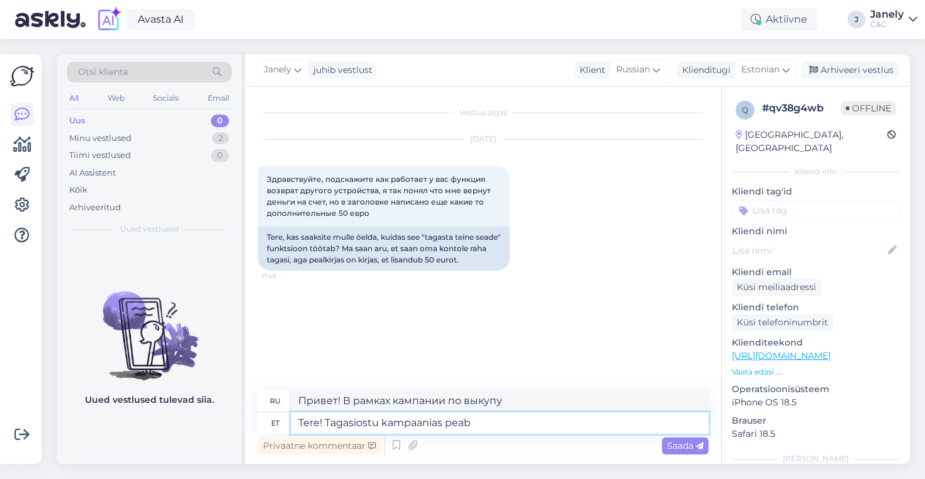
type textarea "Привет! В акции по выкупу акций вам необходимо"
type textarea "Tere! Tagasiostu kampaanias peab seadme v"
type textarea "Здравствуйте! В рамках акции по выкупу устройство должно"
type textarea "Tere! Tagasiostu kampaanias peab seadme väärtus o"
type textarea "Здравствуйте! В рамках акции по выкупу стоимость устройства должна быть"
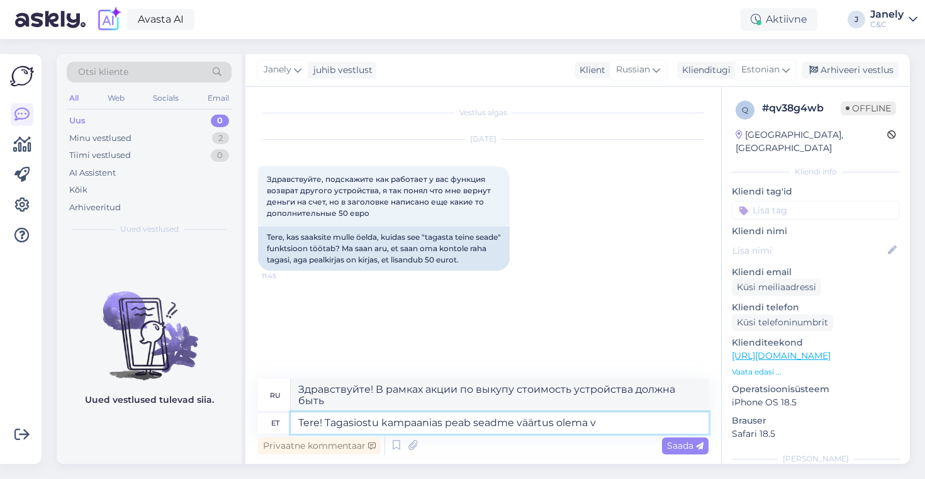
type textarea "Tere! Tagasiostu kampaanias peab seadme väärtus olema vä"
type textarea "Здравствуйте! Стоимость устройства в рамках акции по выкупу должна быть"
type textarea "Tere! Tagasiostu kampaanias peab seadme väärtus olema vähemalt"
type textarea "Здравствуйте! В рамках акции по выкупу стоимость устройства должна быть не менее"
type textarea "Tere! Tagasiostu kampaanias peab seadme väärtus olema vähemalt 150"
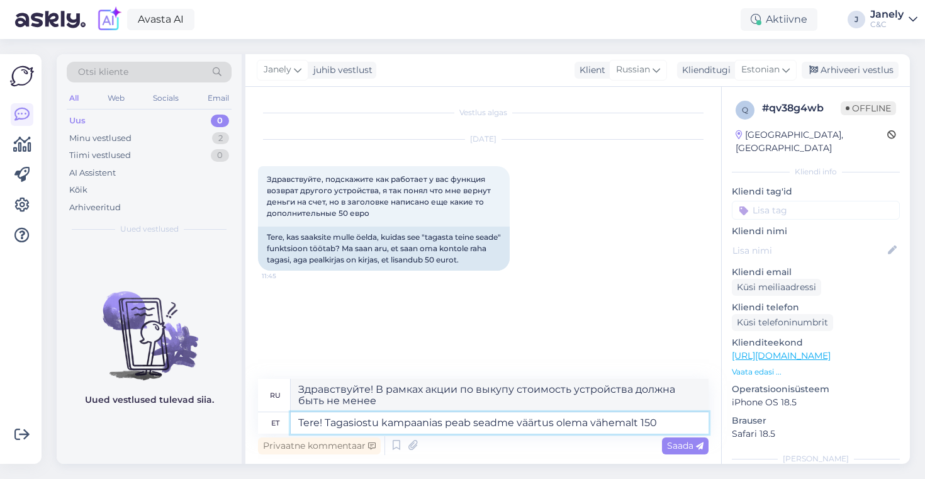
type textarea "Здравствуйте! Стоимость устройства в акции обратного выкупа должна быть не мене…"
type textarea "Tere! Tagasiostu kampaanias peab seadme väärtus olema vähemalt 150 e"
type textarea "Здравствуйте! Стоимость устройства в акции обратного выкупа должна быть не мене…"
type textarea "Tere! Tagasiostu kampaanias peab seadme väärtus olema vähemalt 150 eurot"
type textarea "Здравствуйте! Стоимость устройства, участвующего в акции обратного выкупа, долж…"
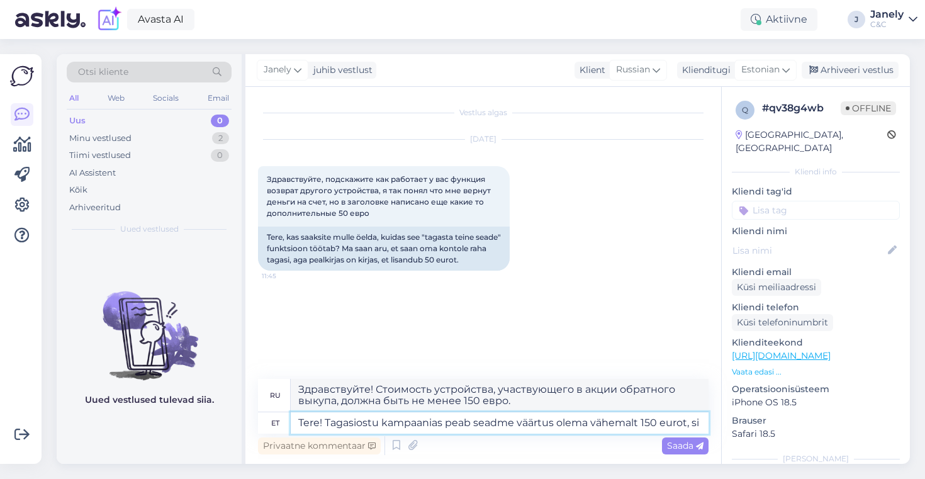
type textarea "Tere! Tagasiostu kampaanias peab seadme väärtus olema vähemalt 150 eurot, sii"
type textarea "Здравствуйте! В акции по выкупу стоимость устройства должна быть не менее 150 е…"
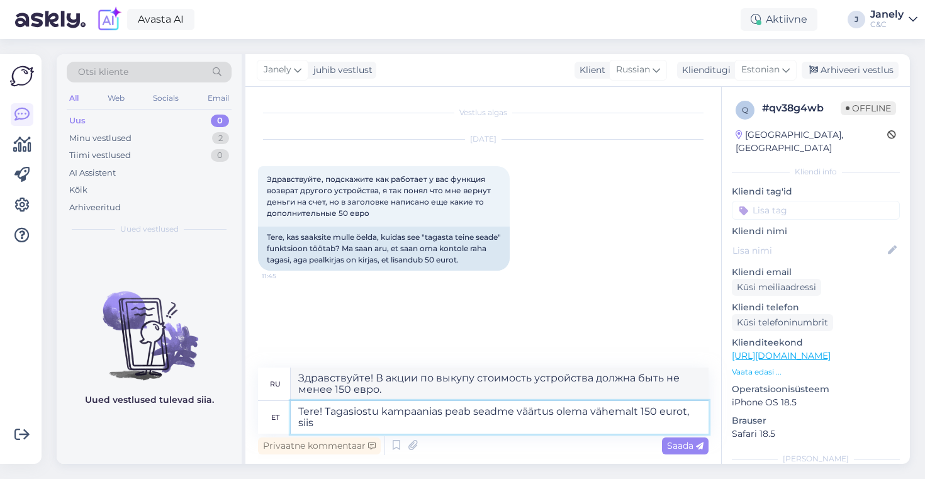
type textarea "Tere! Tagasiostu kampaanias peab seadme väärtus olema vähemalt 150 eurot, siis l"
type textarea "Здравствуйте! В рамках акции по выкупу стоимость устройства должна быть не мене…"
type textarea "Tere! Tagasiostu kampaanias peab seadme väärtus olema vähemalt 150 eurot, siis …"
type textarea "Здравствуйте! В рамках акции по выкупу стоимость устройства должна быть не мене…"
type textarea "Tere! Tagasiostu kampaanias peab seadme väärtus olema vähemalt 150 eurot, siis …"
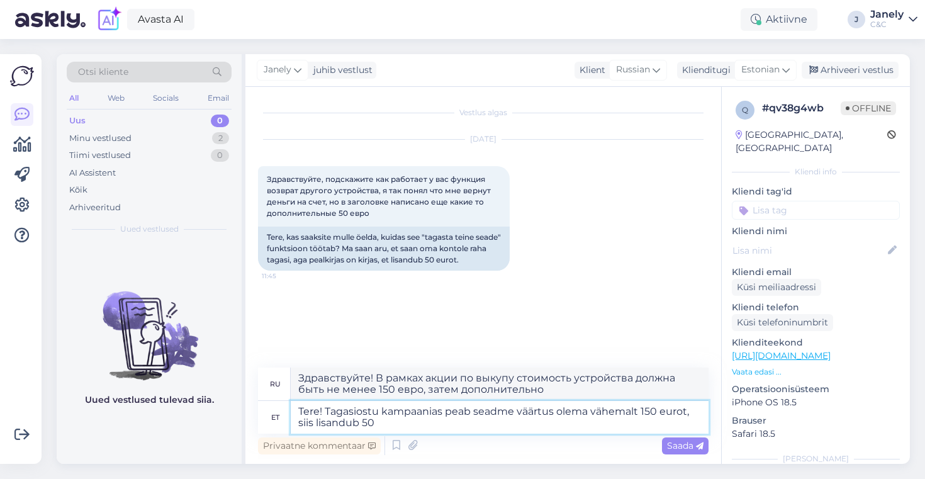
type textarea "Здравствуйте! В рамках акции по выкупу стоимость устройства должна быть не мене…"
type textarea "Tere! Tagasiostu kampaanias peab seadme väärtus olema vähemalt 150 eurot, siis …"
type textarea "Здравствуйте! В рамках акции по выкупу стоимость устройства должна быть не мене…"
click at [675, 403] on textarea "Tere! Tagasiostu kampaanias peab seadme väärtus olema vähemalt 150 eurot, siis …" at bounding box center [500, 417] width 418 height 33
click at [675, 407] on textarea "Tere! Tagasiostu kampaanias peab seadme väärtus olema vähemalt 150 eurot, siis …" at bounding box center [500, 417] width 418 height 33
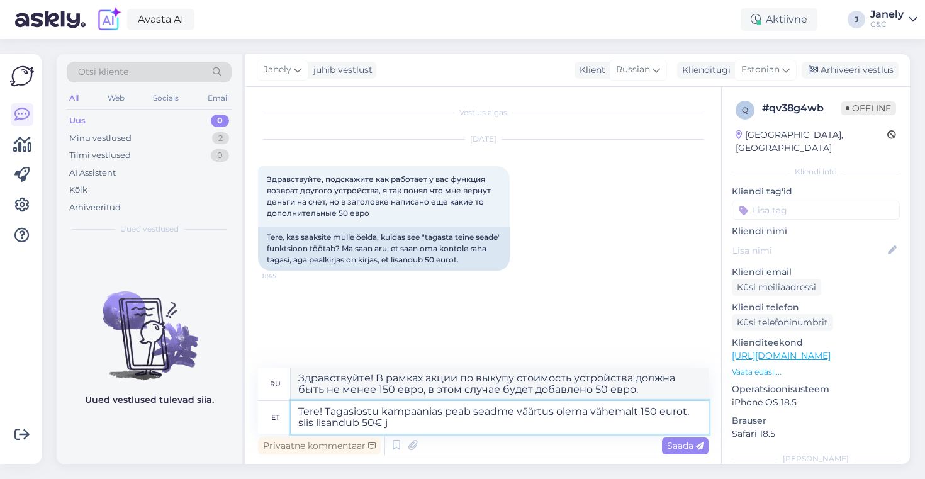
click at [675, 407] on textarea "Tere! Tagasiostu kampaanias peab seadme väärtus olema vähemalt 150 eurot, siis …" at bounding box center [500, 417] width 418 height 33
type textarea "Tere! Tagasiostu kampaanias peab seadme väärtus olema vähemalt 15, siis lisandu…"
type textarea "Здравствуйте! В рамках акции по выкупу стоимость устройства должна быть не мене…"
type textarea "Tere! Tagasiostu kampaanias peab seadme väärtus olema vähemalt 150, siis lisand…"
type textarea "Здравствуйте! В рамках акции по выкупу стоимость устройства должна быть не мене…"
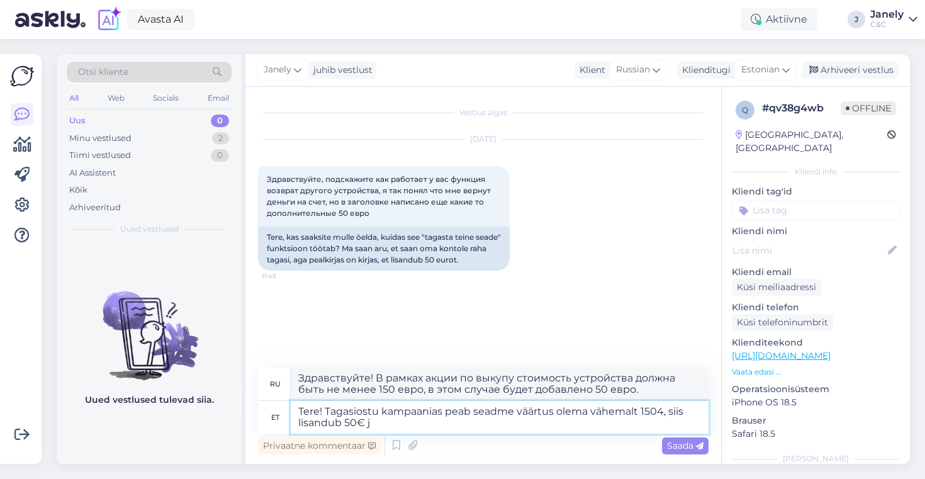
type textarea "Tere! Tagasiostu kampaanias peab seadme väärtus olema vähemalt 150, siis lisand…"
type textarea "Здравствуйте! В рамках акции по выкупу стоимость устройства должна быть не мене…"
type textarea "Tere! Tagasiostu kampaanias peab seadme väärtus olema vähemalt 150€, siis lisan…"
type textarea "Здравствуйте! В рамках акции по выкупу стоимость устройства должна быть не мене…"
click at [408, 421] on textarea "Tere! Tagasiostu kampaanias peab seadme väärtus olema vähemalt 150€, siis lisan…" at bounding box center [500, 417] width 418 height 33
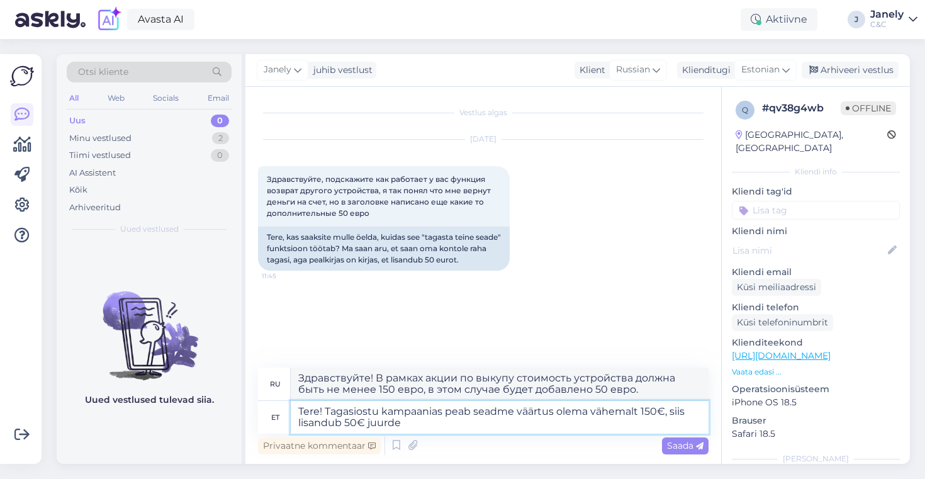
type textarea "Tere! Tagasiostu kampaanias peab seadme väärtus olema vähemalt 150€, siis lisan…"
type textarea "Здравствуйте! В рамках акции по выкупу стоимость устройства должна быть не мене…"
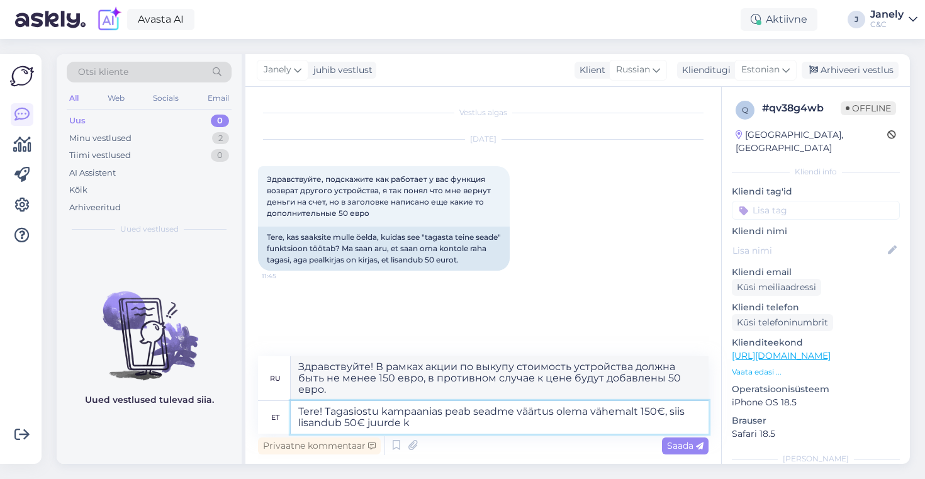
type textarea "Tere! Tagasiostu kampaanias peab seadme väärtus olema vähemalt 150€, siis lisan…"
type textarea "Здравствуйте! В рамках акции по выкупу стоимость устройства должна быть не мене…"
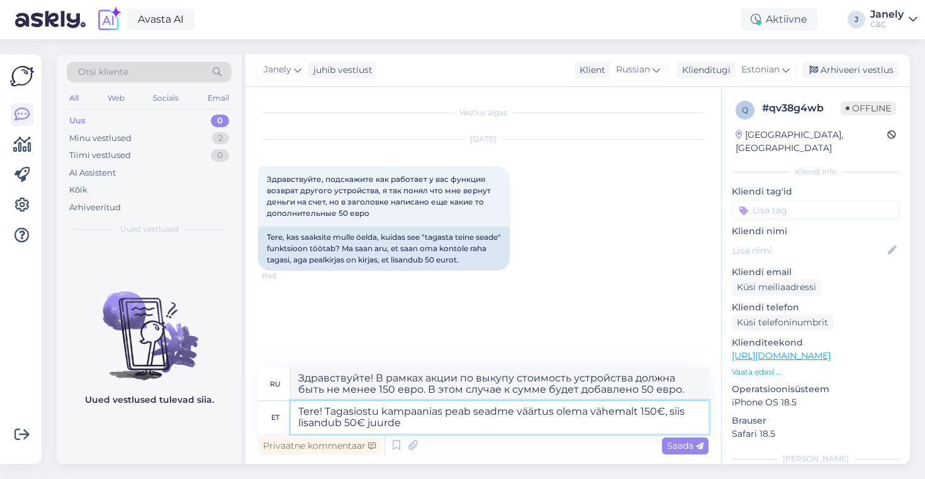
type textarea "Tere! Tagasiostu kampaanias peab seadme väärtus olema vähemalt 150€, siis lisan…"
type textarea "Здравствуйте! В рамках акции по выкупу стоимость устройства должна быть не мене…"
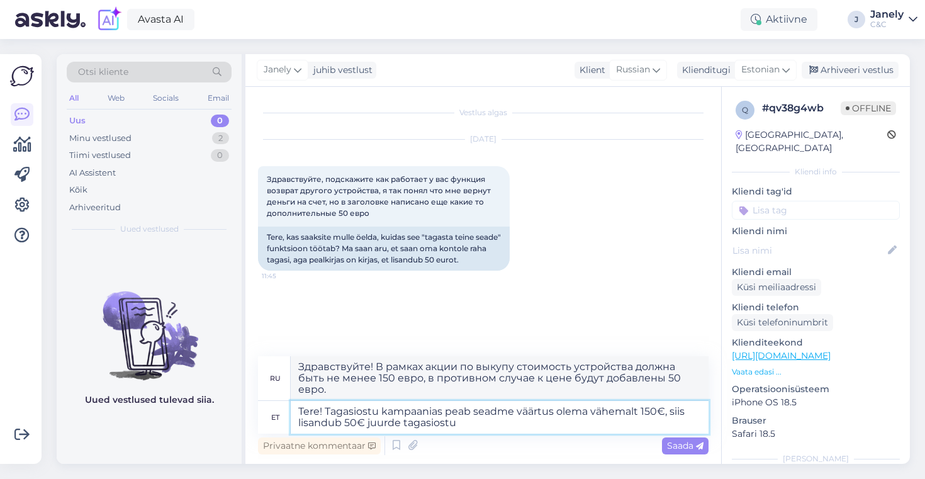
type textarea "Tere! Tagasiostu kampaanias peab seadme väärtus olema vähemalt 150€, siis lisan…"
type textarea "Здравствуйте! В рамках акции по выкупу стоимость устройства должна быть не мене…"
type textarea "Tere! Tagasiostu kampaanias peab seadme väärtus olema vähemalt 150€, siis lisan…"
type textarea "Здравствуйте! В рамках акции по выкупу стоимость устройства должна быть не мене…"
type textarea "Tere! Tagasiostu kampaanias peab seadme väärtus olema vähemalt 150€, siis lisan…"
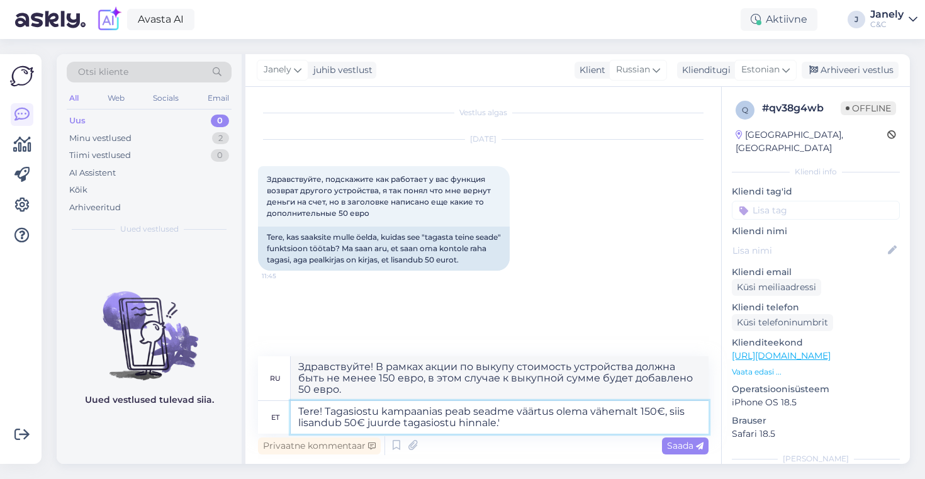
type textarea "Здравствуйте! В рамках акции по выкупу стоимость устройства должна быть не мене…"
type textarea "Tere! Tagasiostu kampaanias peab seadme väärtus olema vähemalt 150€, siis lisan…"
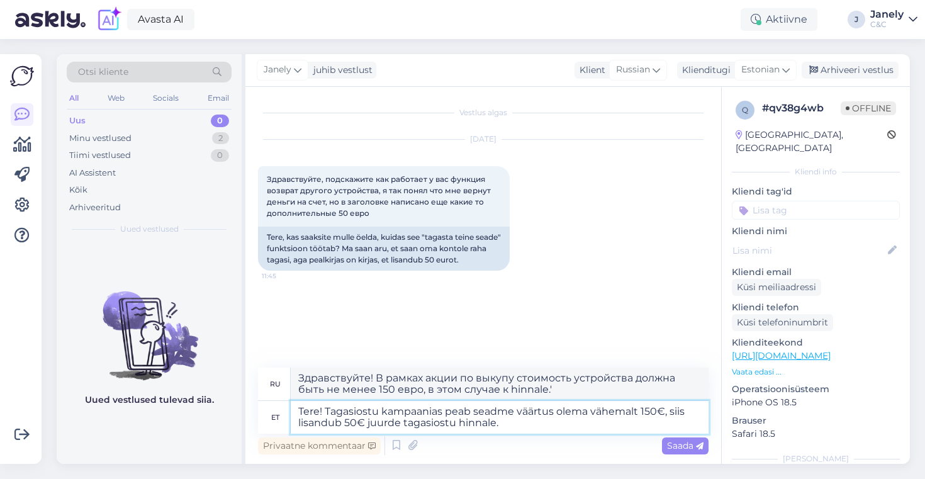
type textarea "Здравствуйте! В рамках акции по выкупу стоимость устройства должна быть не мене…"
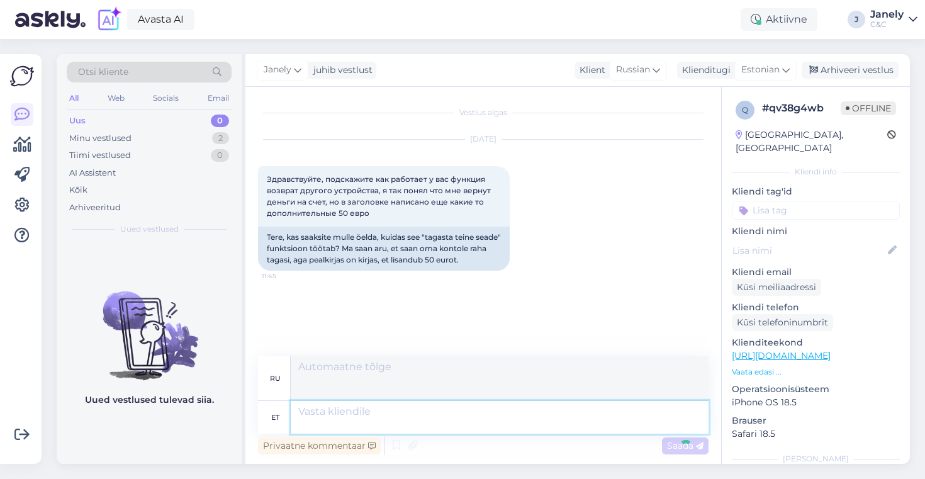
scroll to position [15, 0]
